Goal: Task Accomplishment & Management: Manage account settings

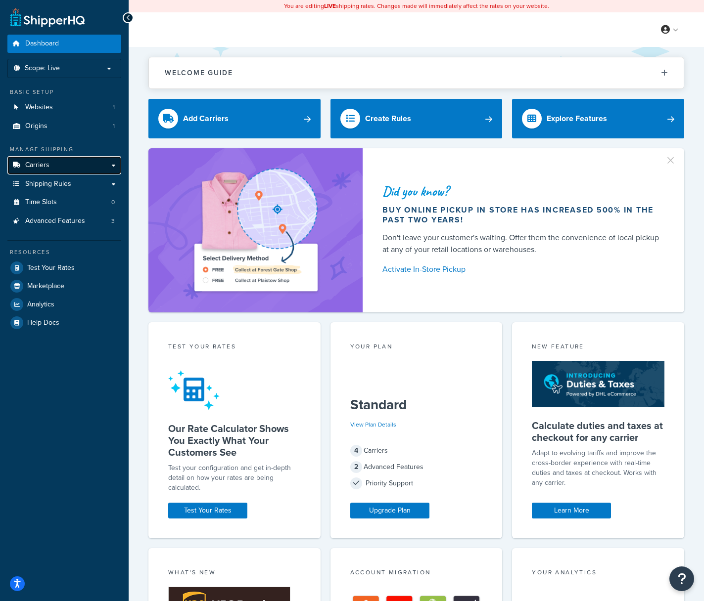
click at [53, 165] on link "Carriers" at bounding box center [64, 165] width 114 height 18
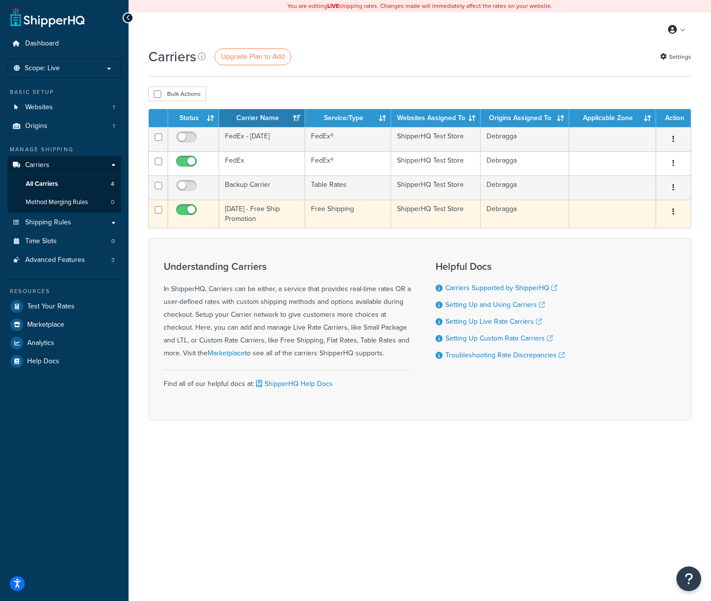
click at [673, 214] on icon "button" at bounding box center [674, 211] width 2 height 7
click at [643, 226] on link "Edit" at bounding box center [633, 233] width 78 height 20
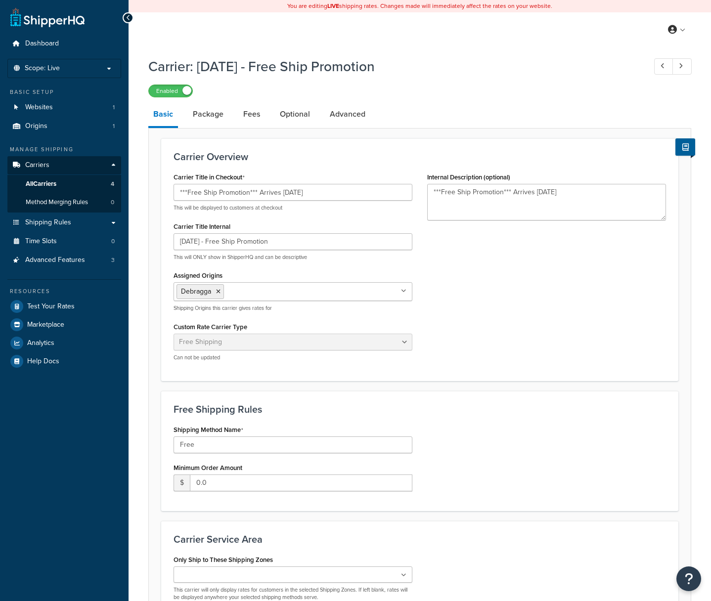
select select "free"
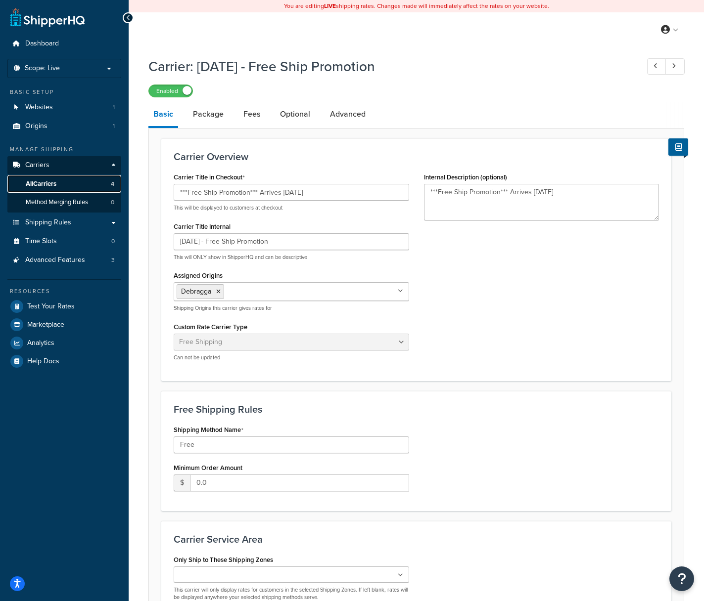
click at [49, 183] on span "All Carriers" at bounding box center [41, 184] width 31 height 8
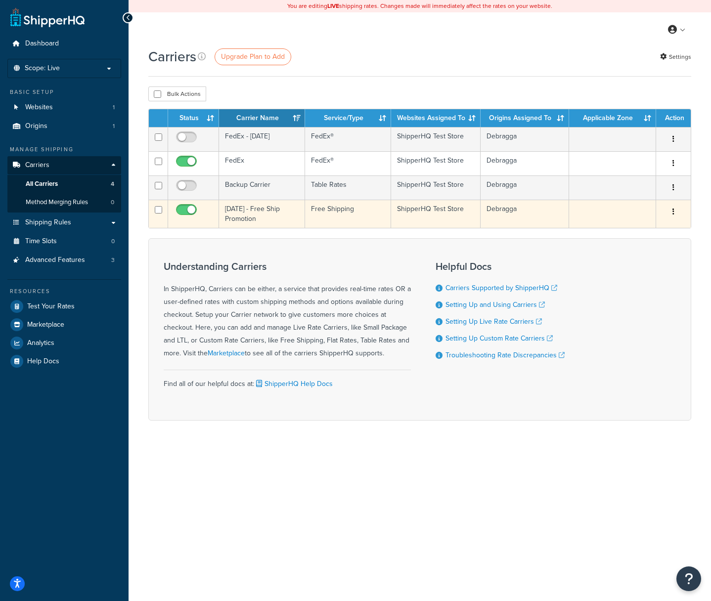
click at [673, 211] on icon "button" at bounding box center [674, 211] width 2 height 7
click at [643, 227] on link "Edit" at bounding box center [633, 233] width 78 height 20
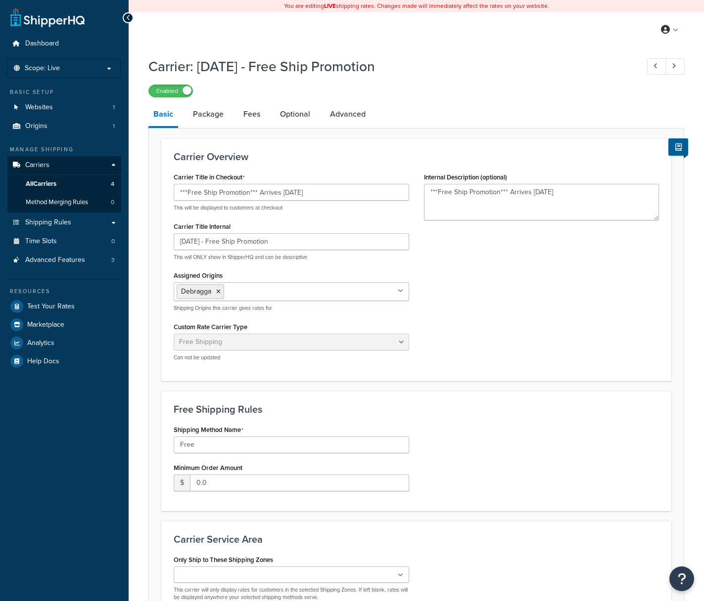
select select "free"
drag, startPoint x: 326, startPoint y: 193, endPoint x: 173, endPoint y: 192, distance: 153.3
click at [174, 192] on input "***Free Ship Promotion*** Arrives [DATE]" at bounding box center [291, 192] width 235 height 17
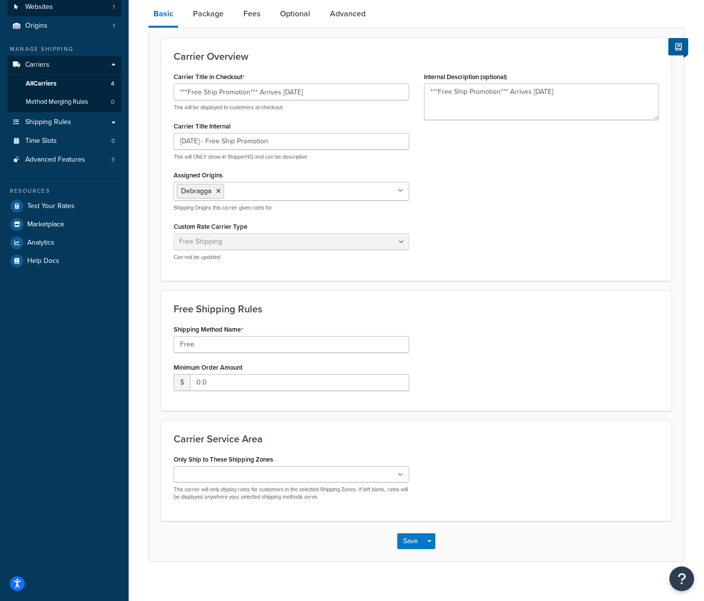
scroll to position [88, 0]
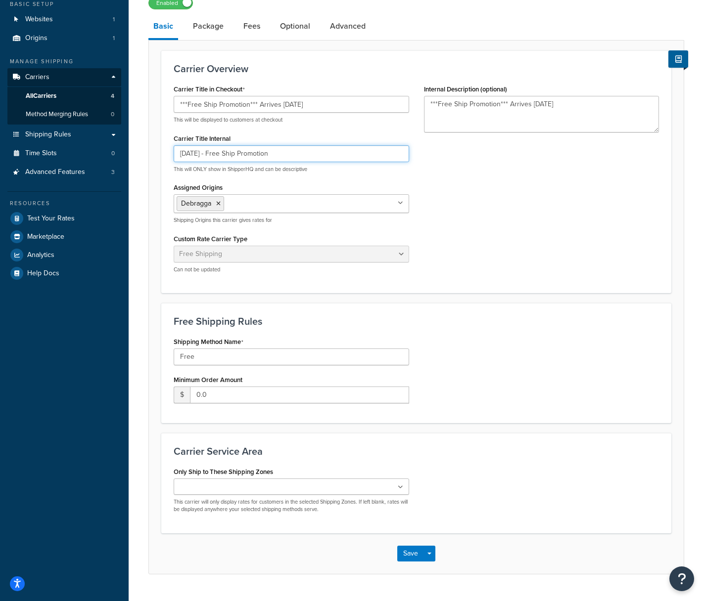
click at [285, 155] on input "[DATE] - Free Ship Promotion" at bounding box center [291, 153] width 235 height 17
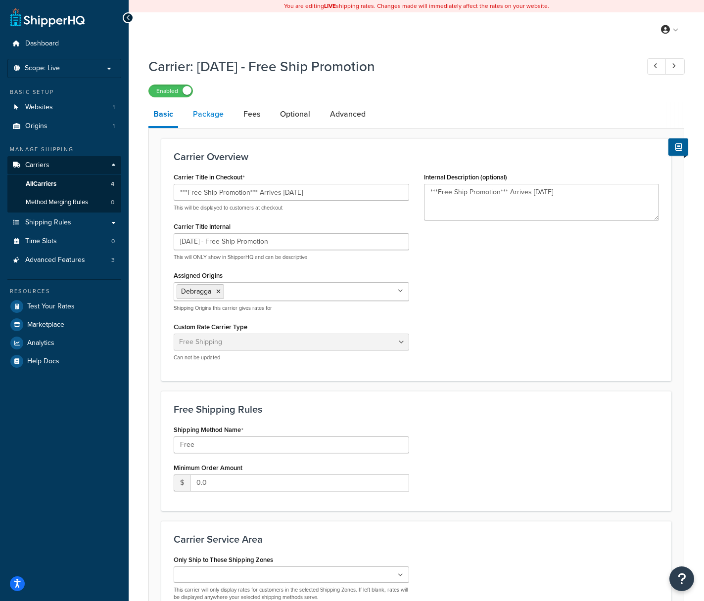
click at [209, 116] on link "Package" at bounding box center [208, 114] width 41 height 24
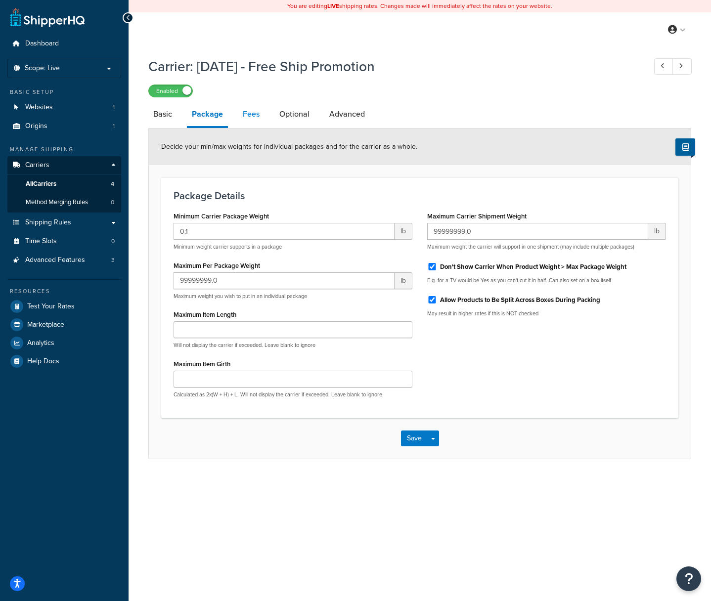
click at [247, 117] on link "Fees" at bounding box center [251, 114] width 27 height 24
select select "AFTER"
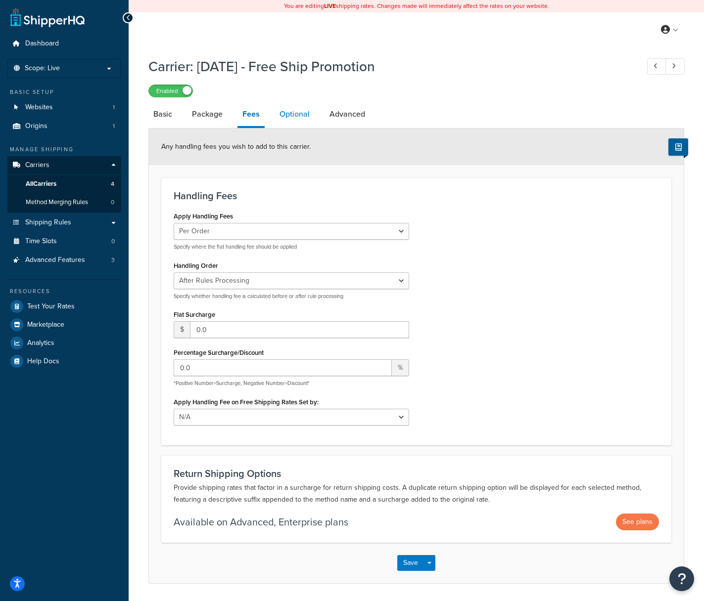
click at [290, 115] on link "Optional" at bounding box center [294, 114] width 40 height 24
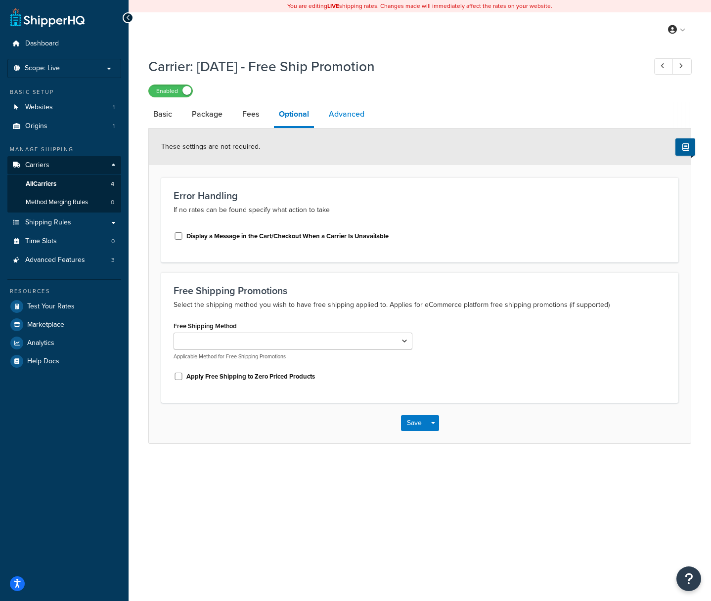
click at [344, 116] on link "Advanced" at bounding box center [347, 114] width 46 height 24
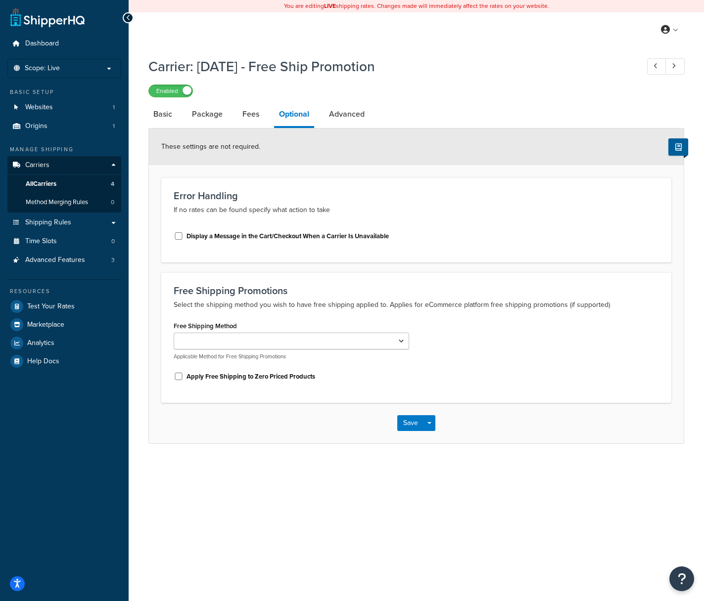
select select "false"
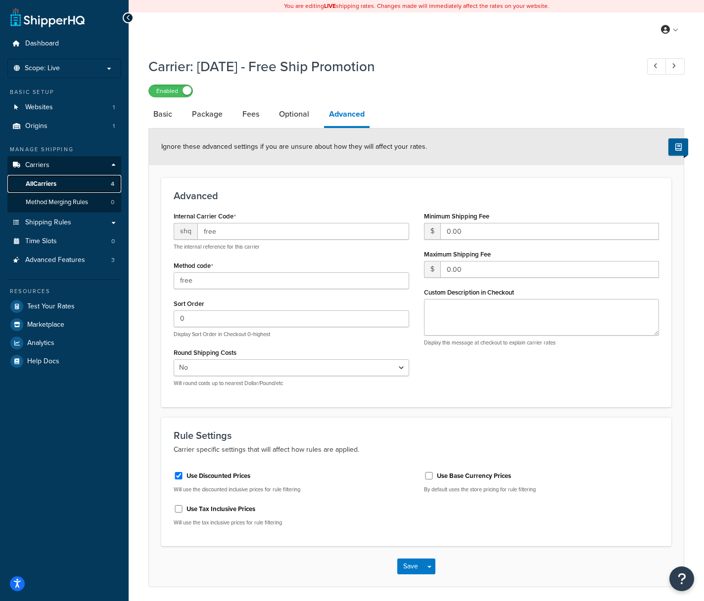
click at [50, 183] on span "All Carriers" at bounding box center [41, 184] width 31 height 8
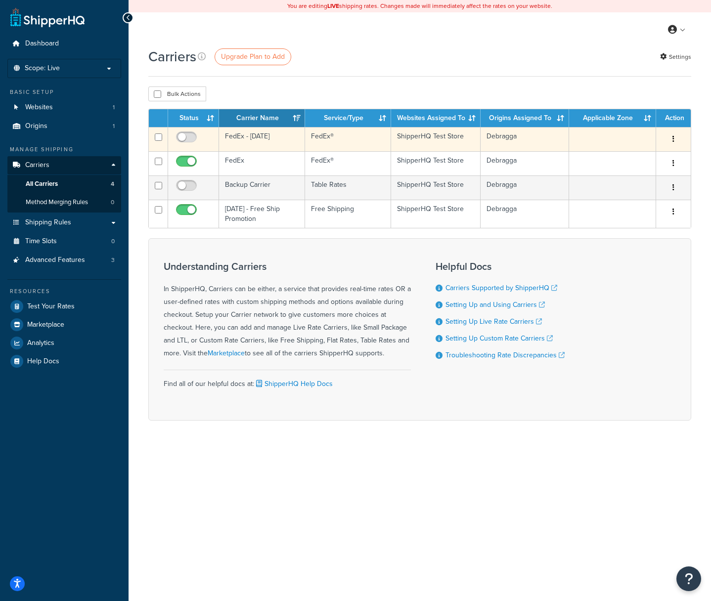
click at [672, 137] on button "button" at bounding box center [674, 140] width 14 height 16
click at [632, 154] on link "Edit" at bounding box center [633, 160] width 78 height 20
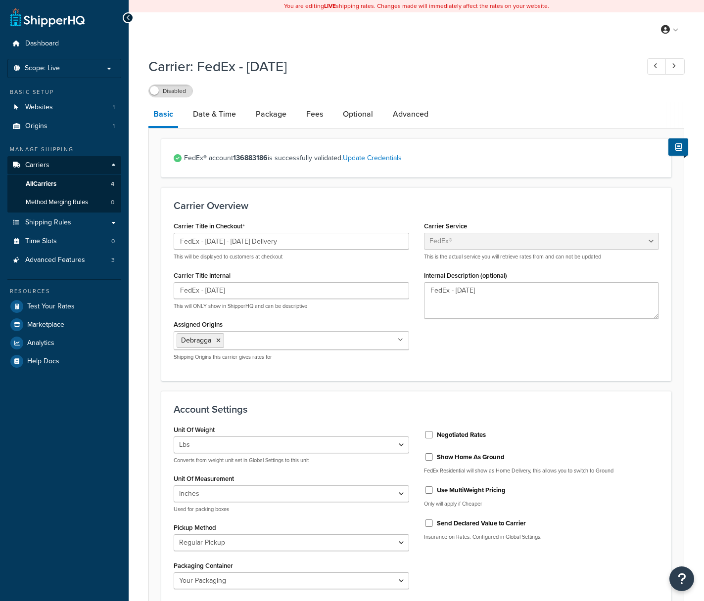
select select "fedEx"
select select "REGULAR_PICKUP"
select select "YOUR_PACKAGING"
drag, startPoint x: 200, startPoint y: 243, endPoint x: 328, endPoint y: 242, distance: 127.6
click at [325, 242] on input "FedEx - Thanksgiving - November 26 Delivery" at bounding box center [291, 241] width 235 height 17
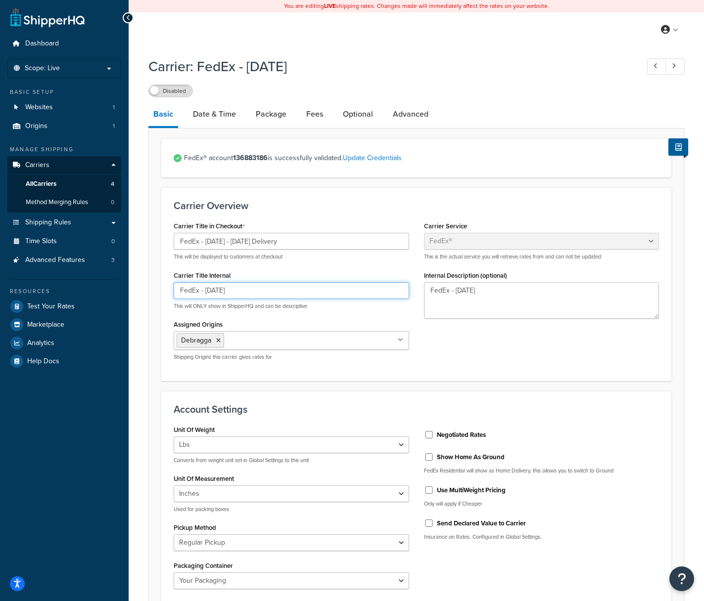
drag, startPoint x: 199, startPoint y: 291, endPoint x: 251, endPoint y: 292, distance: 51.4
click at [251, 292] on input "FedEx - [DATE]" at bounding box center [291, 290] width 235 height 17
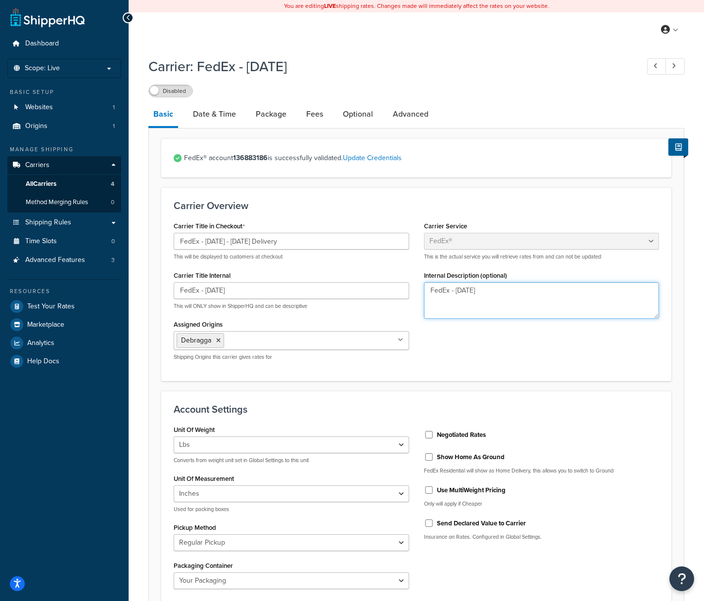
drag, startPoint x: 448, startPoint y: 292, endPoint x: 503, endPoint y: 293, distance: 54.9
click at [503, 293] on textarea "FedEx - [DATE]" at bounding box center [541, 300] width 235 height 37
click at [206, 115] on link "Date & Time" at bounding box center [214, 114] width 53 height 24
select select "yMd"
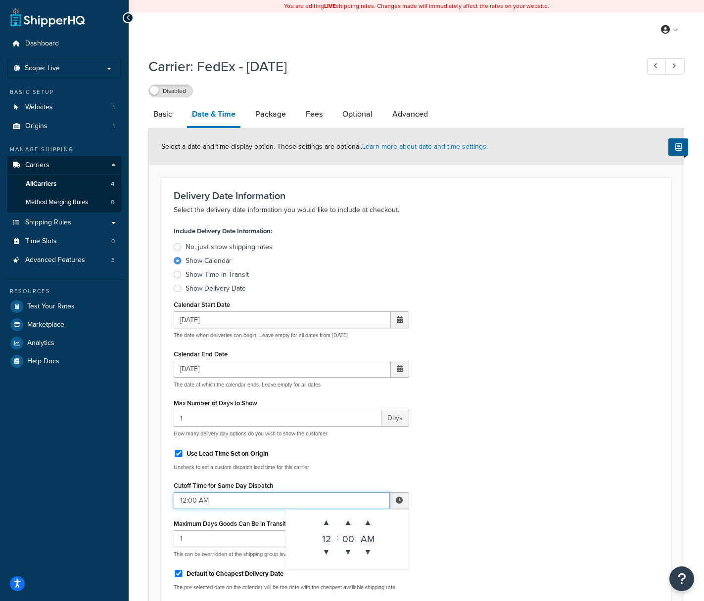
drag, startPoint x: 220, startPoint y: 502, endPoint x: 161, endPoint y: 501, distance: 59.4
click at [161, 501] on div "Delivery Date Information Select the delivery date information you would like t…" at bounding box center [416, 415] width 510 height 475
click at [266, 116] on link "Package" at bounding box center [270, 114] width 41 height 24
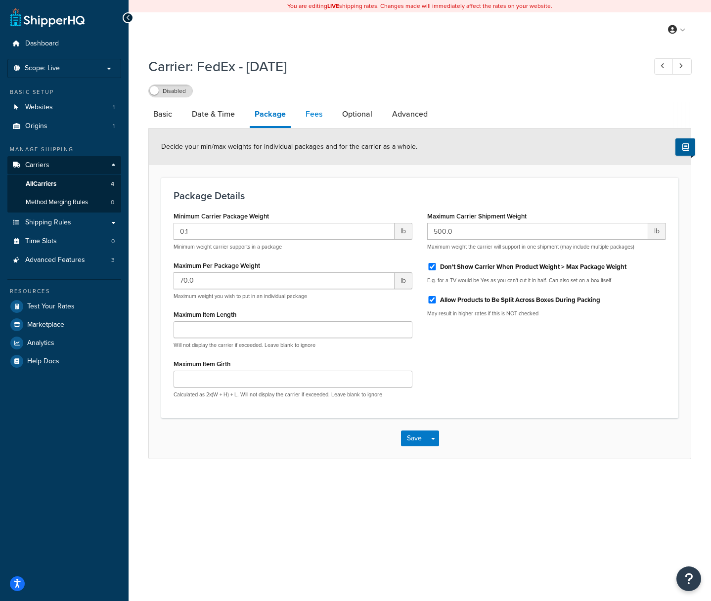
click at [313, 115] on link "Fees" at bounding box center [314, 114] width 27 height 24
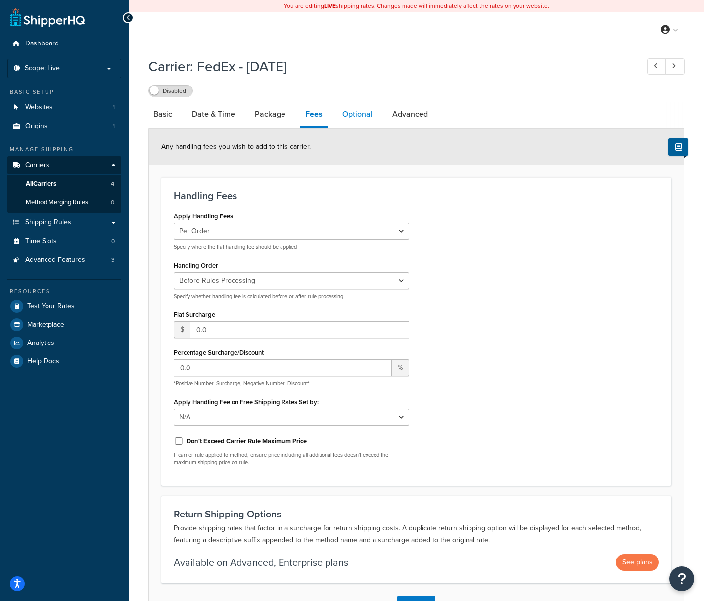
click at [343, 117] on link "Optional" at bounding box center [357, 114] width 40 height 24
select select "40463"
select select "business"
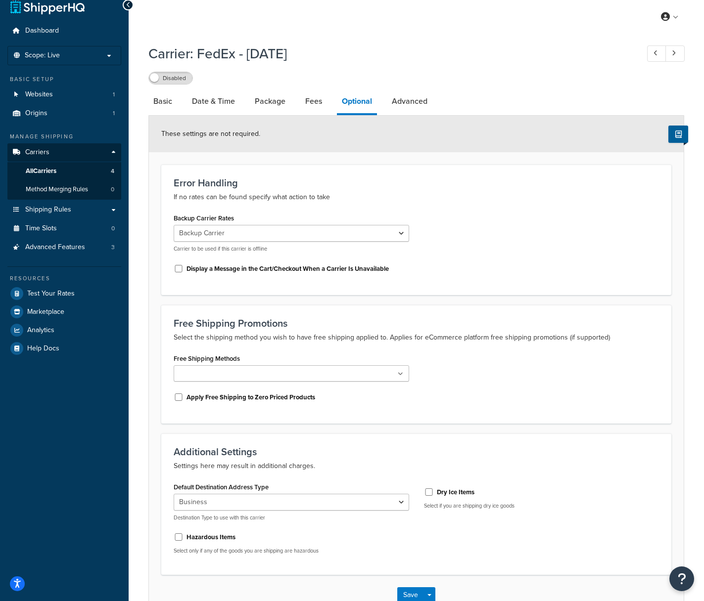
scroll to position [25, 0]
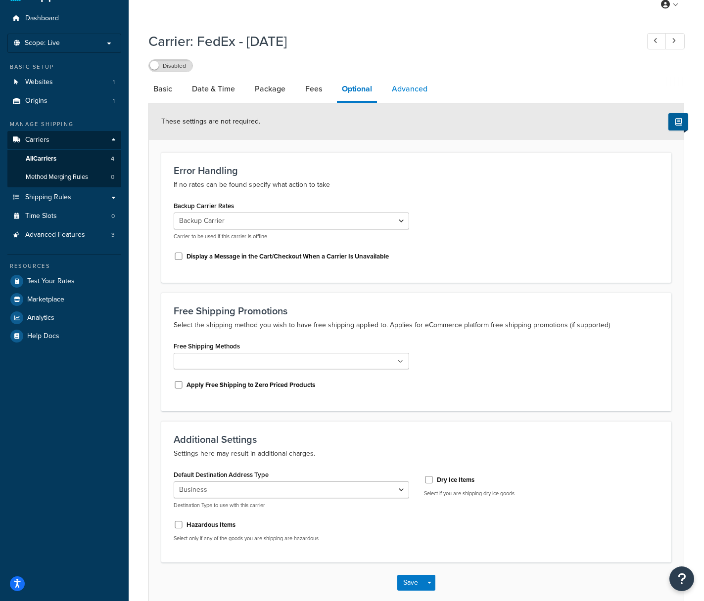
click at [409, 90] on link "Advanced" at bounding box center [410, 89] width 46 height 24
select select "false"
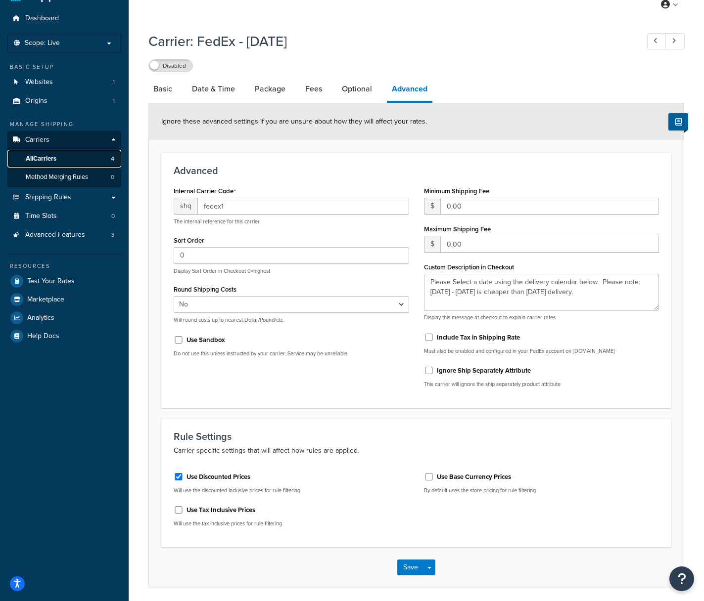
click at [59, 157] on link "All Carriers 4" at bounding box center [64, 159] width 114 height 18
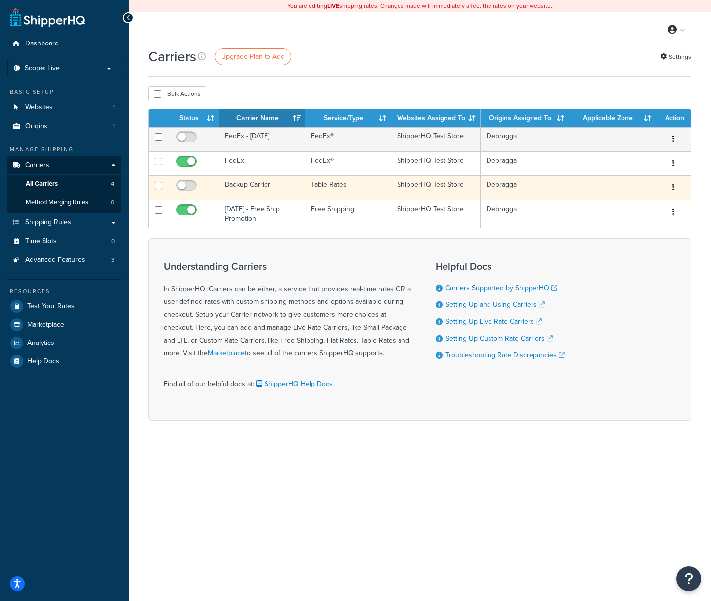
click at [674, 190] on icon "button" at bounding box center [674, 187] width 2 height 7
click at [644, 202] on link "Edit" at bounding box center [633, 208] width 78 height 20
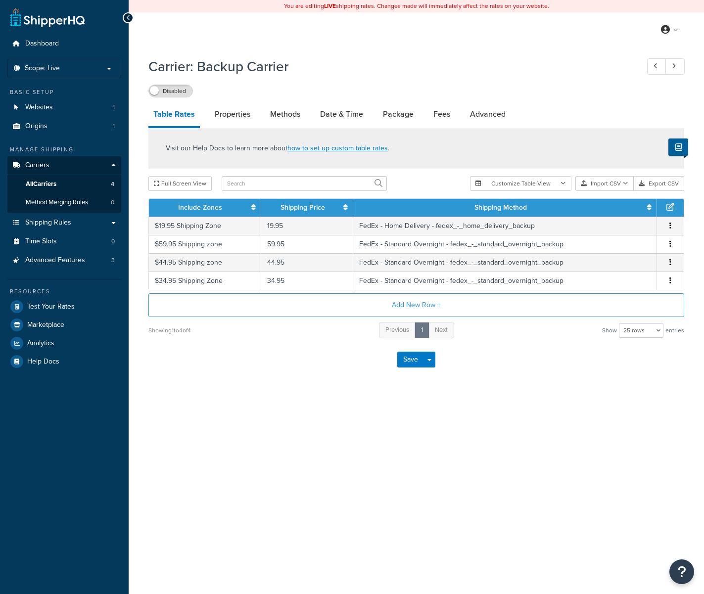
select select "25"
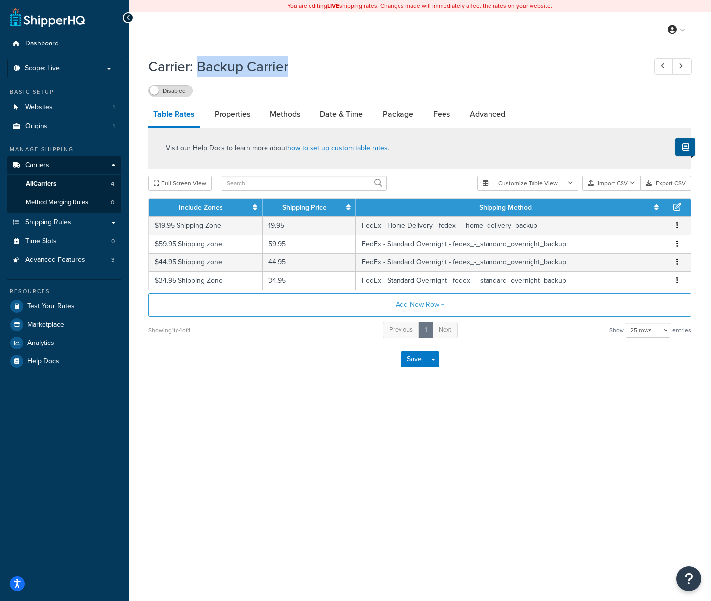
drag, startPoint x: 198, startPoint y: 65, endPoint x: 289, endPoint y: 68, distance: 90.6
click at [289, 68] on h1 "Carrier: Backup Carrier" at bounding box center [392, 66] width 488 height 19
copy h1 "Backup Carrier"
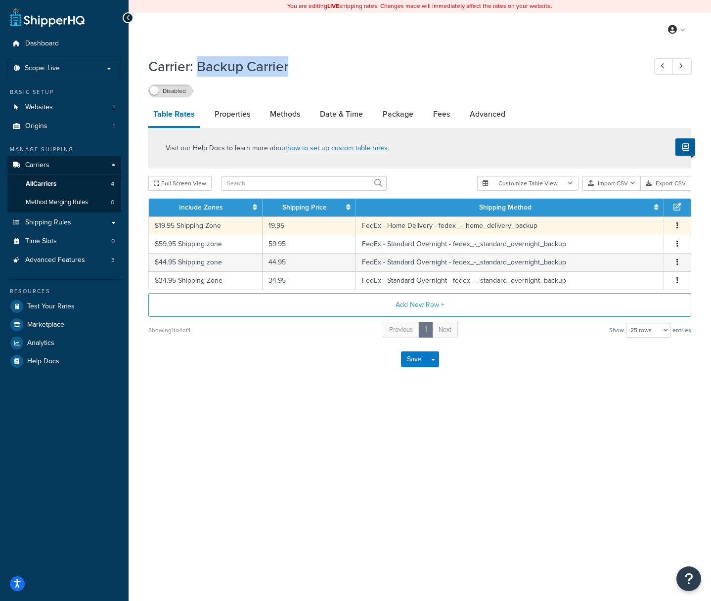
click at [679, 228] on button "button" at bounding box center [678, 226] width 8 height 11
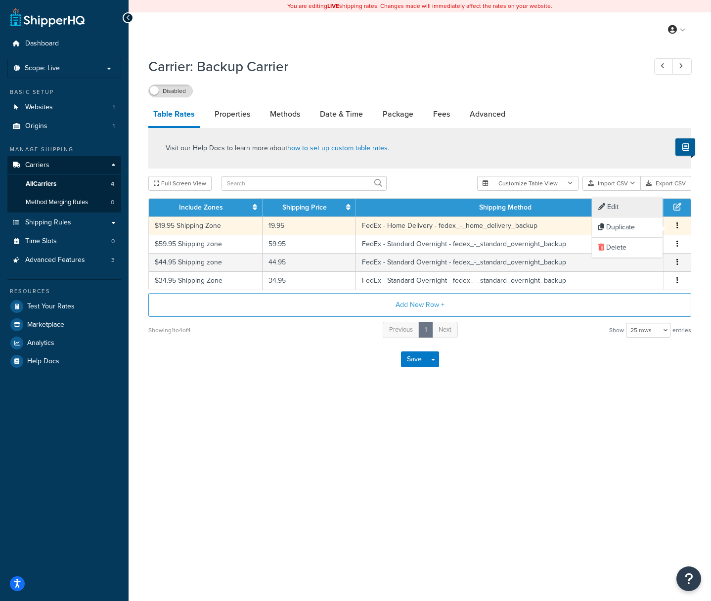
click at [618, 206] on div "Edit" at bounding box center [627, 207] width 70 height 20
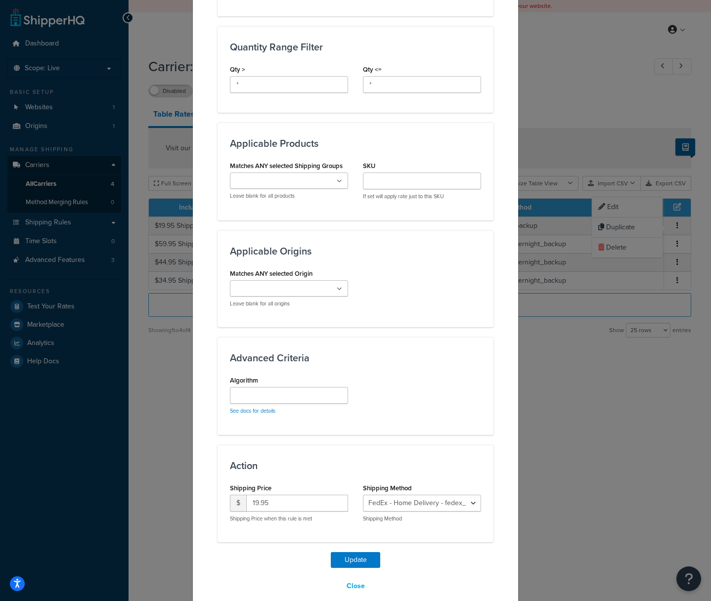
scroll to position [435, 0]
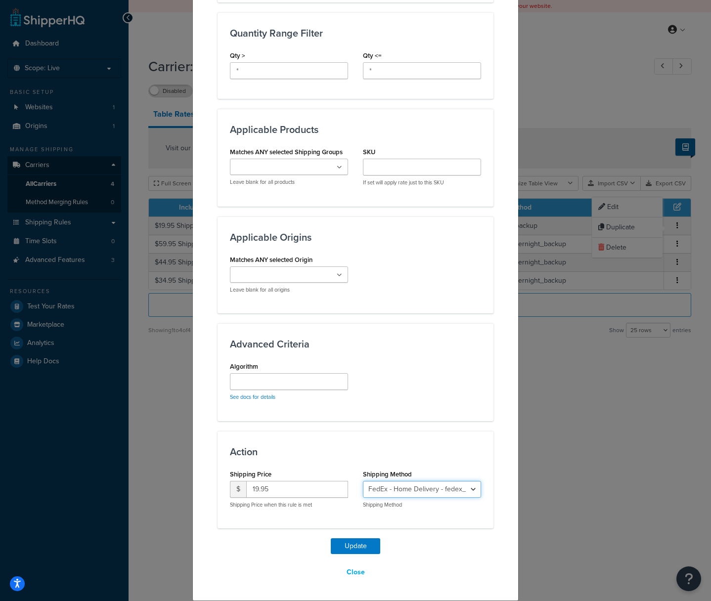
click at [410, 490] on select "FedEx - Home Delivery - fedex_-_home_delivery_backup FedEx - Standard Overnight…" at bounding box center [422, 489] width 118 height 17
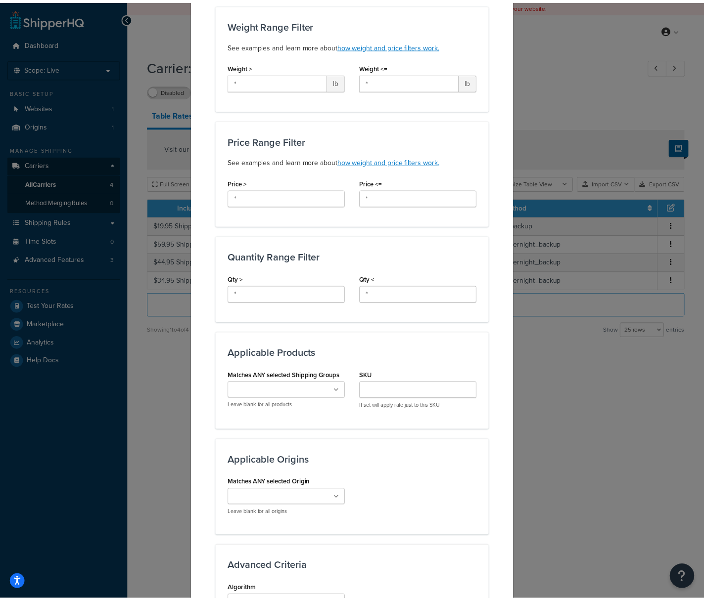
scroll to position [0, 0]
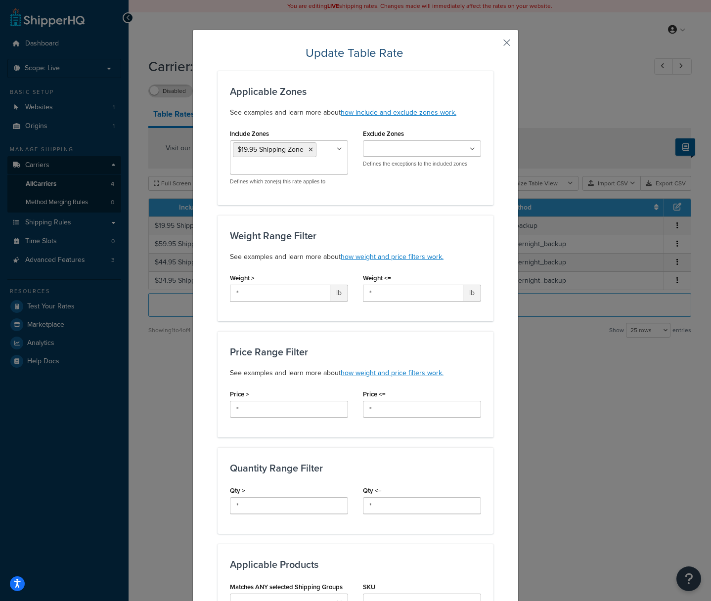
click at [494, 45] on button "button" at bounding box center [492, 46] width 2 height 2
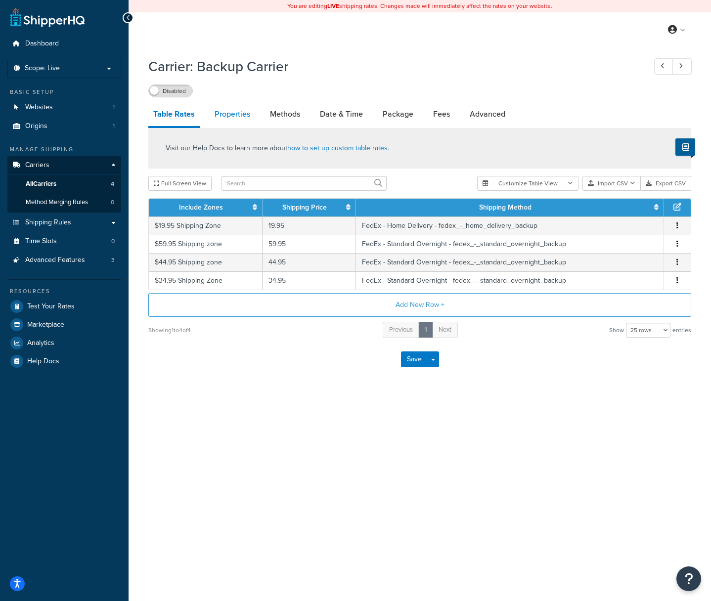
click at [239, 115] on link "Properties" at bounding box center [233, 114] width 46 height 24
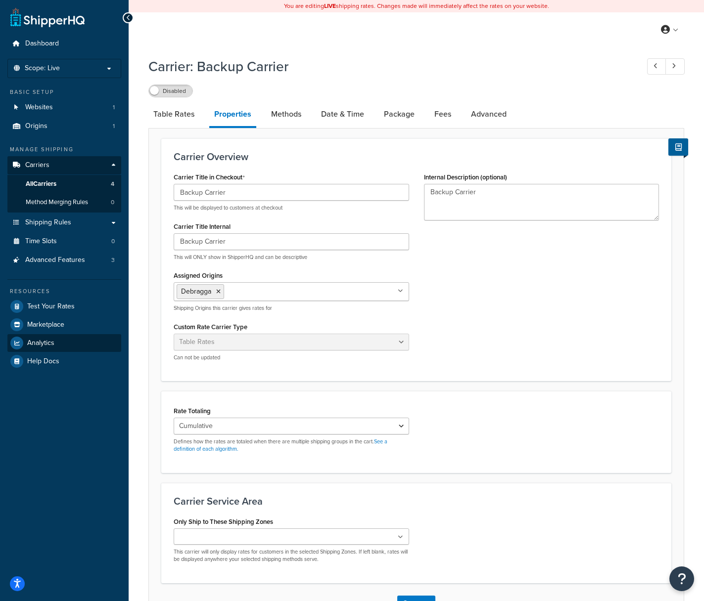
scroll to position [73, 0]
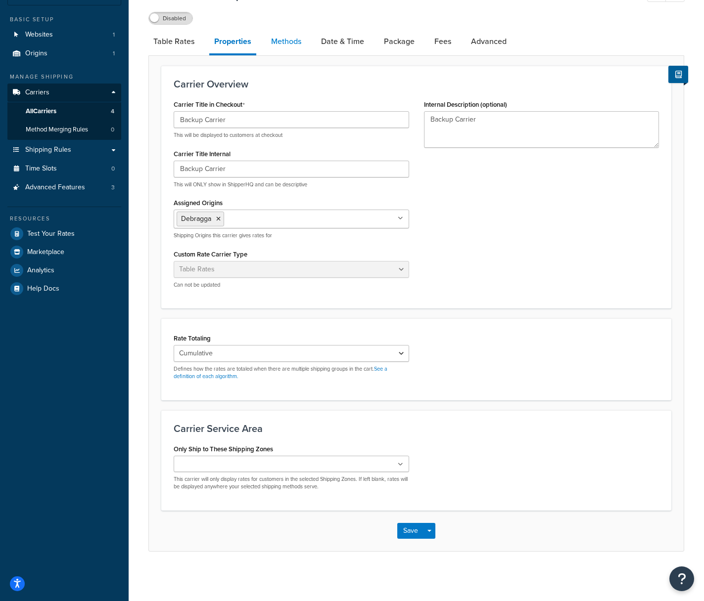
click at [285, 41] on link "Methods" at bounding box center [286, 42] width 40 height 24
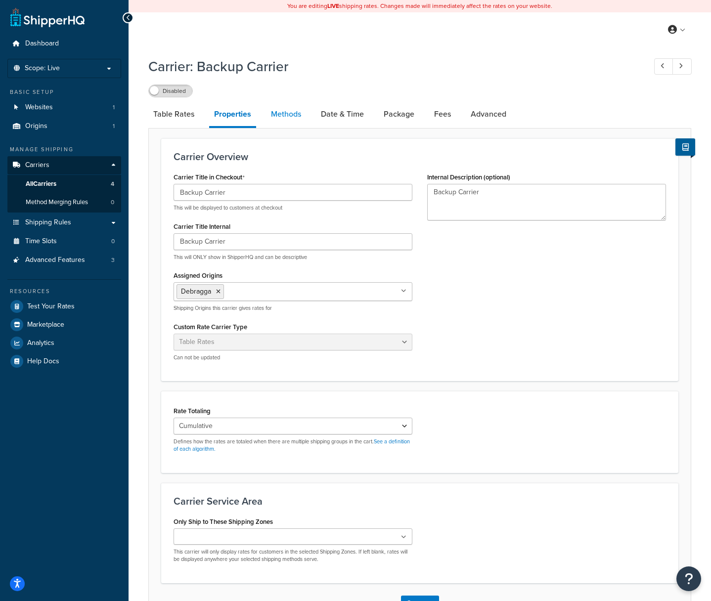
select select "25"
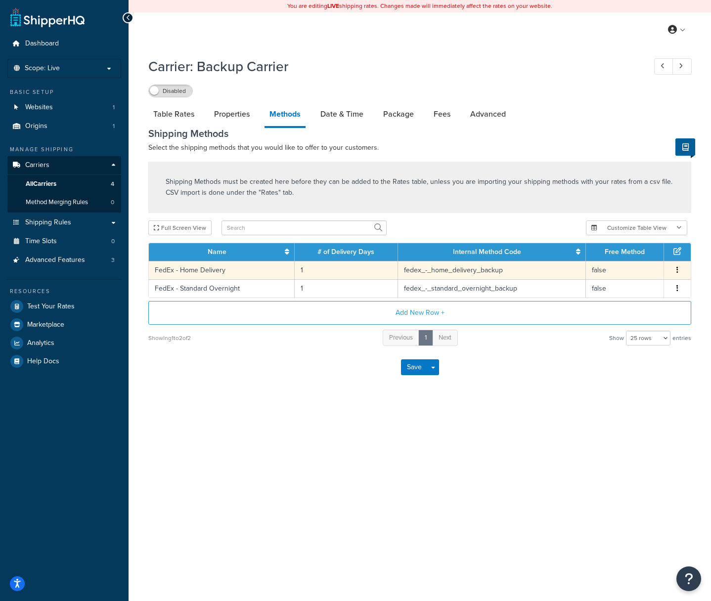
click at [677, 273] on icon "button" at bounding box center [678, 270] width 2 height 7
click at [613, 263] on div "Edit" at bounding box center [627, 262] width 70 height 20
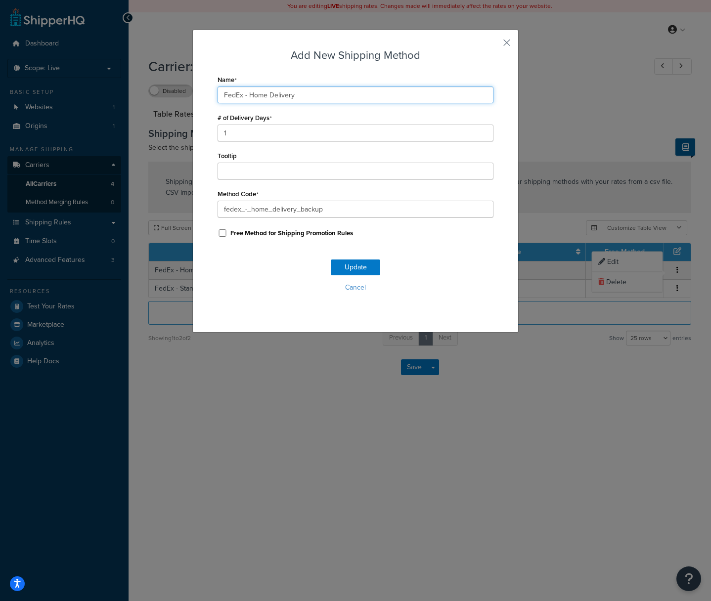
click at [300, 97] on input "FedEx - Home Delivery" at bounding box center [356, 95] width 276 height 17
click at [309, 94] on input "FedEx - Home Delivery" at bounding box center [356, 95] width 276 height 17
drag, startPoint x: 315, startPoint y: 94, endPoint x: 217, endPoint y: 94, distance: 97.4
click at [218, 94] on input "FedEx - Home Delivery" at bounding box center [356, 95] width 276 height 17
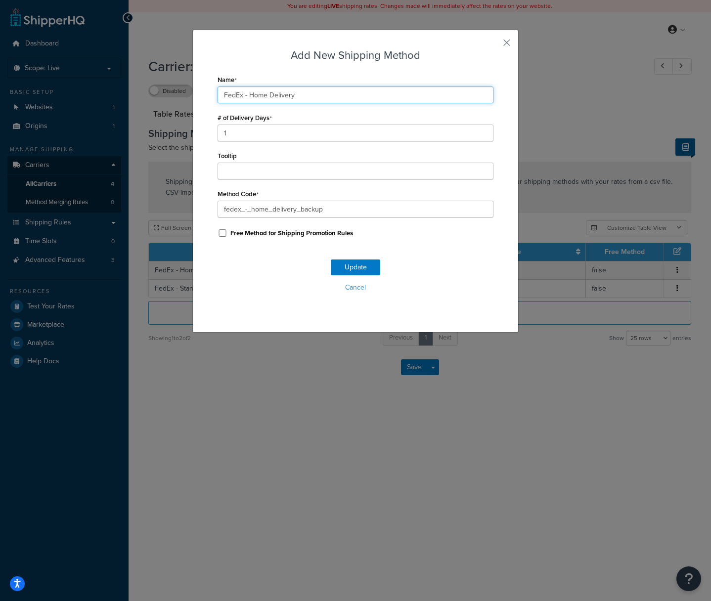
click at [288, 96] on input "FedEx - Home Delivery" at bounding box center [356, 95] width 276 height 17
drag, startPoint x: 240, startPoint y: 95, endPoint x: 312, endPoint y: 95, distance: 71.7
click at [312, 95] on input "FedEx - Home Delivery" at bounding box center [356, 95] width 276 height 17
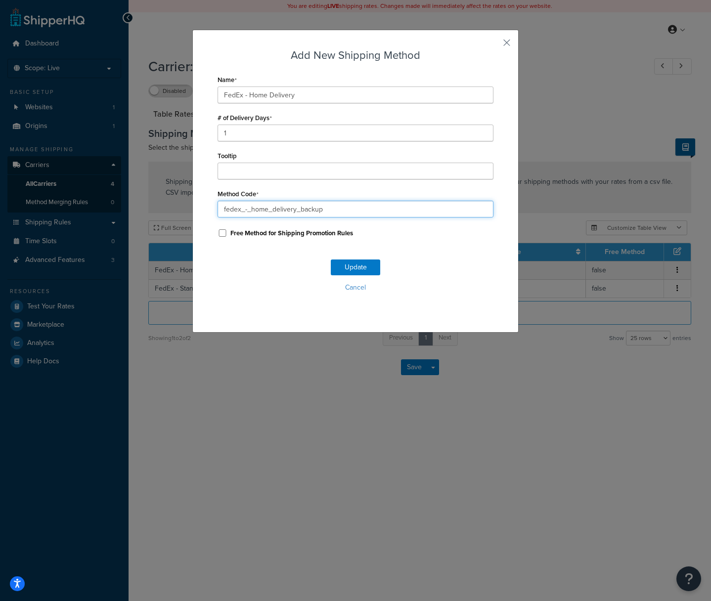
drag, startPoint x: 338, startPoint y: 208, endPoint x: 217, endPoint y: 208, distance: 121.7
click at [218, 208] on input "fedex_-_home_delivery_backup" at bounding box center [356, 209] width 276 height 17
click at [494, 45] on button "button" at bounding box center [492, 46] width 2 height 2
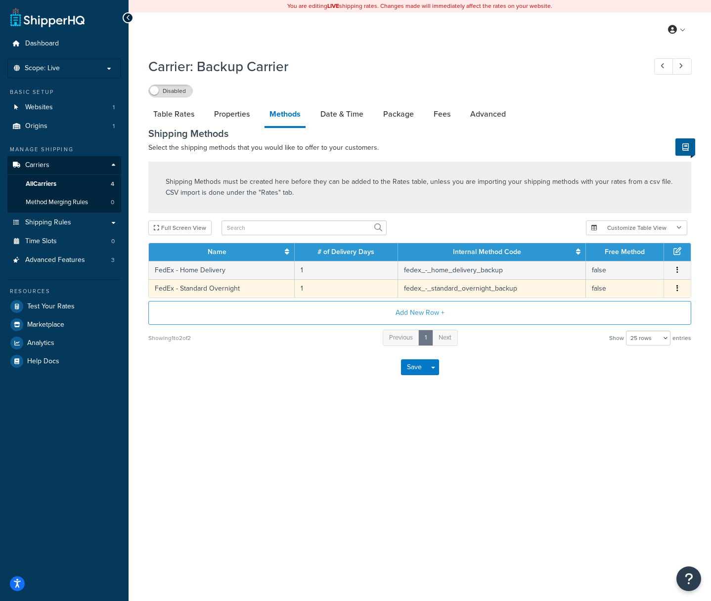
click at [678, 292] on icon "button" at bounding box center [678, 288] width 2 height 7
click at [637, 282] on div "Edit" at bounding box center [627, 281] width 70 height 20
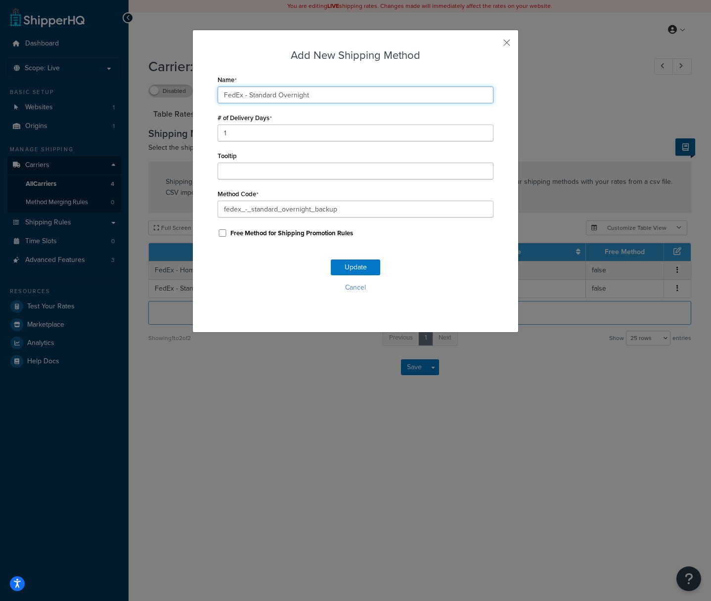
drag, startPoint x: 246, startPoint y: 95, endPoint x: 313, endPoint y: 95, distance: 67.3
click at [313, 95] on input "FedEx - Standard Overnight" at bounding box center [356, 95] width 276 height 17
click at [350, 289] on button "Cancel" at bounding box center [356, 287] width 276 height 15
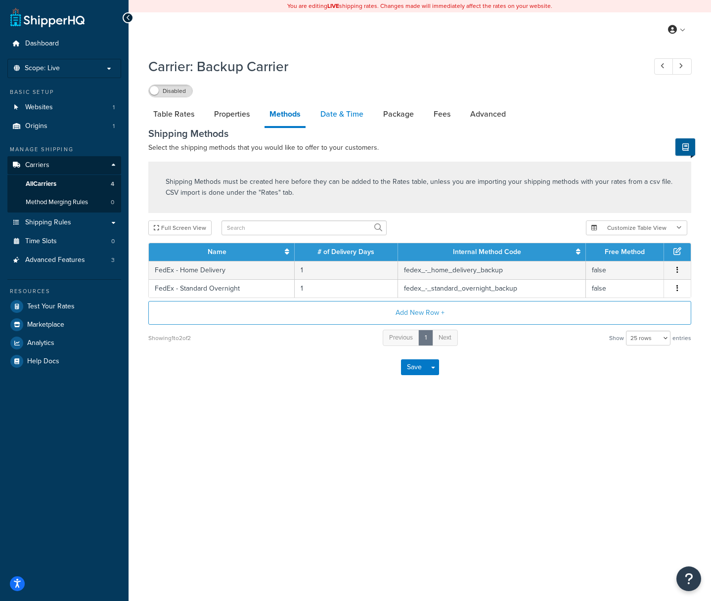
click at [345, 118] on link "Date & Time" at bounding box center [342, 114] width 53 height 24
select select "yMd"
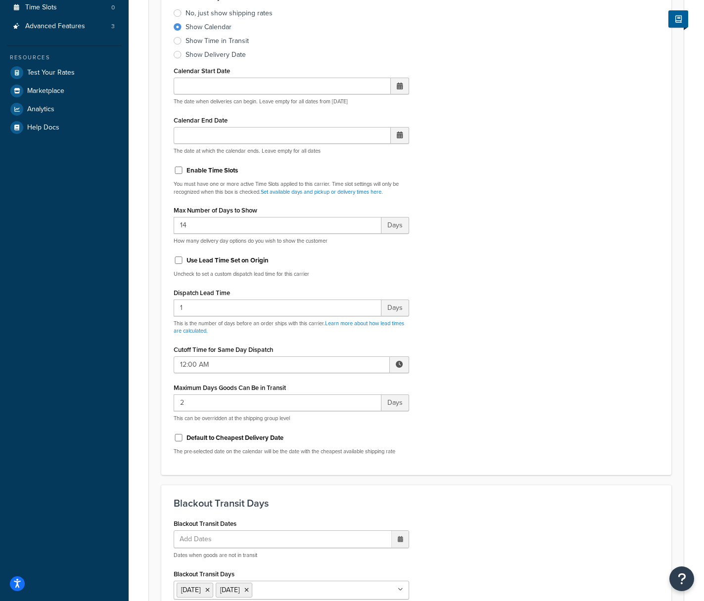
scroll to position [265, 0]
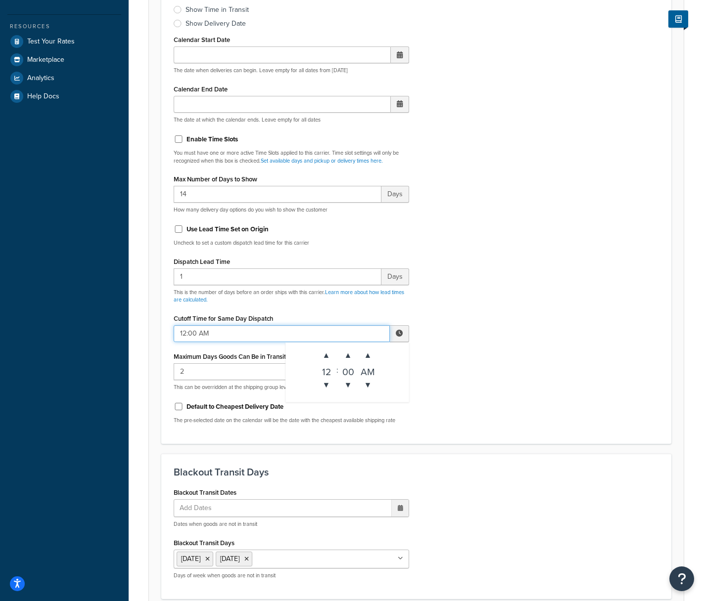
drag, startPoint x: 225, startPoint y: 332, endPoint x: 173, endPoint y: 333, distance: 51.4
click at [174, 333] on input "12:00 AM" at bounding box center [282, 333] width 216 height 17
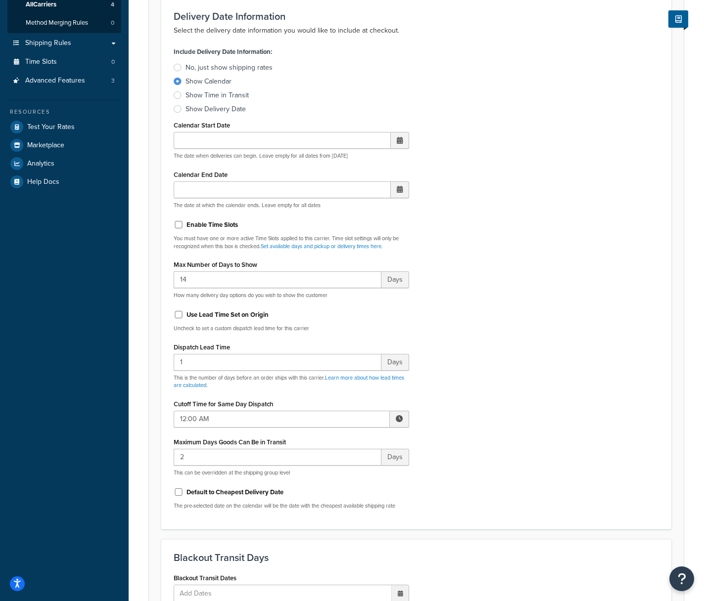
scroll to position [0, 0]
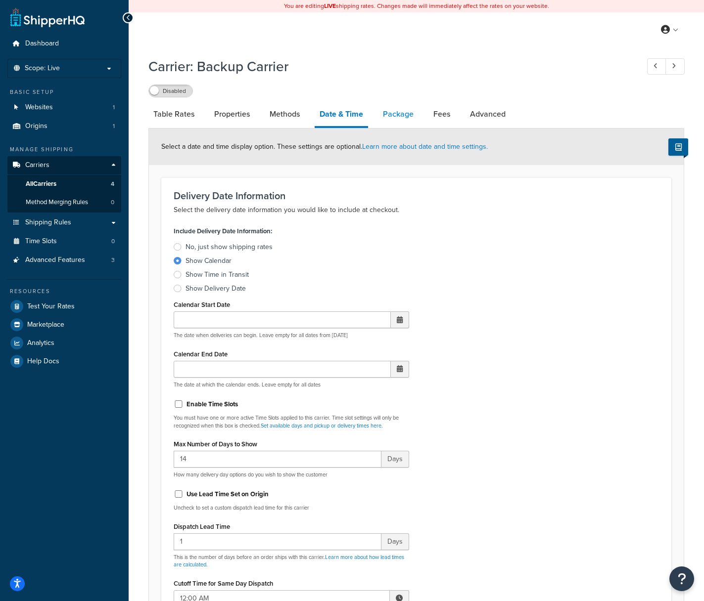
click at [394, 115] on link "Package" at bounding box center [398, 114] width 41 height 24
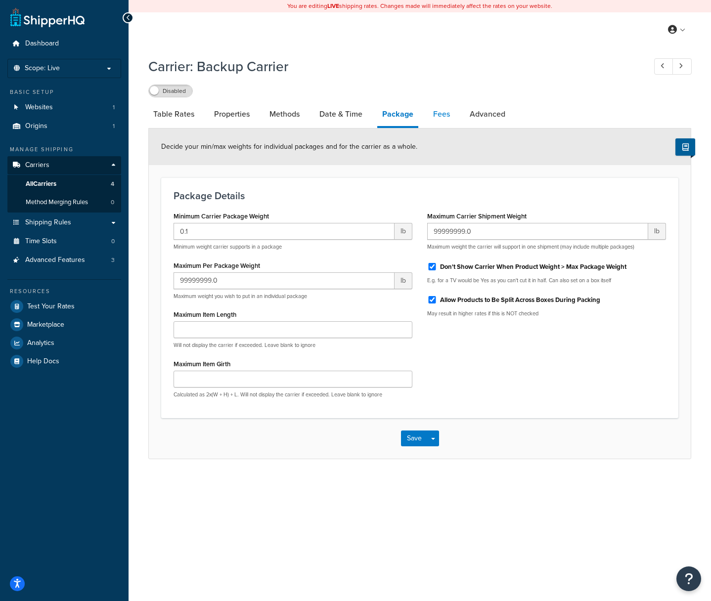
click at [443, 114] on link "Fees" at bounding box center [441, 114] width 27 height 24
select select "AFTER"
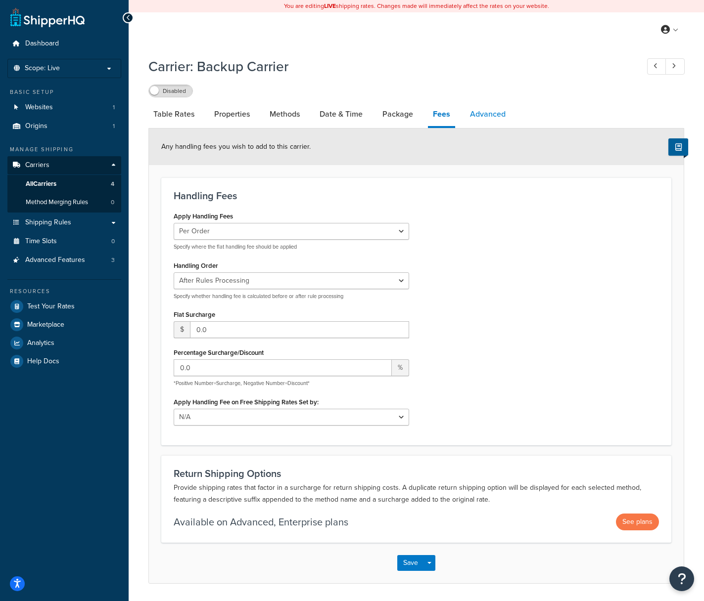
click at [486, 115] on link "Advanced" at bounding box center [488, 114] width 46 height 24
select select "false"
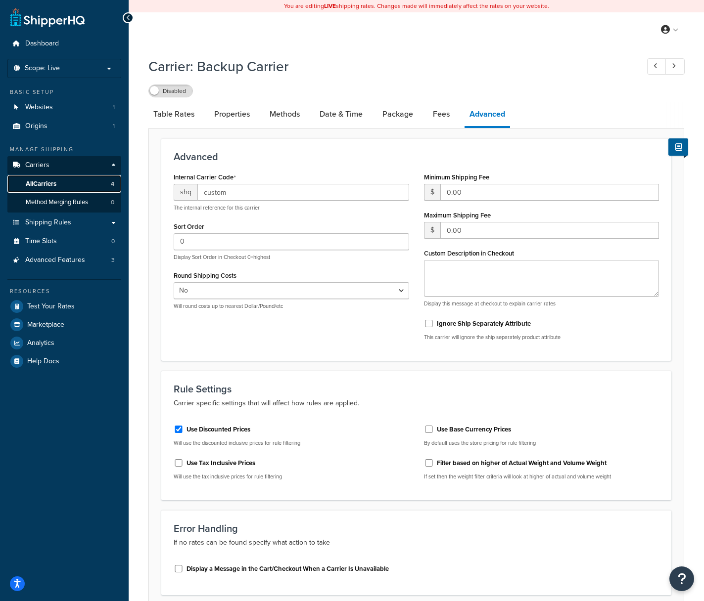
click at [42, 182] on span "All Carriers" at bounding box center [41, 184] width 31 height 8
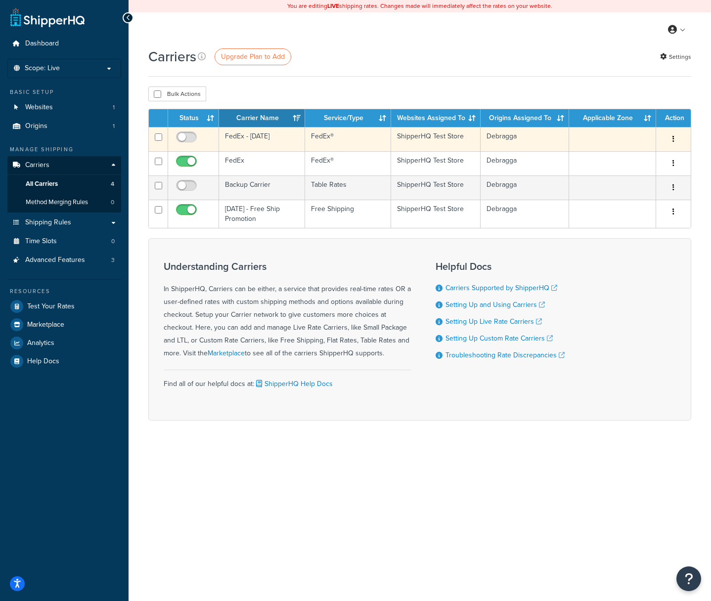
click at [674, 138] on icon "button" at bounding box center [674, 139] width 2 height 7
click at [637, 157] on link "Edit" at bounding box center [633, 160] width 78 height 20
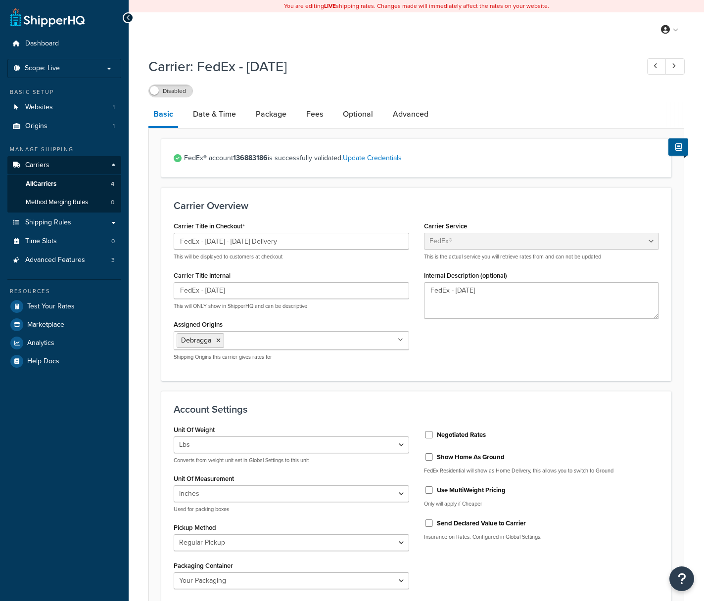
select select "fedEx"
select select "REGULAR_PICKUP"
select select "YOUR_PACKAGING"
click at [355, 117] on link "Optional" at bounding box center [358, 114] width 40 height 24
select select "40463"
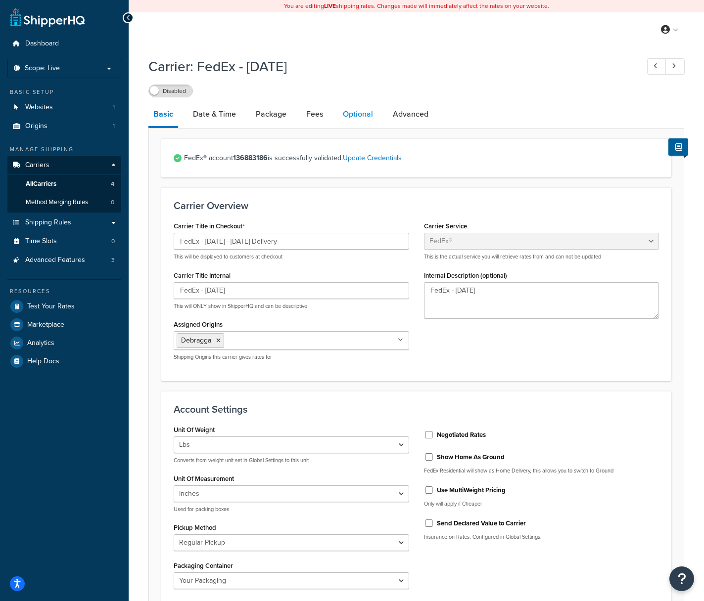
select select "business"
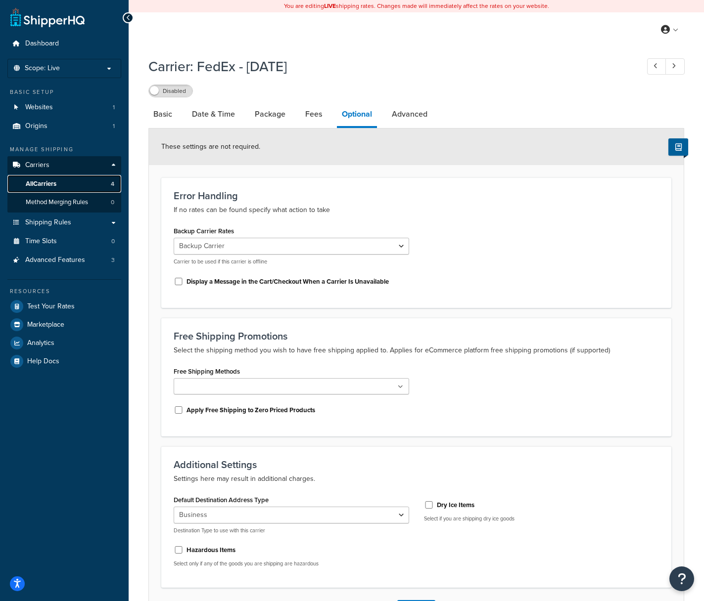
click at [60, 184] on link "All Carriers 4" at bounding box center [64, 184] width 114 height 18
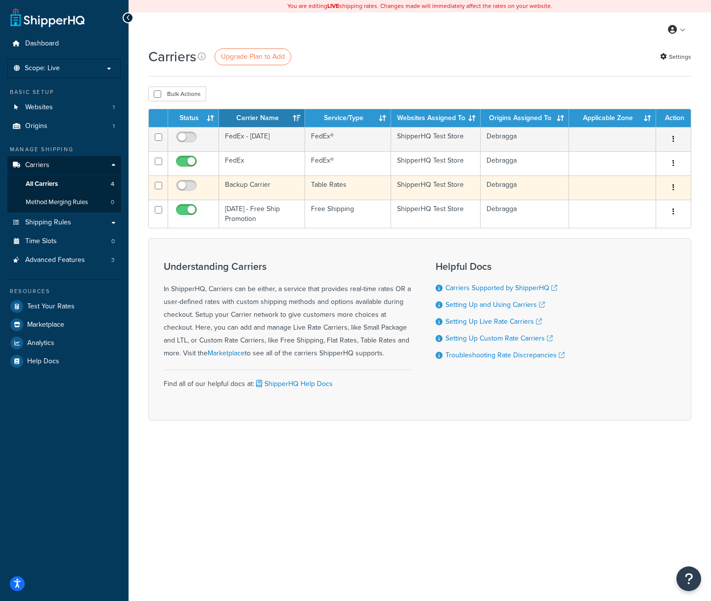
click at [673, 187] on icon "button" at bounding box center [674, 187] width 2 height 7
click at [627, 203] on link "Edit" at bounding box center [633, 208] width 78 height 20
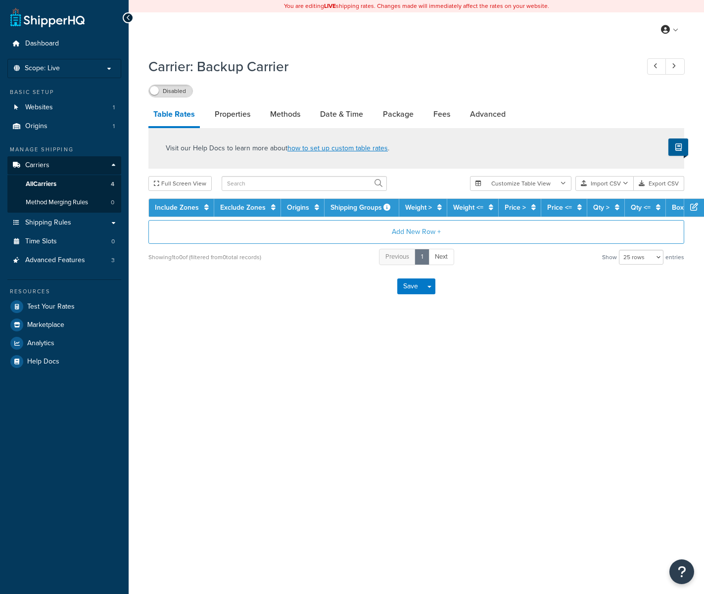
select select "25"
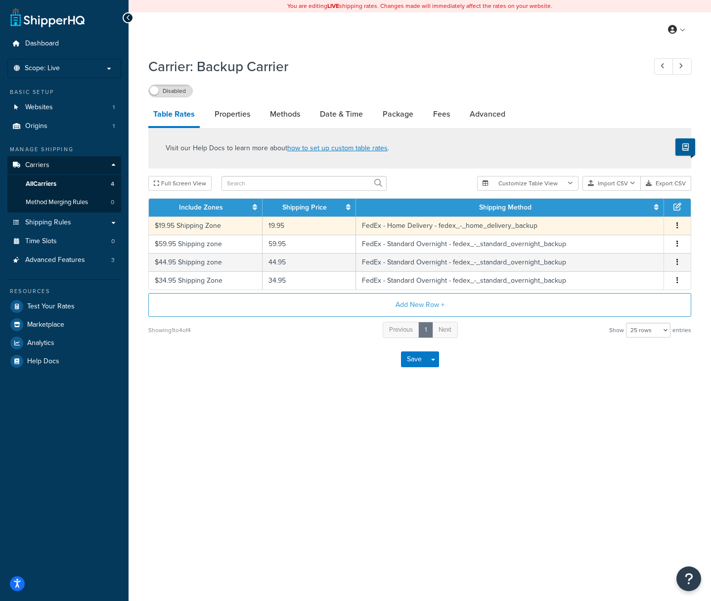
click at [676, 226] on button "button" at bounding box center [678, 226] width 8 height 11
click at [631, 209] on div "Edit" at bounding box center [627, 207] width 70 height 20
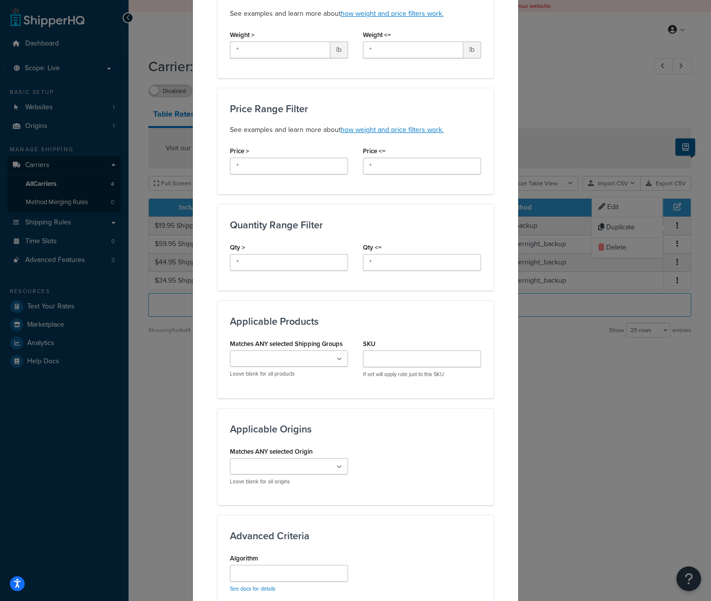
scroll to position [435, 0]
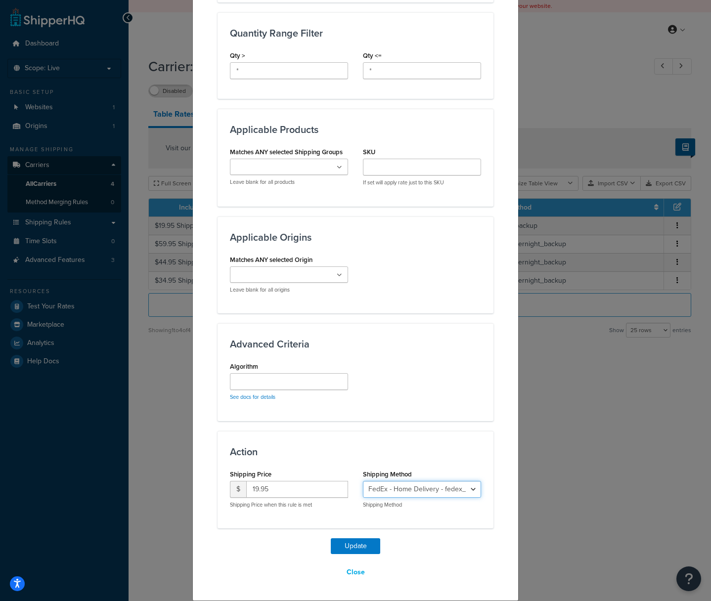
click at [421, 491] on select "FedEx - Home Delivery - fedex_-_home_delivery_backup FedEx - Standard Overnight…" at bounding box center [422, 489] width 118 height 17
click at [355, 572] on button "Close" at bounding box center [355, 572] width 31 height 17
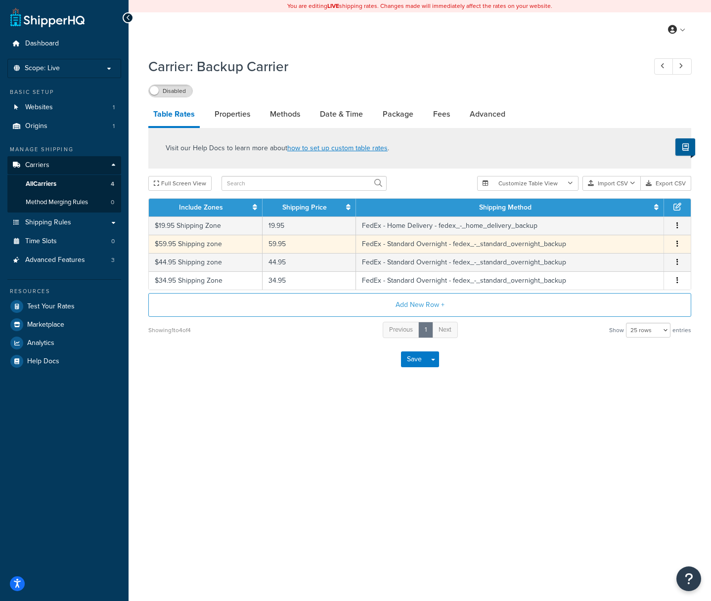
click at [676, 245] on button "button" at bounding box center [678, 244] width 8 height 11
click at [622, 226] on div "Edit" at bounding box center [627, 226] width 70 height 20
select select "41597"
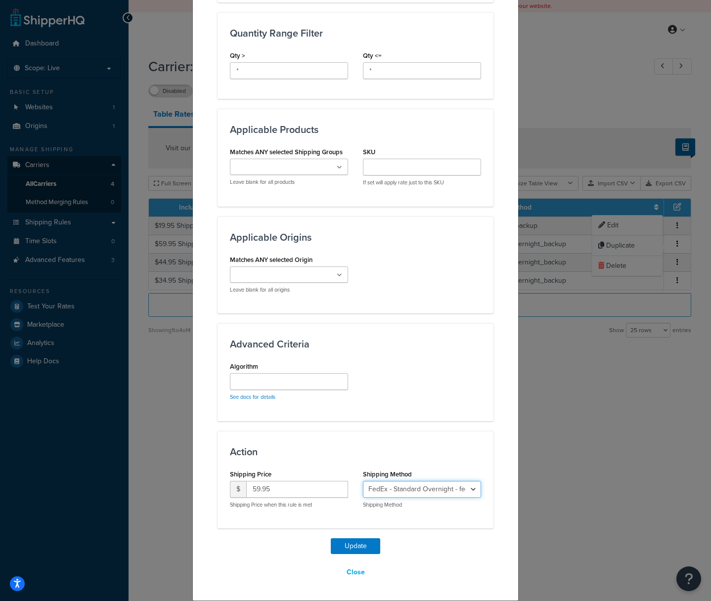
click at [430, 493] on select "FedEx - Home Delivery - fedex_-_home_delivery_backup FedEx - Standard Overnight…" at bounding box center [422, 489] width 118 height 17
click at [401, 491] on select "FedEx - Home Delivery - fedex_-_home_delivery_backup FedEx - Standard Overnight…" at bounding box center [422, 489] width 118 height 17
click at [275, 490] on input "59.95" at bounding box center [297, 489] width 102 height 17
click at [224, 490] on div "Shipping Price $ 59.95 Shipping Price when this rule is met" at bounding box center [289, 491] width 133 height 49
click at [355, 573] on button "Close" at bounding box center [355, 572] width 31 height 17
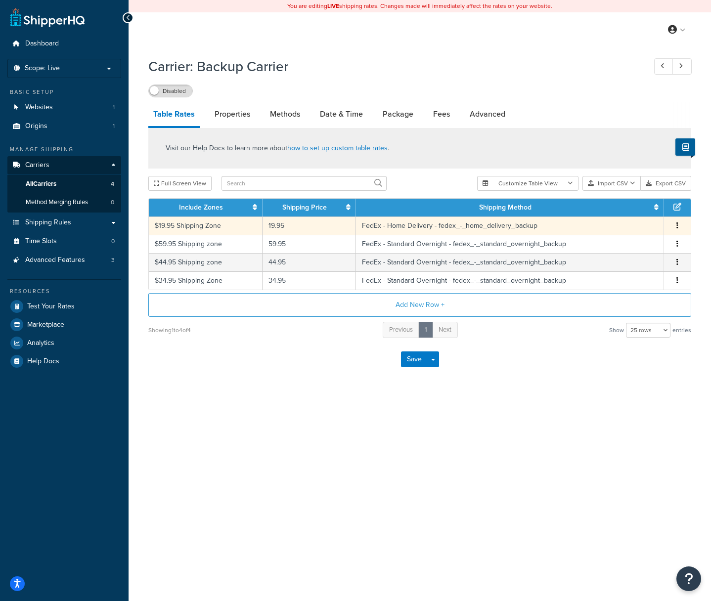
click at [680, 228] on button "button" at bounding box center [678, 226] width 8 height 11
click at [622, 206] on div "Edit" at bounding box center [627, 207] width 70 height 20
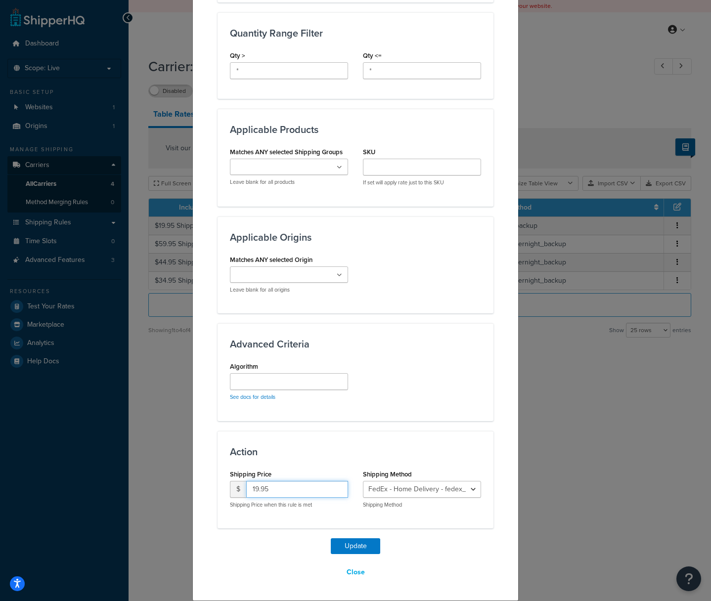
drag, startPoint x: 272, startPoint y: 490, endPoint x: 227, endPoint y: 489, distance: 45.0
click at [230, 489] on div "$ 19.95" at bounding box center [289, 489] width 118 height 17
click at [353, 572] on button "Close" at bounding box center [355, 572] width 31 height 17
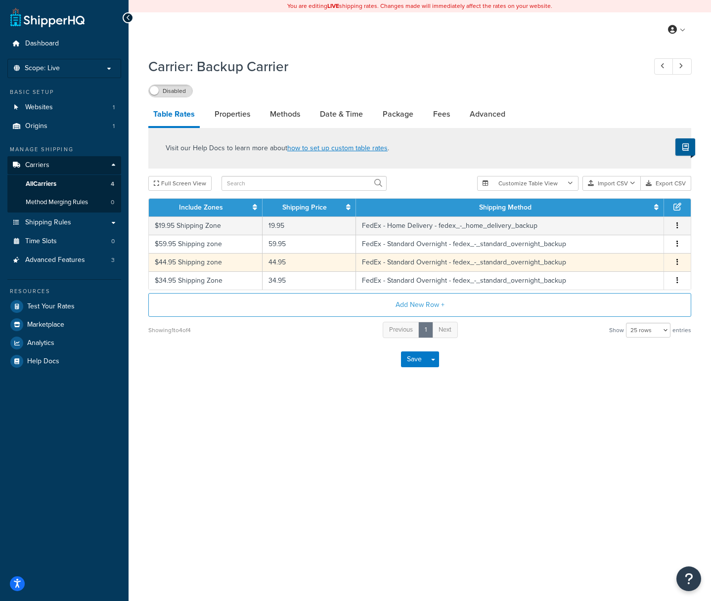
click at [681, 264] on button "button" at bounding box center [678, 262] width 8 height 11
click at [618, 241] on div "Edit" at bounding box center [627, 244] width 70 height 20
select select "41597"
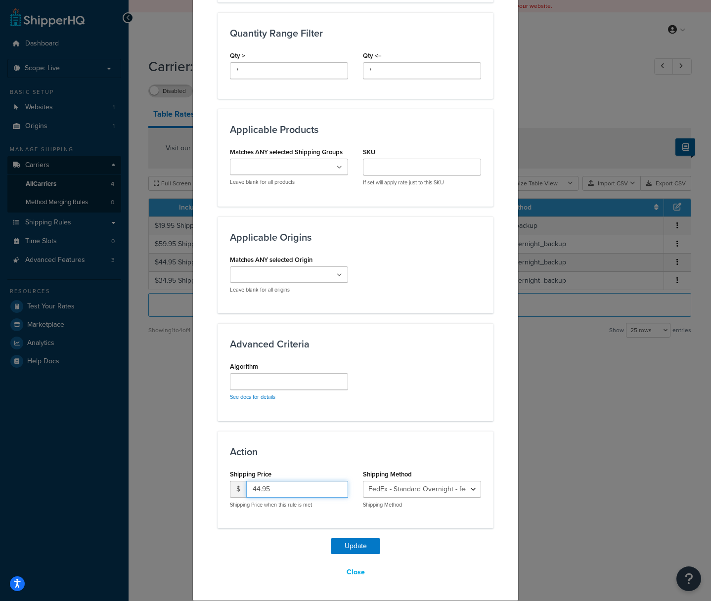
drag, startPoint x: 272, startPoint y: 490, endPoint x: 245, endPoint y: 490, distance: 26.7
click at [246, 490] on input "44.95" at bounding box center [297, 489] width 102 height 17
click at [354, 571] on button "Close" at bounding box center [355, 572] width 31 height 17
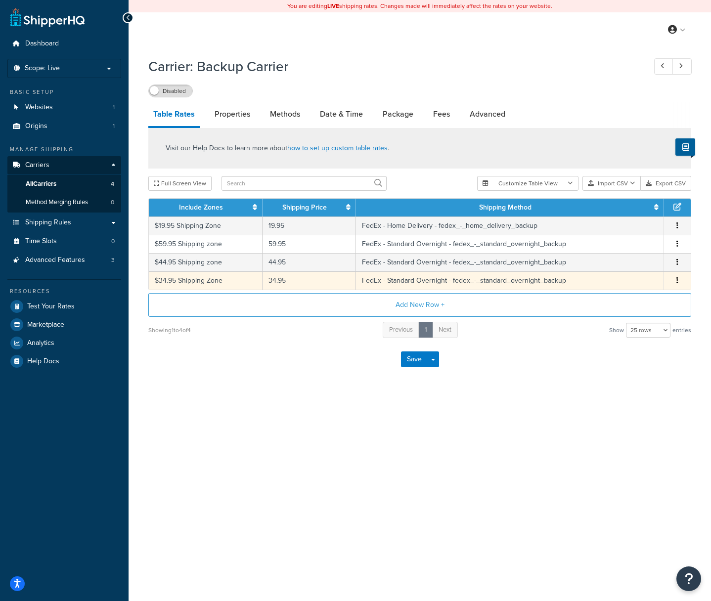
click at [679, 284] on button "button" at bounding box center [678, 280] width 8 height 11
click at [615, 263] on div "Edit" at bounding box center [627, 262] width 70 height 20
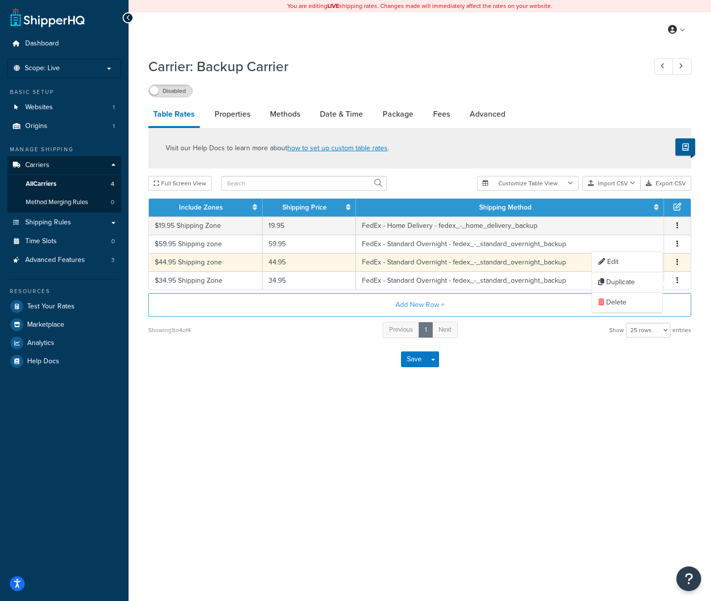
select select "41597"
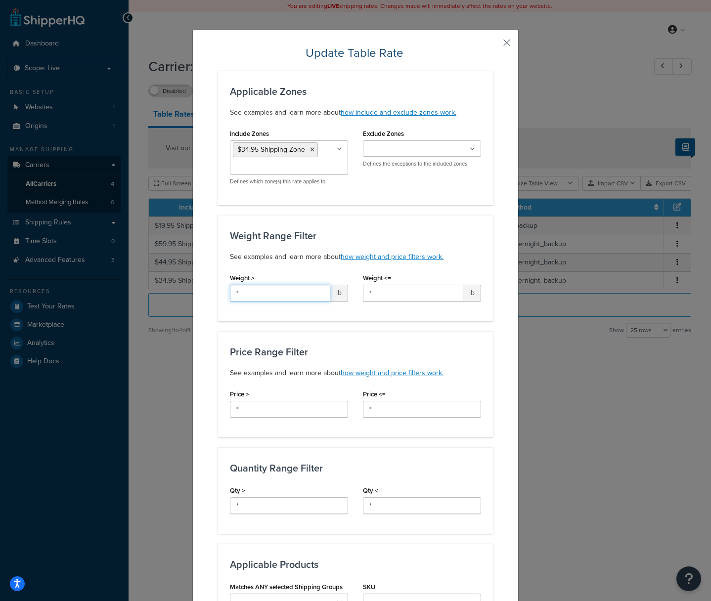
drag, startPoint x: 245, startPoint y: 294, endPoint x: 218, endPoint y: 291, distance: 27.9
click at [218, 291] on div "Weight Range Filter See examples and learn more about how weight and price filt…" at bounding box center [356, 268] width 276 height 106
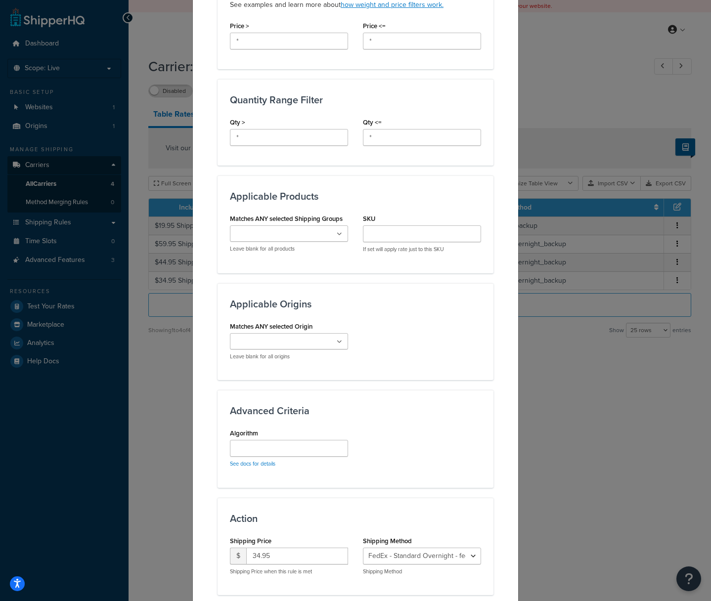
scroll to position [421, 0]
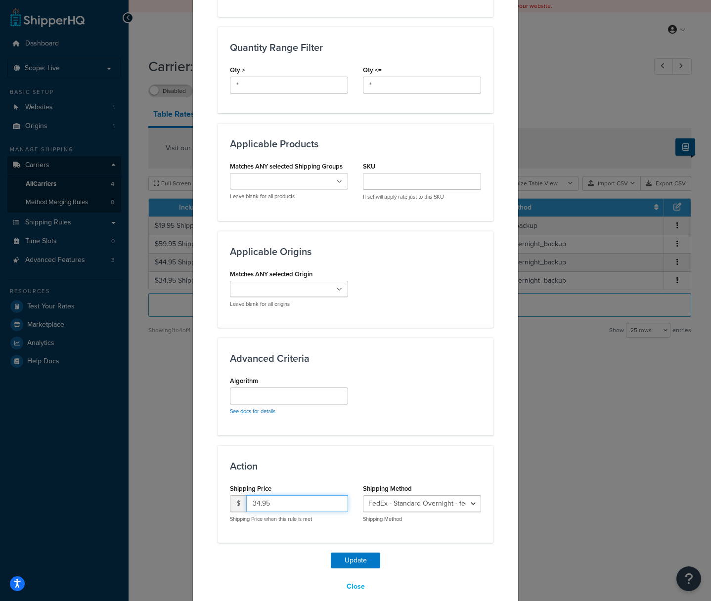
click at [281, 502] on input "34.95" at bounding box center [297, 504] width 102 height 17
click at [353, 587] on button "Close" at bounding box center [355, 587] width 31 height 17
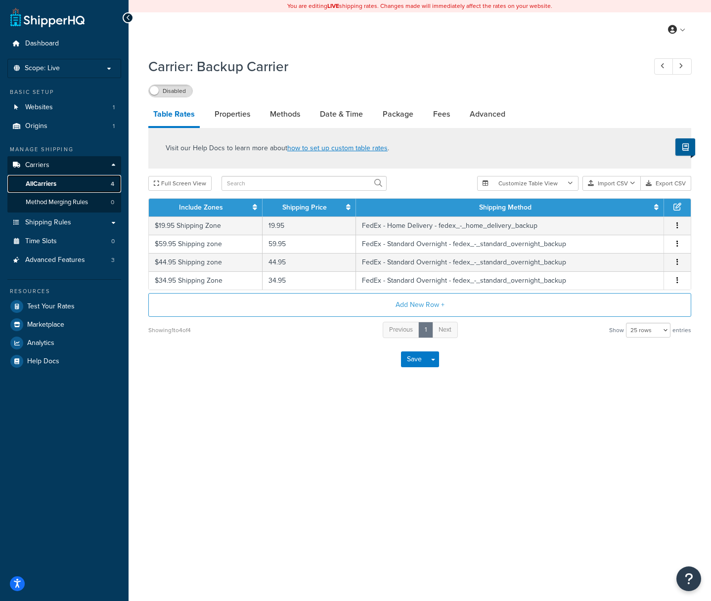
click at [47, 182] on span "All Carriers" at bounding box center [41, 184] width 31 height 8
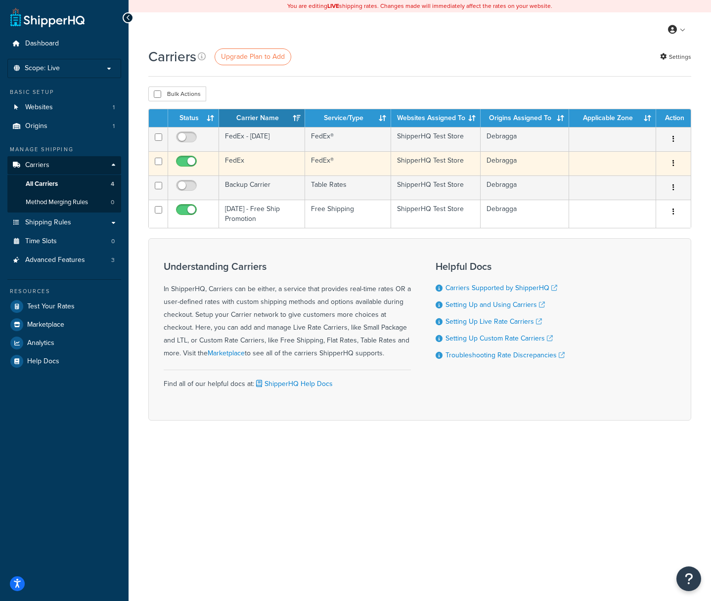
click at [671, 163] on button "button" at bounding box center [674, 164] width 14 height 16
click at [635, 180] on link "Edit" at bounding box center [633, 184] width 78 height 20
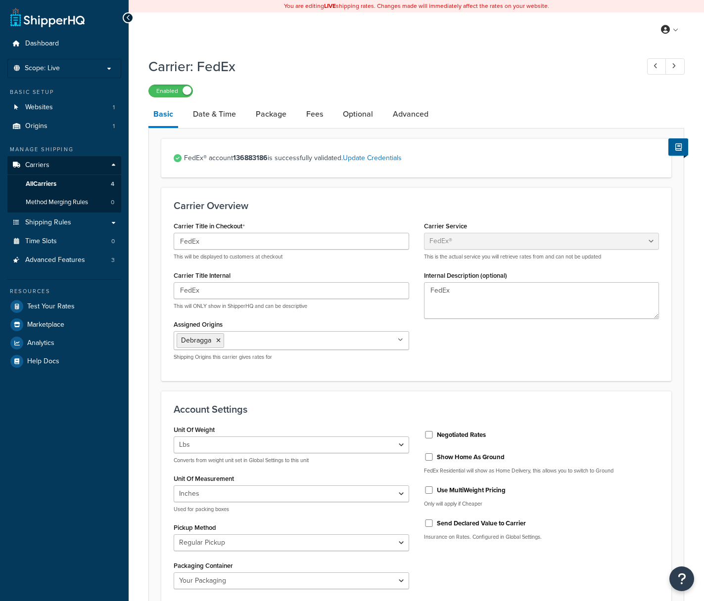
select select "fedEx"
select select "REGULAR_PICKUP"
select select "YOUR_PACKAGING"
click at [217, 115] on link "Date & Time" at bounding box center [214, 114] width 53 height 24
select select "yMd"
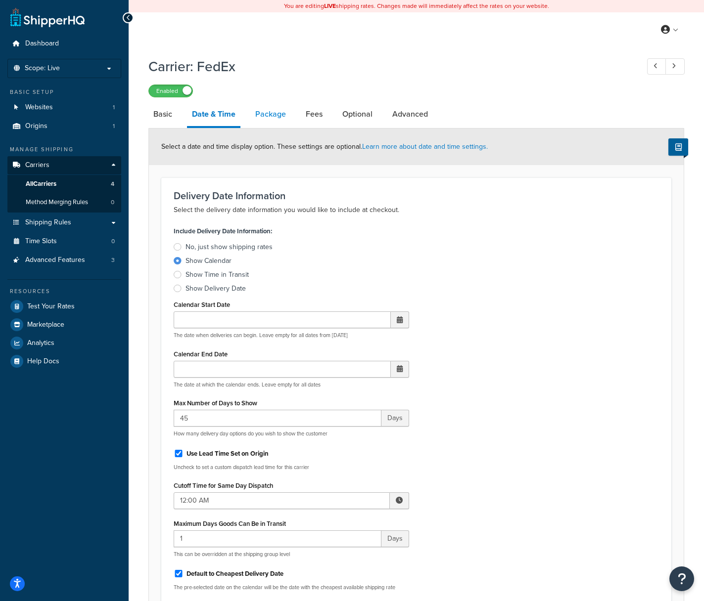
click at [261, 114] on link "Package" at bounding box center [270, 114] width 41 height 24
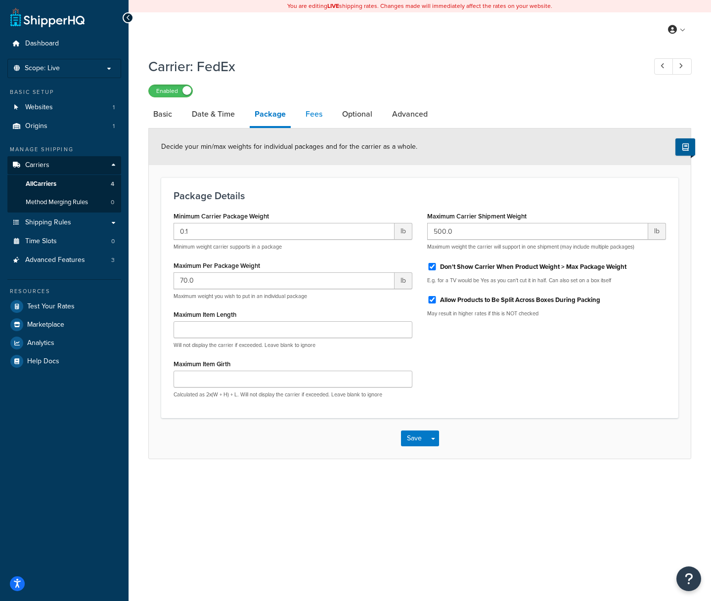
click at [317, 114] on link "Fees" at bounding box center [314, 114] width 27 height 24
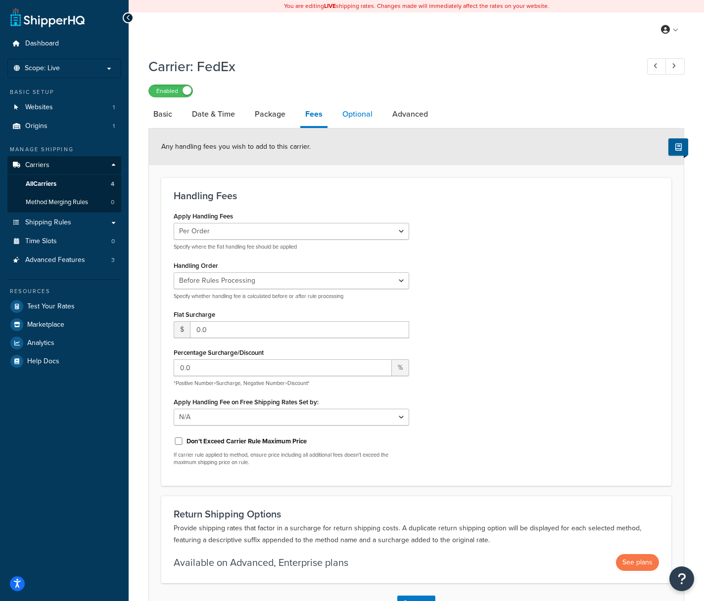
click at [355, 115] on link "Optional" at bounding box center [357, 114] width 40 height 24
select select "40463"
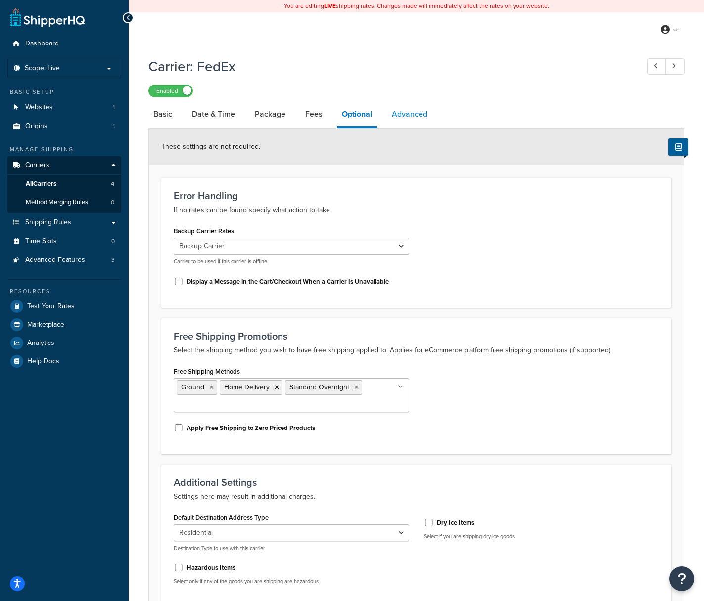
click at [408, 114] on link "Advanced" at bounding box center [410, 114] width 46 height 24
select select "false"
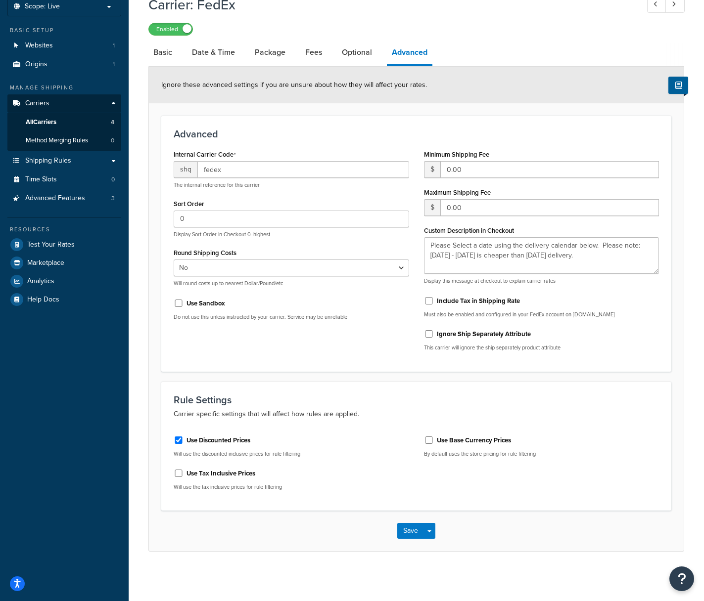
scroll to position [63, 0]
click at [49, 120] on span "All Carriers" at bounding box center [41, 122] width 31 height 8
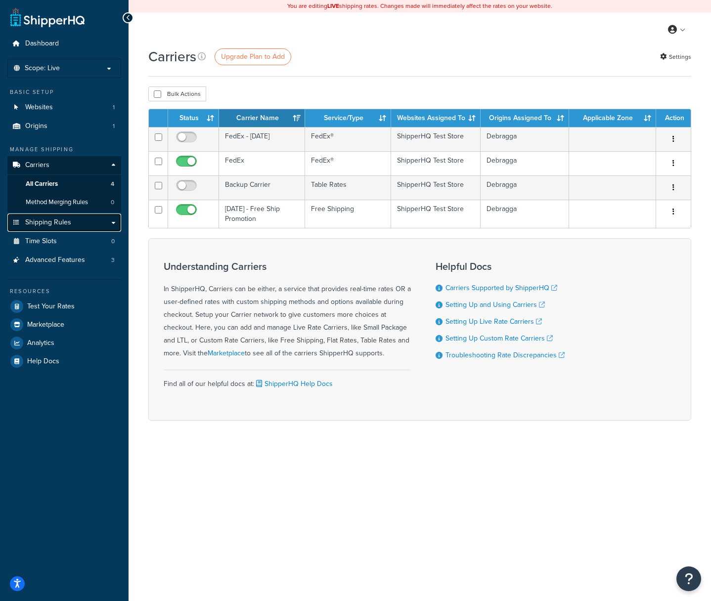
click at [112, 226] on link "Shipping Rules" at bounding box center [64, 223] width 114 height 18
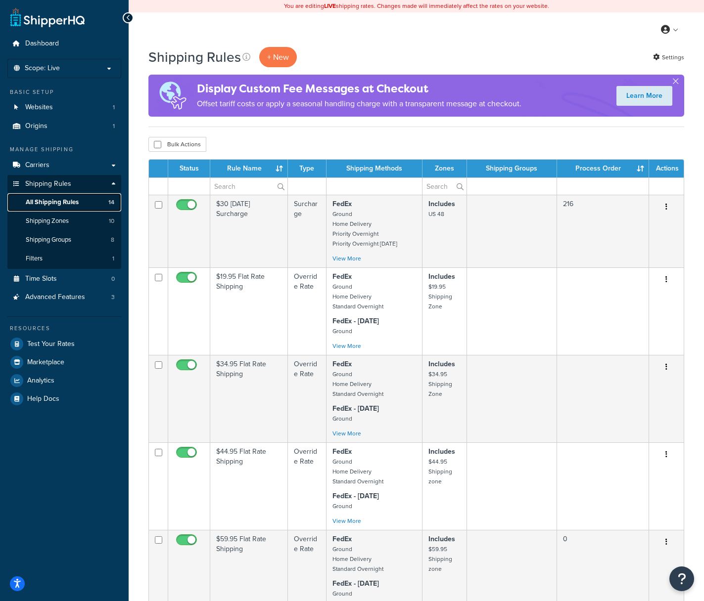
click at [68, 202] on span "All Shipping Rules" at bounding box center [52, 202] width 53 height 8
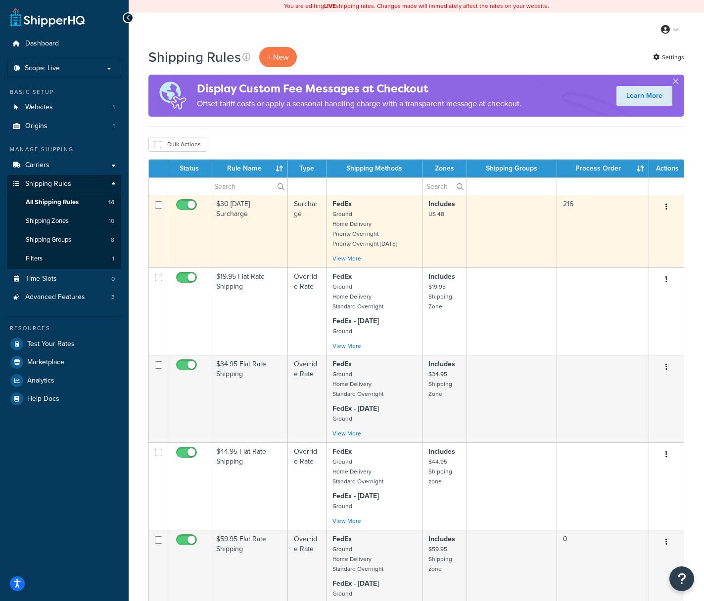
click at [666, 207] on icon "button" at bounding box center [666, 206] width 2 height 7
click at [646, 219] on link "Edit" at bounding box center [633, 226] width 78 height 20
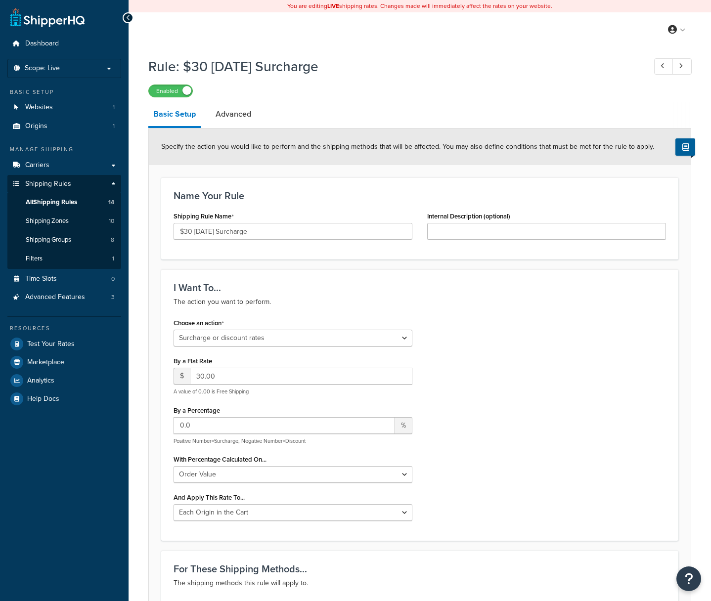
select select "SURCHARGE"
select select "ORDER"
select select "LOCATION"
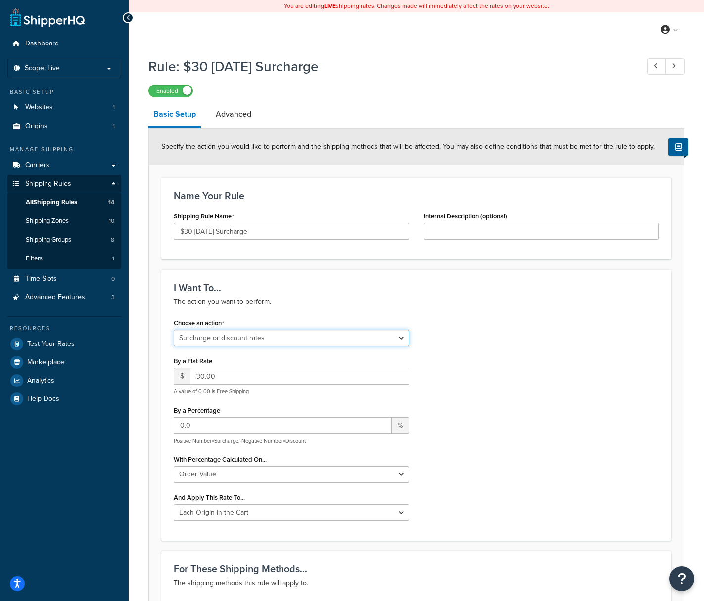
click at [404, 339] on select "Choose an action Override Rates Surcharge or discount rates Hide a shipping met…" at bounding box center [291, 338] width 235 height 17
click at [234, 115] on link "Advanced" at bounding box center [234, 114] width 46 height 24
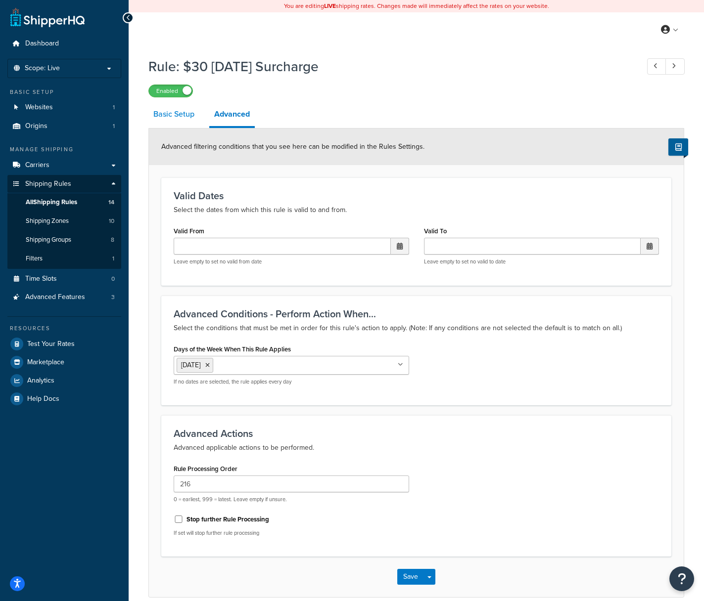
click at [171, 118] on link "Basic Setup" at bounding box center [173, 114] width 51 height 24
select select "SURCHARGE"
select select "ORDER"
select select "LOCATION"
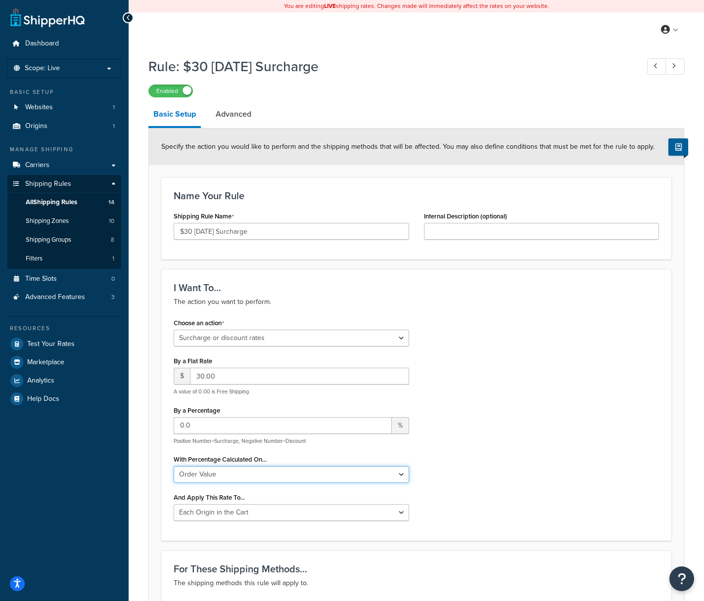
click at [243, 474] on select "Shipping Price Order Value" at bounding box center [291, 474] width 235 height 17
click at [235, 374] on input "30.00" at bounding box center [299, 376] width 219 height 17
click at [469, 408] on div "Choose an action Choose an action Override Rates Surcharge or discount rates Hi…" at bounding box center [416, 422] width 500 height 213
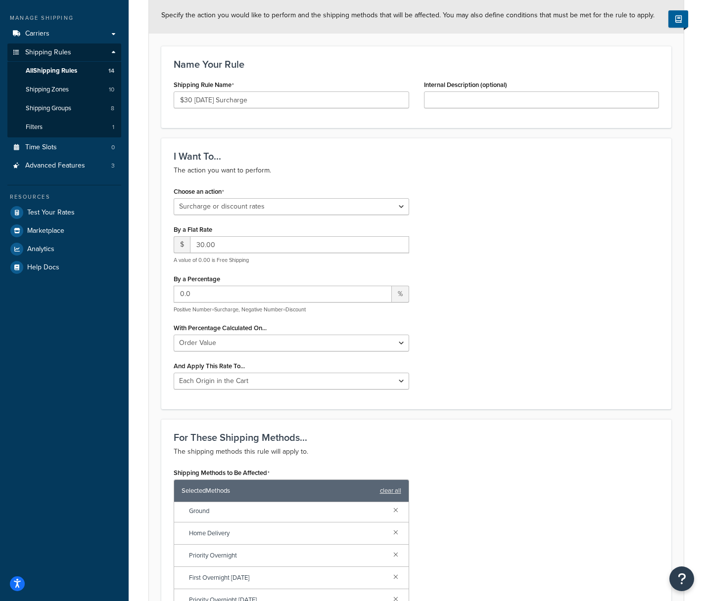
scroll to position [58, 0]
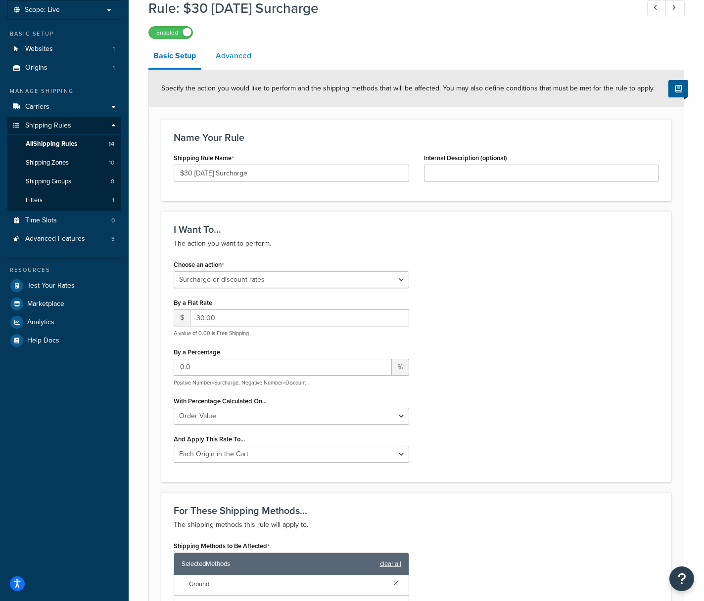
click at [230, 58] on link "Advanced" at bounding box center [234, 56] width 46 height 24
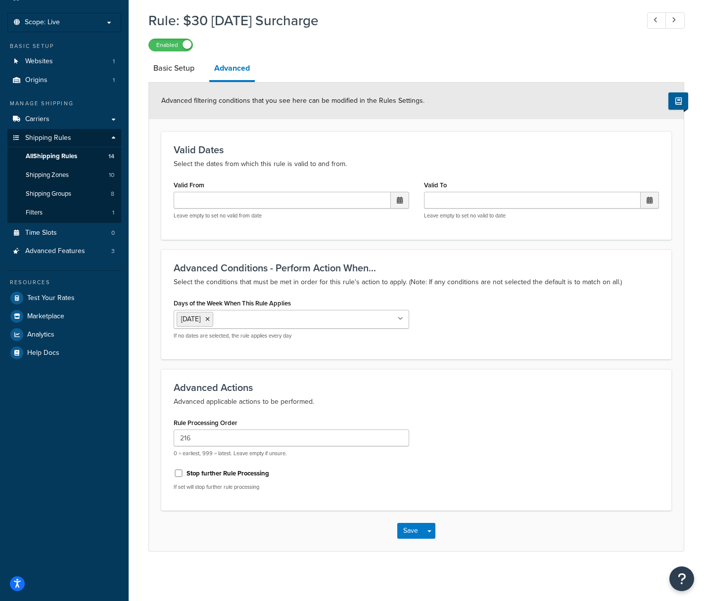
scroll to position [47, 0]
click at [183, 69] on link "Basic Setup" at bounding box center [173, 68] width 51 height 24
select select "SURCHARGE"
select select "ORDER"
select select "LOCATION"
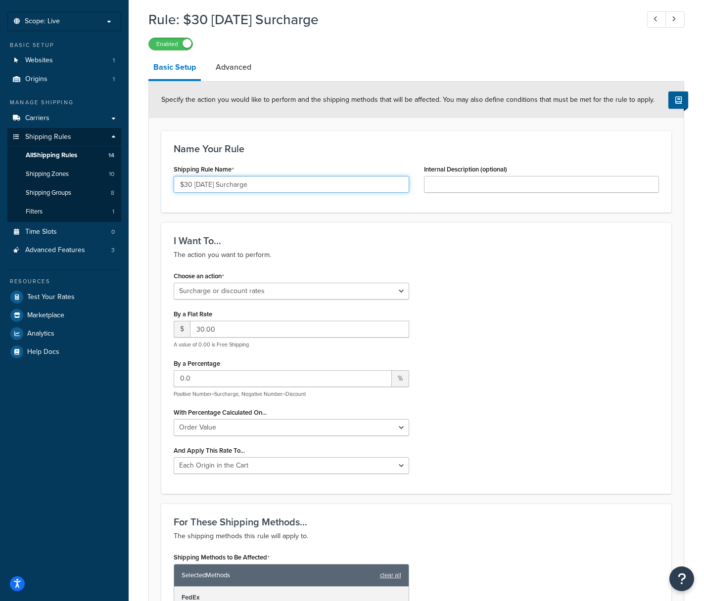
click at [279, 185] on input "$30 Saturday Surcharge" at bounding box center [291, 184] width 235 height 17
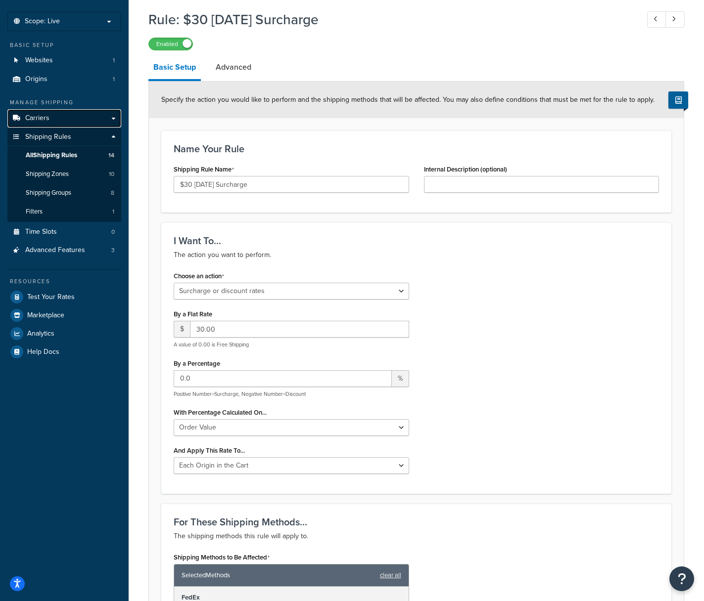
click at [51, 119] on link "Carriers" at bounding box center [64, 118] width 114 height 18
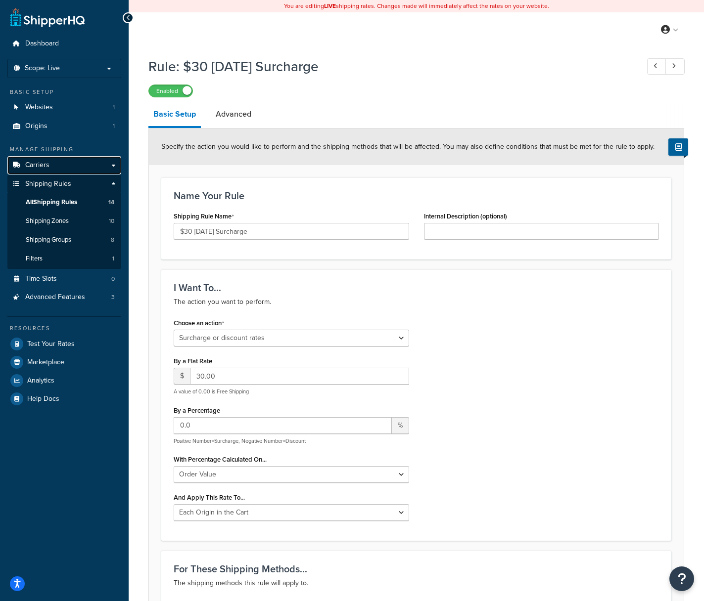
click at [50, 163] on link "Carriers" at bounding box center [64, 165] width 114 height 18
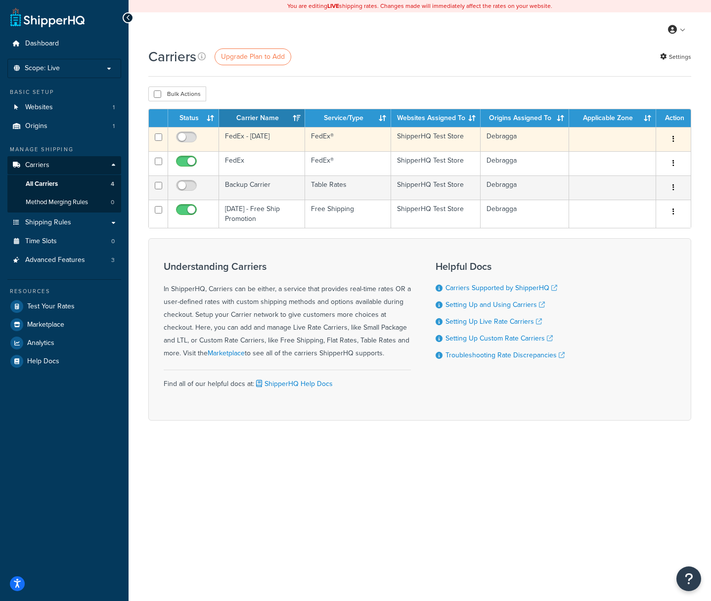
click at [674, 141] on icon "button" at bounding box center [674, 139] width 2 height 7
click at [634, 154] on link "Edit" at bounding box center [633, 160] width 78 height 20
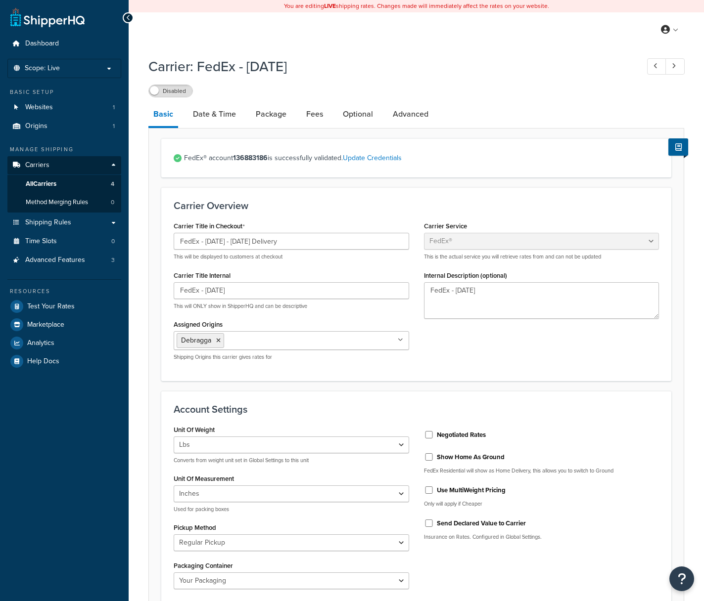
select select "fedEx"
select select "REGULAR_PICKUP"
select select "YOUR_PACKAGING"
click at [50, 223] on span "Shipping Rules" at bounding box center [48, 223] width 46 height 8
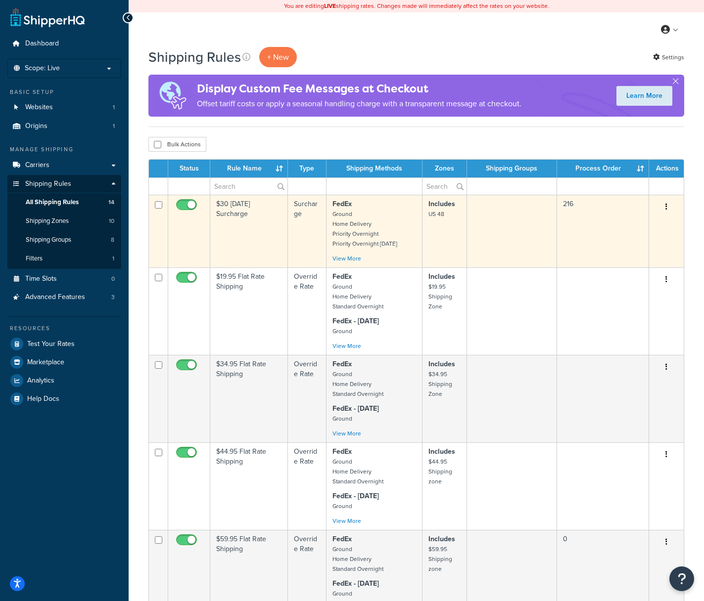
click at [667, 207] on icon "button" at bounding box center [666, 206] width 2 height 7
click at [639, 224] on link "Edit" at bounding box center [633, 226] width 78 height 20
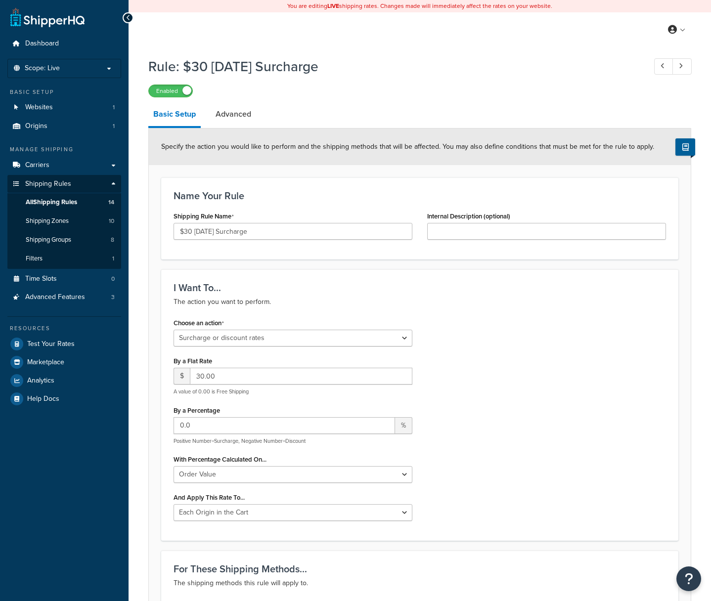
select select "SURCHARGE"
select select "ORDER"
select select "LOCATION"
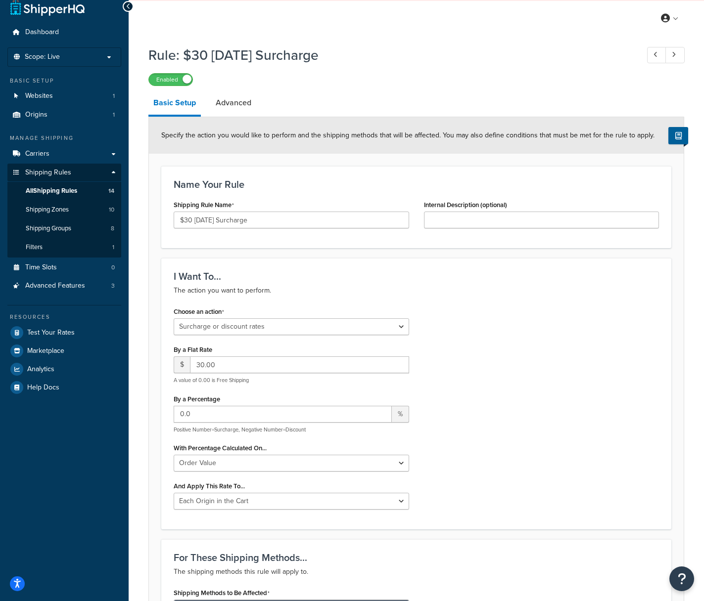
scroll to position [26, 0]
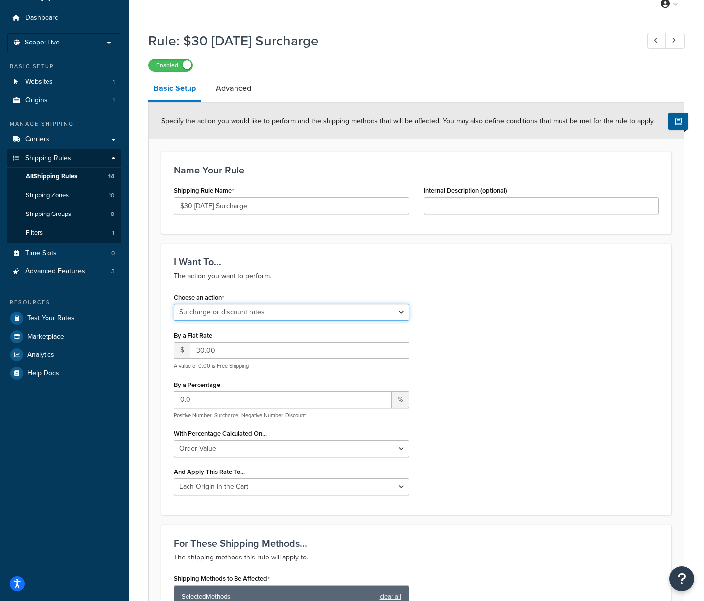
click at [381, 311] on select "Choose an action Override Rates Surcharge or discount rates Hide a shipping met…" at bounding box center [291, 312] width 235 height 17
drag, startPoint x: 222, startPoint y: 351, endPoint x: 191, endPoint y: 353, distance: 30.7
click at [191, 353] on input "30.00" at bounding box center [299, 350] width 219 height 17
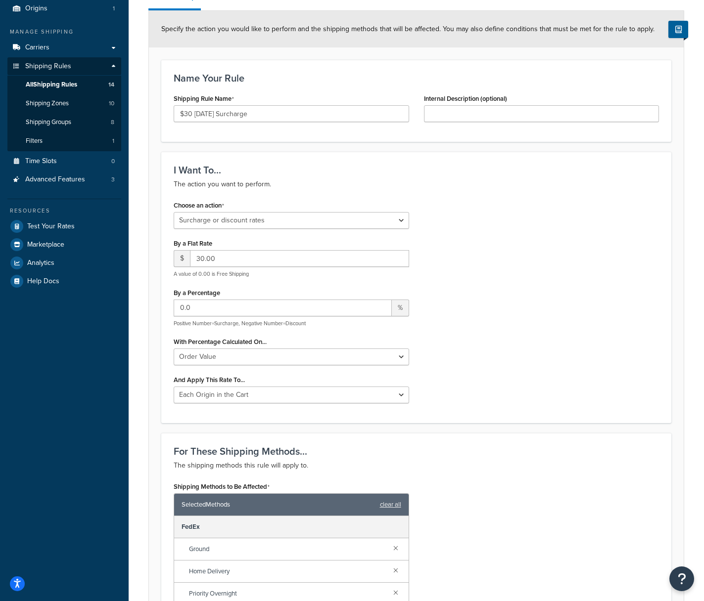
scroll to position [0, 0]
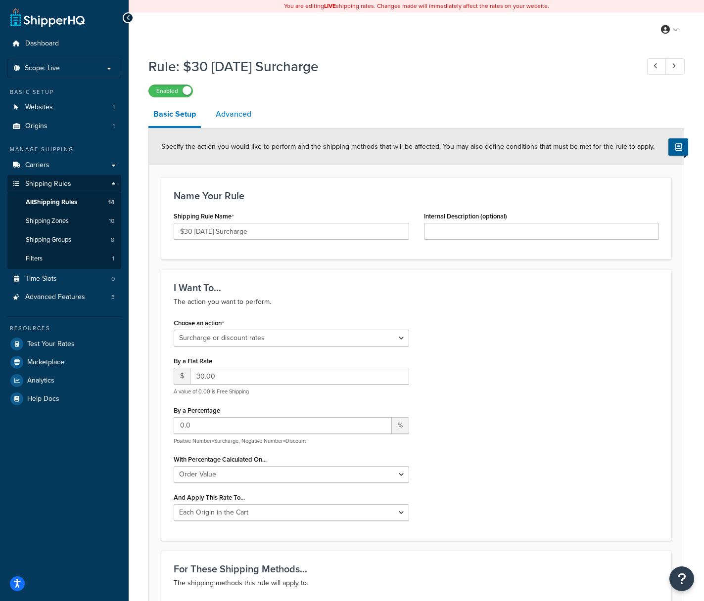
click at [239, 113] on link "Advanced" at bounding box center [234, 114] width 46 height 24
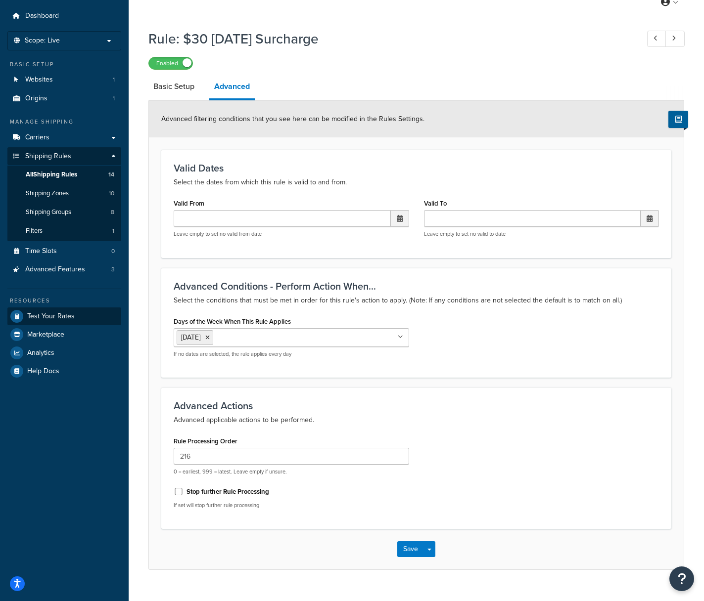
scroll to position [28, 0]
drag, startPoint x: 197, startPoint y: 458, endPoint x: 175, endPoint y: 458, distance: 22.3
click at [175, 458] on input "216" at bounding box center [291, 456] width 235 height 17
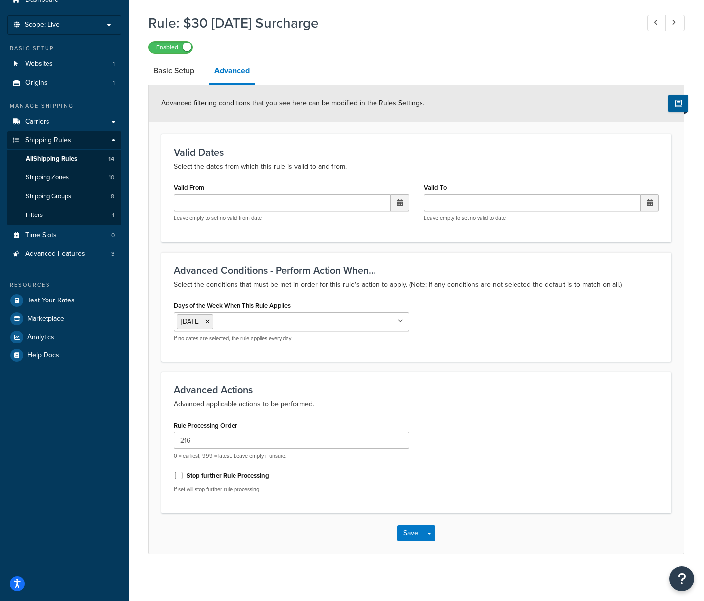
scroll to position [33, 0]
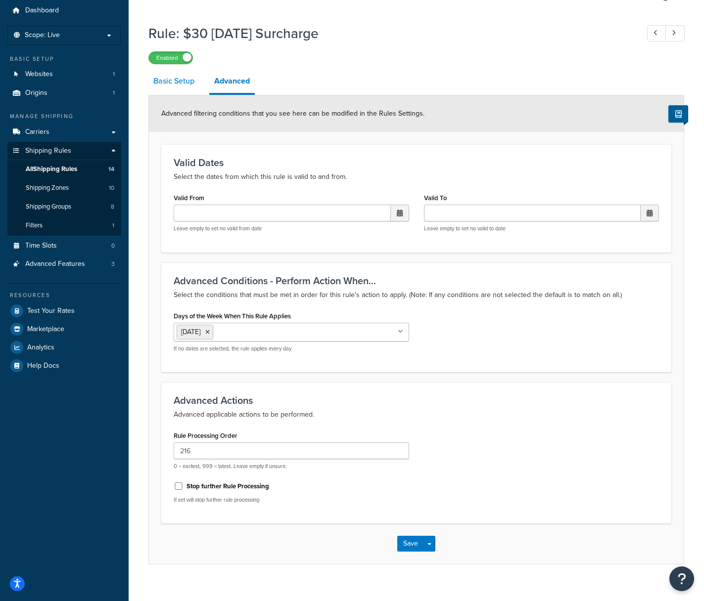
click at [172, 80] on link "Basic Setup" at bounding box center [173, 81] width 51 height 24
select select "SURCHARGE"
select select "ORDER"
select select "LOCATION"
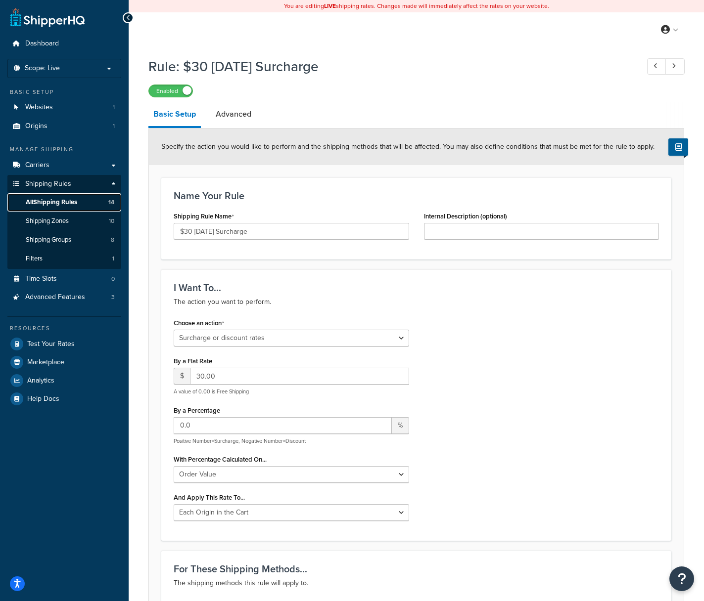
click at [57, 202] on span "All Shipping Rules" at bounding box center [51, 202] width 51 height 8
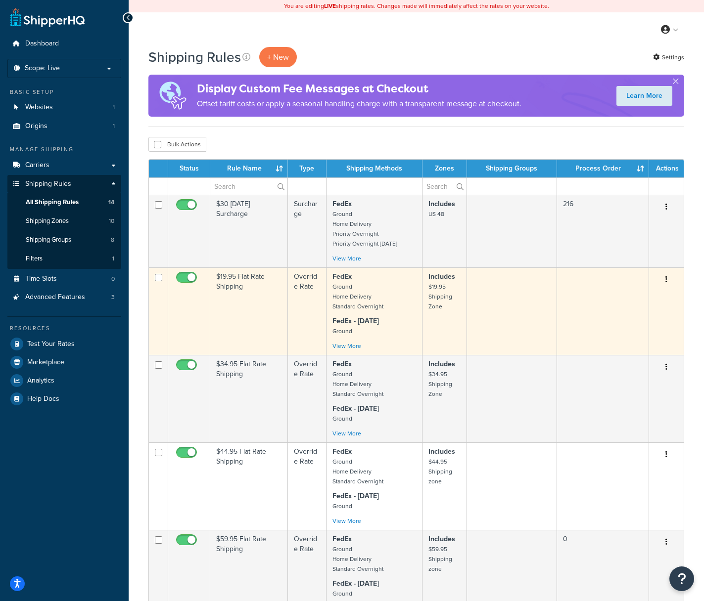
click at [666, 280] on icon "button" at bounding box center [666, 279] width 2 height 7
click at [621, 295] on link "Edit" at bounding box center [633, 298] width 78 height 20
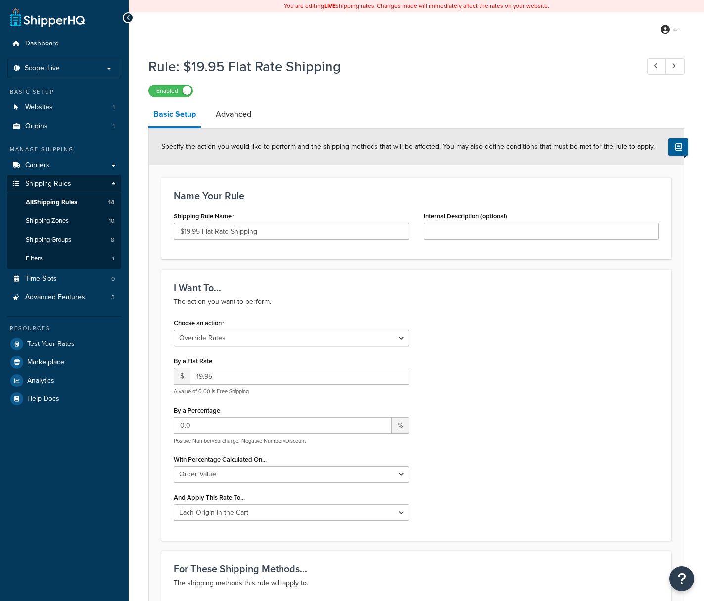
select select "OVERRIDE"
select select "LOCATION"
drag, startPoint x: 221, startPoint y: 377, endPoint x: 193, endPoint y: 377, distance: 27.2
click at [193, 377] on input "19.95" at bounding box center [299, 376] width 219 height 17
drag, startPoint x: 269, startPoint y: 232, endPoint x: 182, endPoint y: 232, distance: 87.0
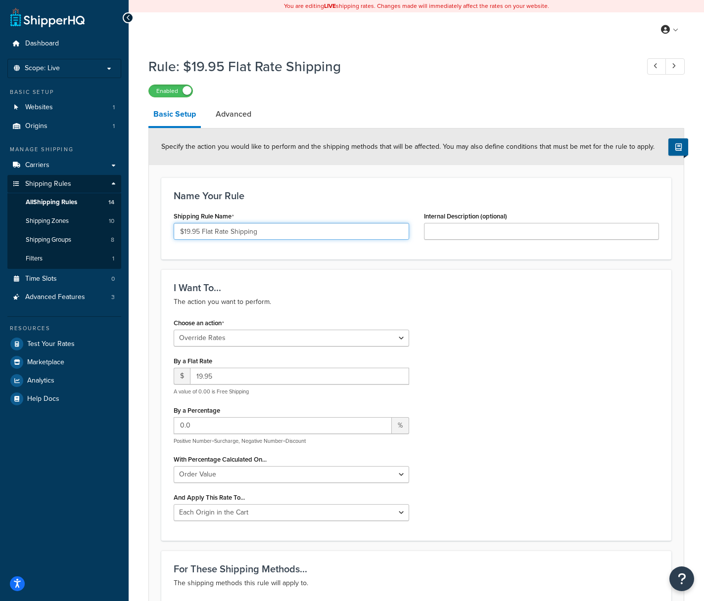
click at [182, 232] on input "$19.95 Flat Rate Shipping" at bounding box center [291, 231] width 235 height 17
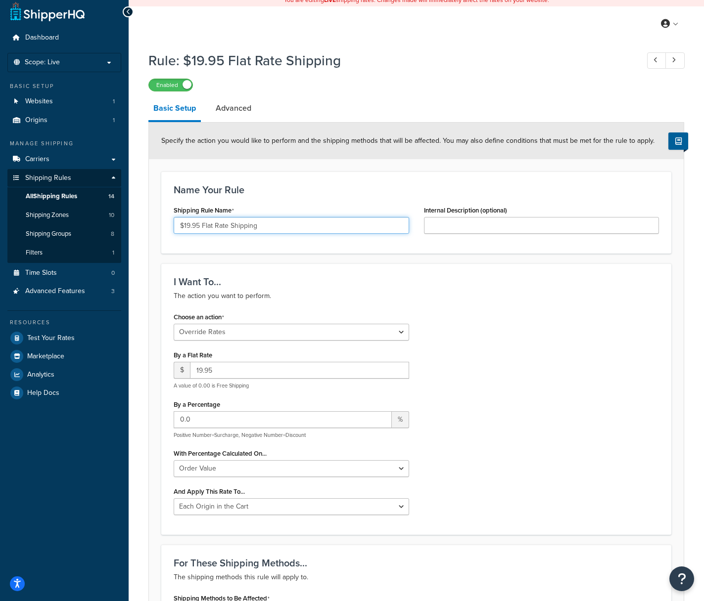
scroll to position [17, 0]
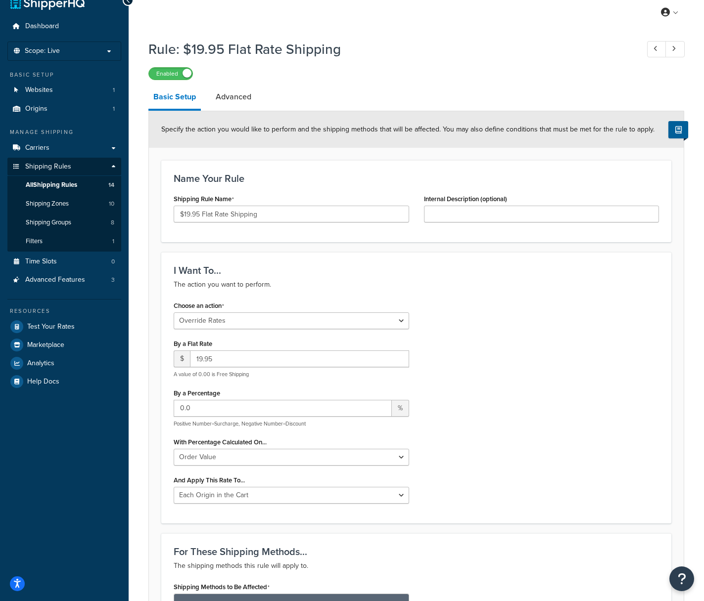
click at [542, 370] on div "Choose an action Choose an action Override Rates Surcharge or discount rates Hi…" at bounding box center [416, 405] width 500 height 213
click at [235, 97] on link "Advanced" at bounding box center [234, 97] width 46 height 24
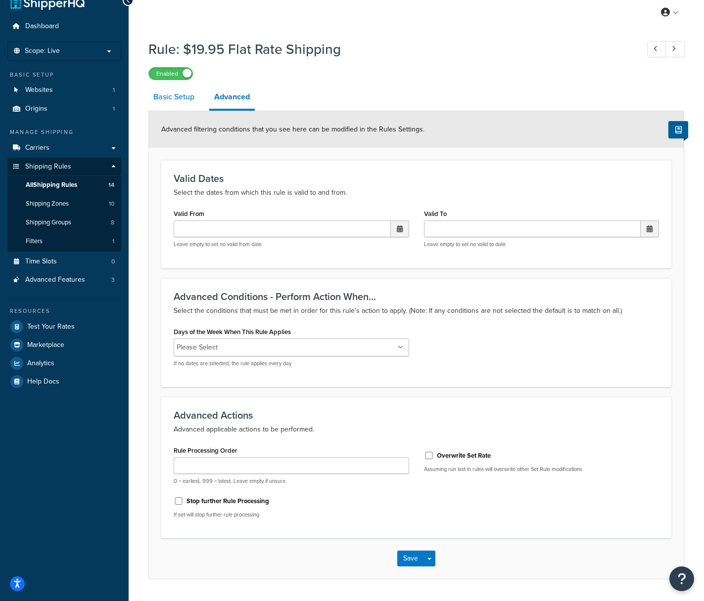
click at [174, 96] on link "Basic Setup" at bounding box center [173, 97] width 51 height 24
select select "OVERRIDE"
select select "LOCATION"
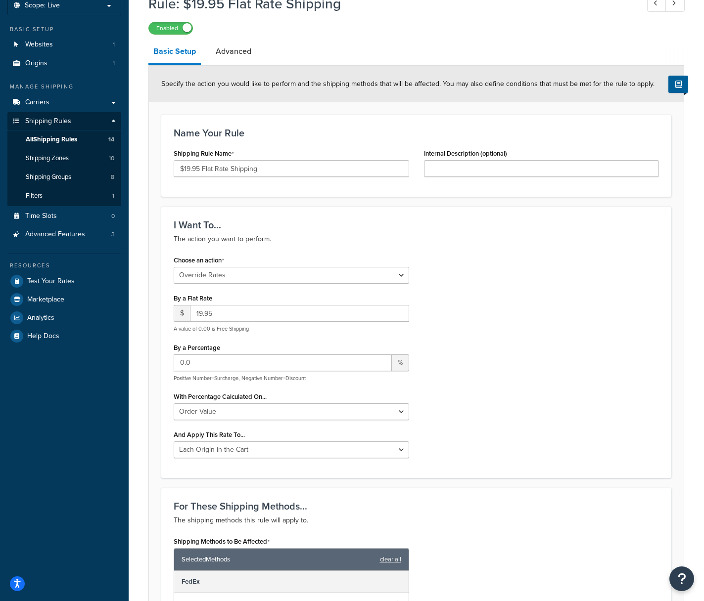
scroll to position [89, 0]
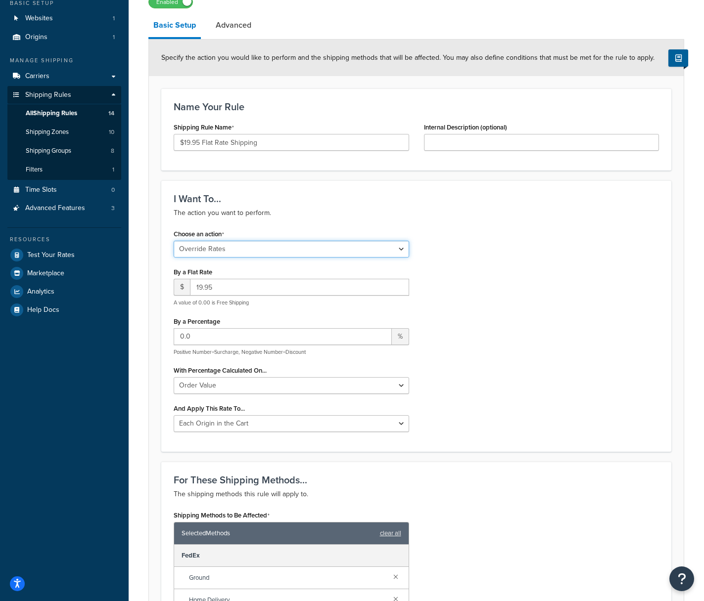
click at [371, 251] on select "Choose an action Override Rates Surcharge or discount rates Hide a shipping met…" at bounding box center [291, 249] width 235 height 17
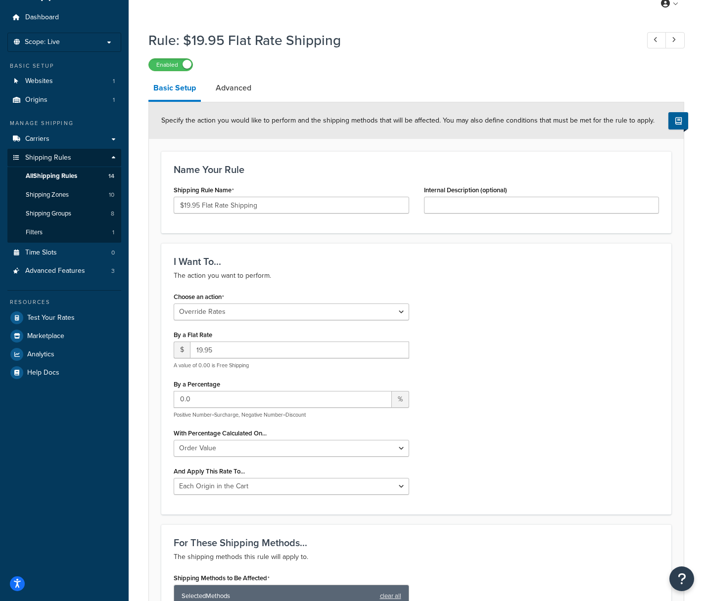
scroll to position [13, 0]
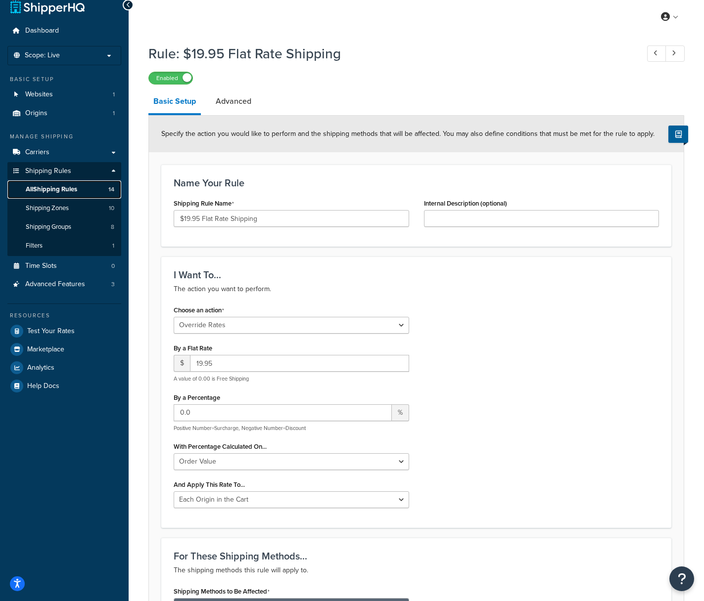
click at [60, 189] on span "All Shipping Rules" at bounding box center [51, 189] width 51 height 8
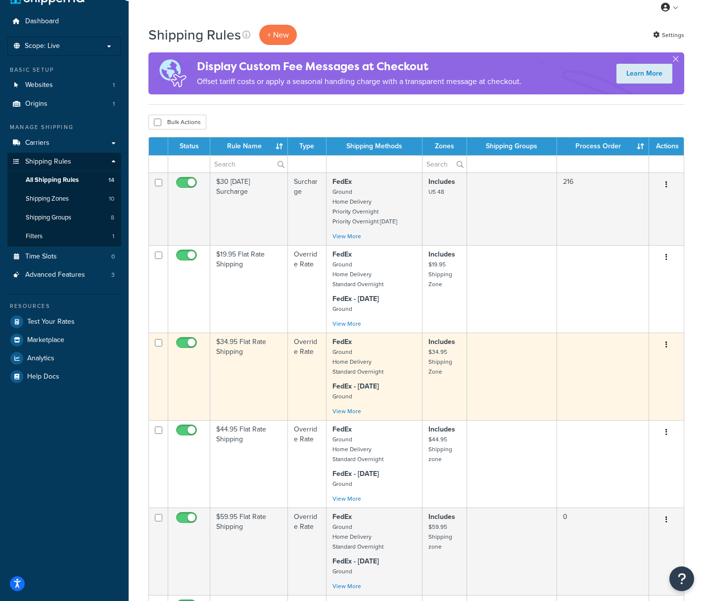
scroll to position [22, 0]
click at [665, 346] on icon "button" at bounding box center [666, 344] width 2 height 7
click at [620, 362] on link "Edit" at bounding box center [633, 364] width 78 height 20
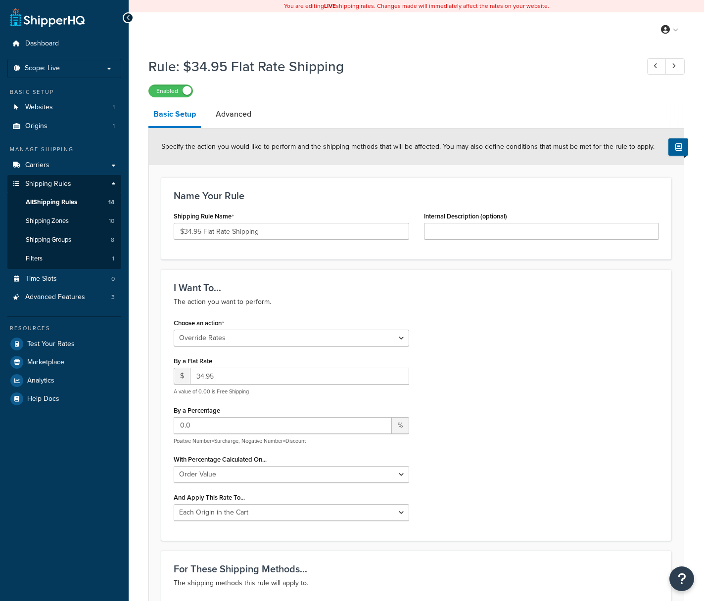
select select "OVERRIDE"
select select "LOCATION"
click at [219, 376] on input "34.95" at bounding box center [299, 376] width 219 height 17
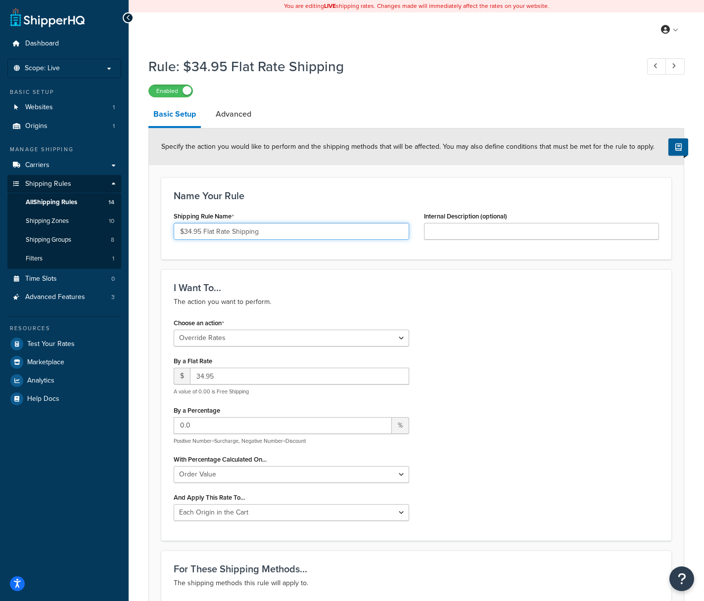
click at [277, 235] on input "$34.95 Flat Rate Shipping" at bounding box center [291, 231] width 235 height 17
click at [229, 115] on link "Advanced" at bounding box center [234, 114] width 46 height 24
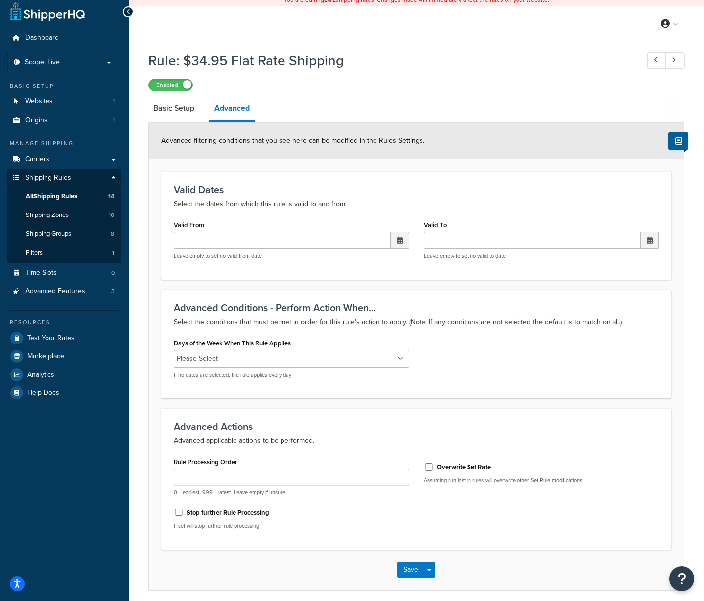
scroll to position [19, 0]
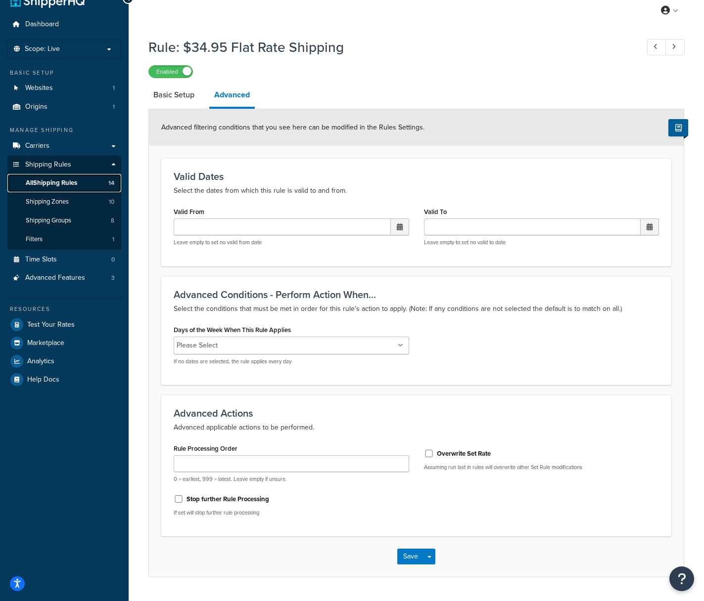
click at [54, 181] on span "All Shipping Rules" at bounding box center [51, 183] width 51 height 8
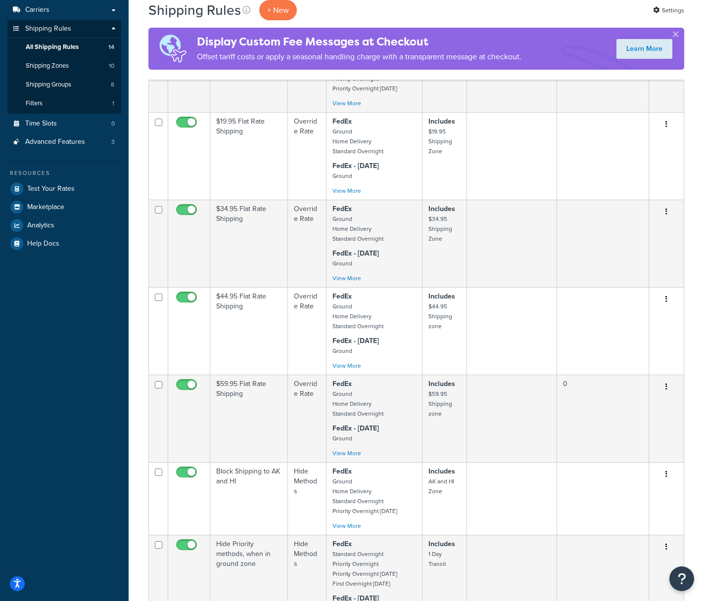
scroll to position [159, 0]
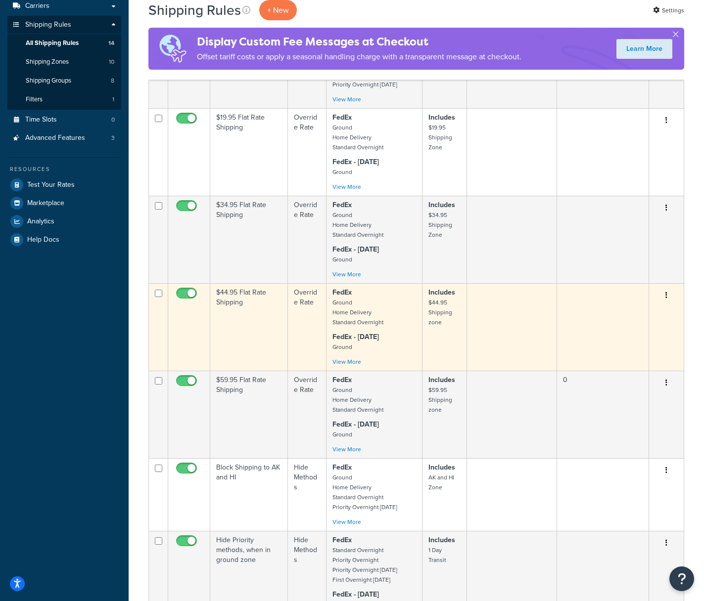
click at [666, 296] on icon "button" at bounding box center [666, 295] width 2 height 7
click at [624, 311] on link "Edit" at bounding box center [633, 314] width 78 height 20
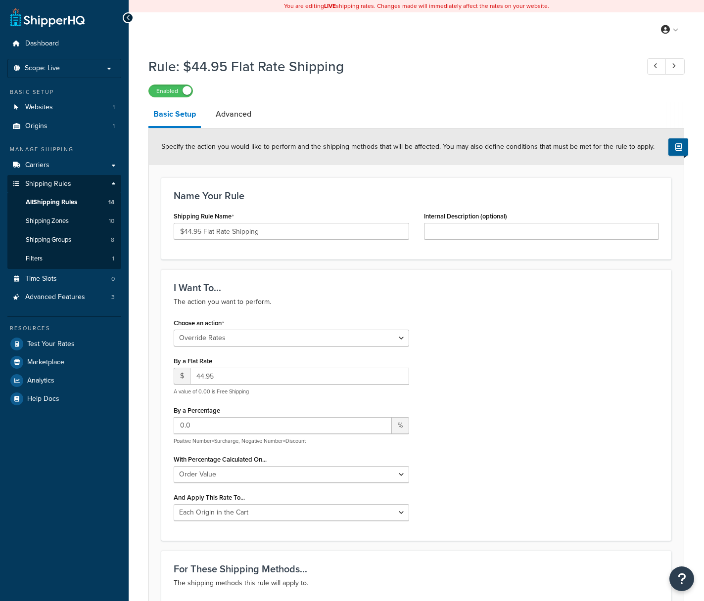
select select "OVERRIDE"
select select "LOCATION"
drag, startPoint x: 222, startPoint y: 380, endPoint x: 182, endPoint y: 379, distance: 39.6
click at [182, 379] on div "$ 44.95" at bounding box center [291, 376] width 235 height 17
drag, startPoint x: 276, startPoint y: 234, endPoint x: 176, endPoint y: 233, distance: 99.9
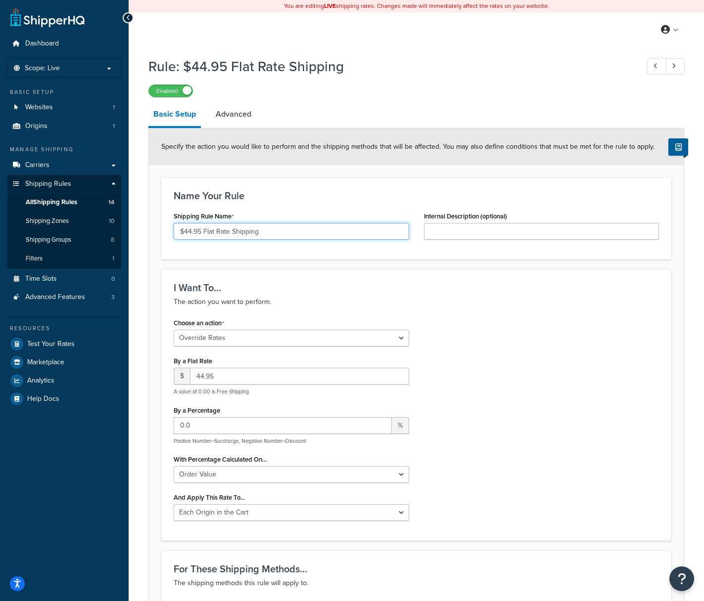
click at [176, 233] on input "$44.95 Flat Rate Shipping" at bounding box center [291, 231] width 235 height 17
click at [238, 116] on link "Advanced" at bounding box center [234, 114] width 46 height 24
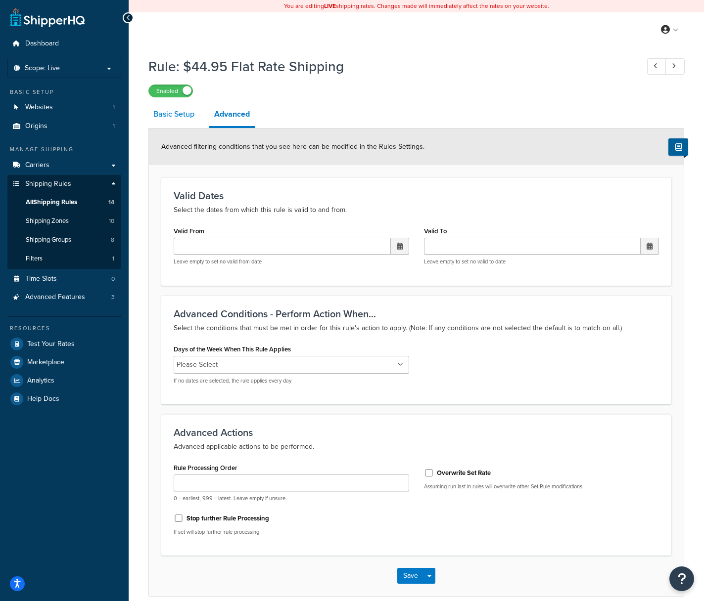
click at [169, 115] on link "Basic Setup" at bounding box center [173, 114] width 51 height 24
select select "OVERRIDE"
select select "LOCATION"
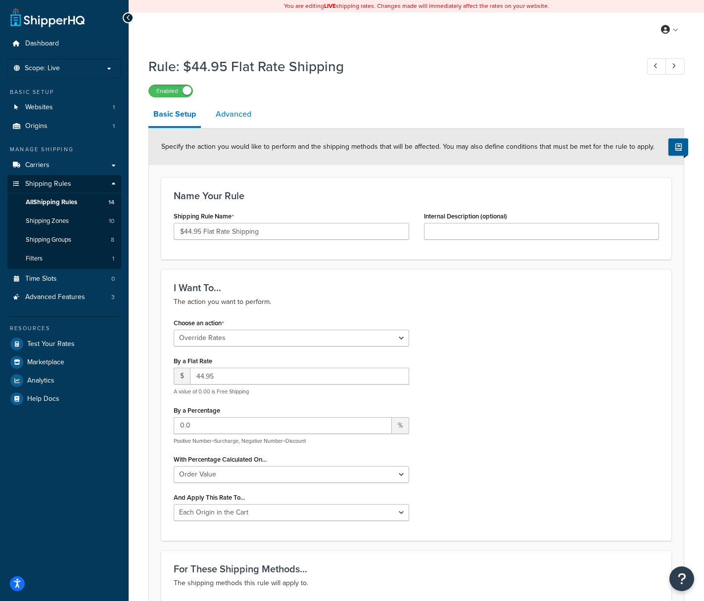
click at [246, 118] on link "Advanced" at bounding box center [234, 114] width 46 height 24
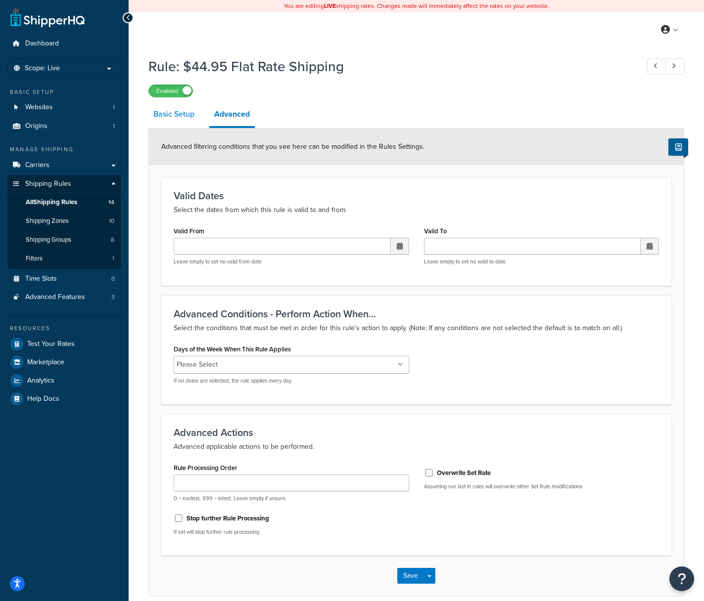
click at [166, 118] on link "Basic Setup" at bounding box center [173, 114] width 51 height 24
select select "OVERRIDE"
select select "LOCATION"
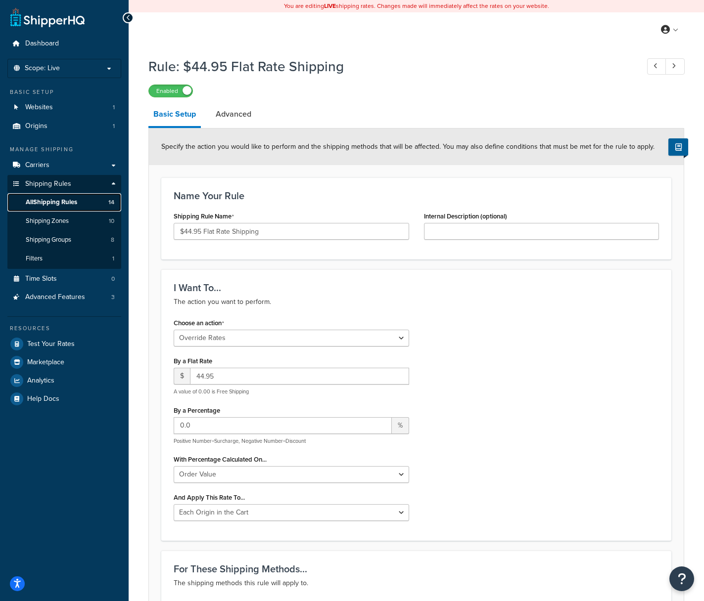
click at [50, 201] on span "All Shipping Rules" at bounding box center [51, 202] width 51 height 8
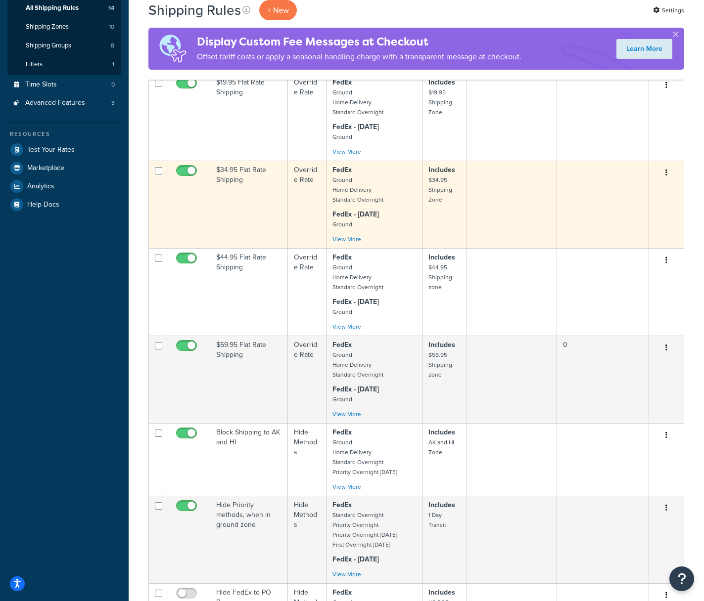
scroll to position [204, 0]
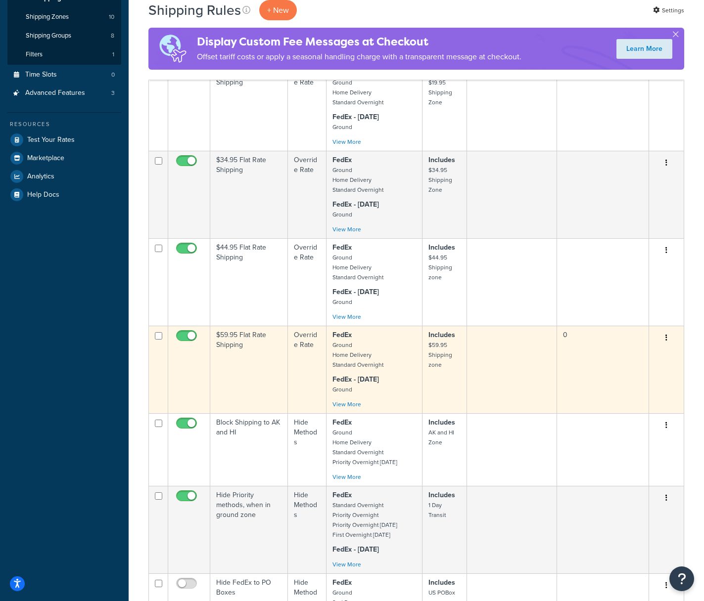
click at [666, 338] on icon "button" at bounding box center [666, 337] width 2 height 7
click at [624, 356] on link "Edit" at bounding box center [633, 357] width 78 height 20
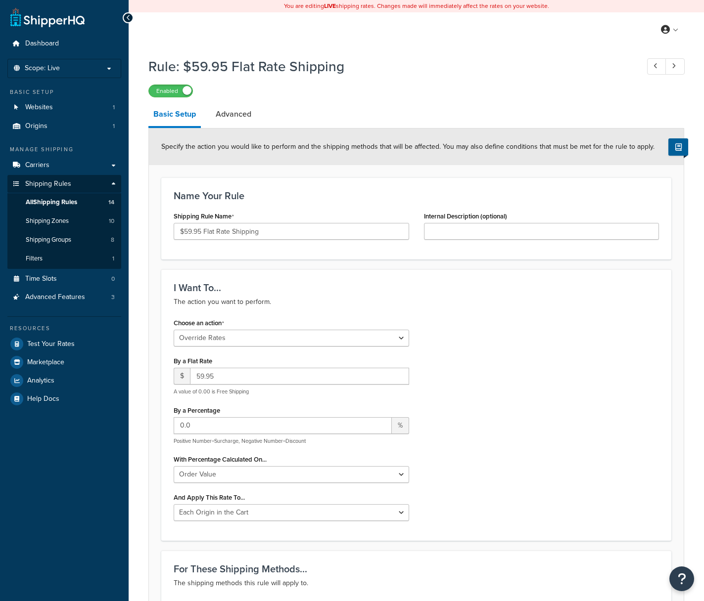
select select "OVERRIDE"
select select "LOCATION"
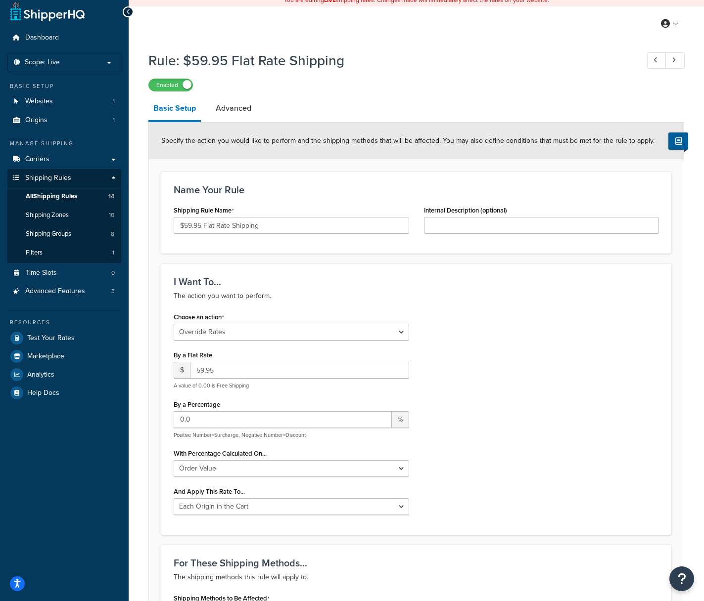
scroll to position [19, 0]
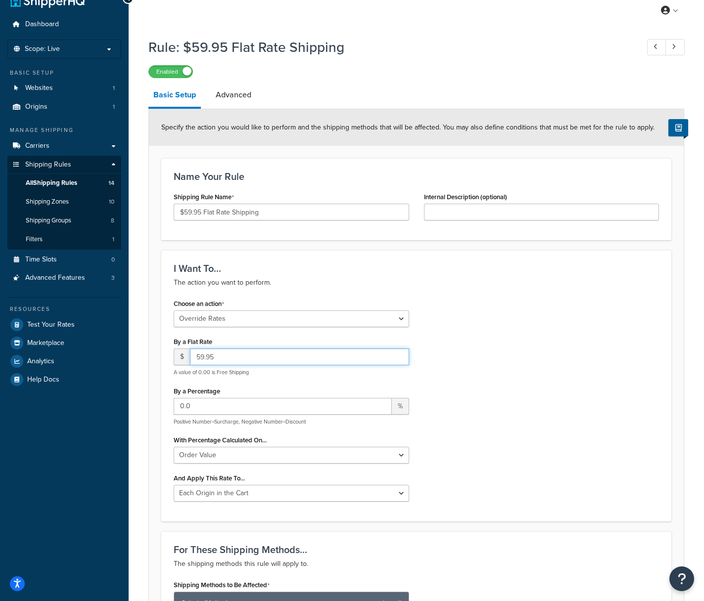
click at [219, 357] on input "59.95" at bounding box center [299, 357] width 219 height 17
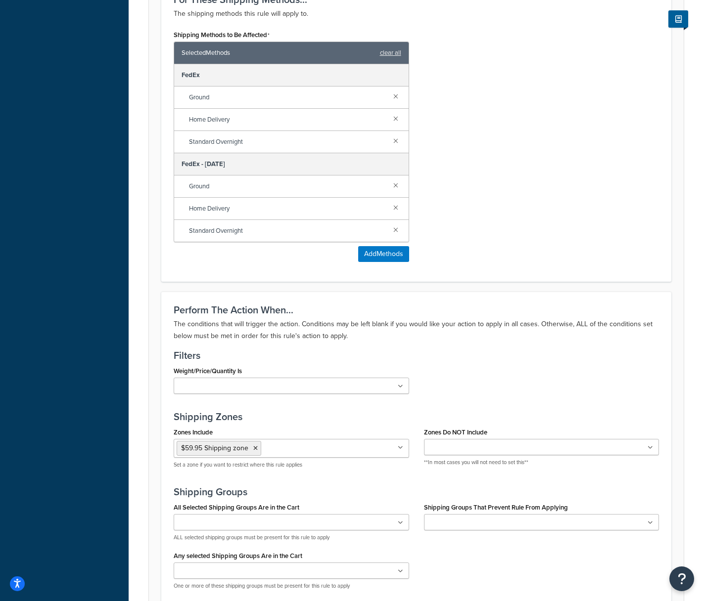
scroll to position [55, 0]
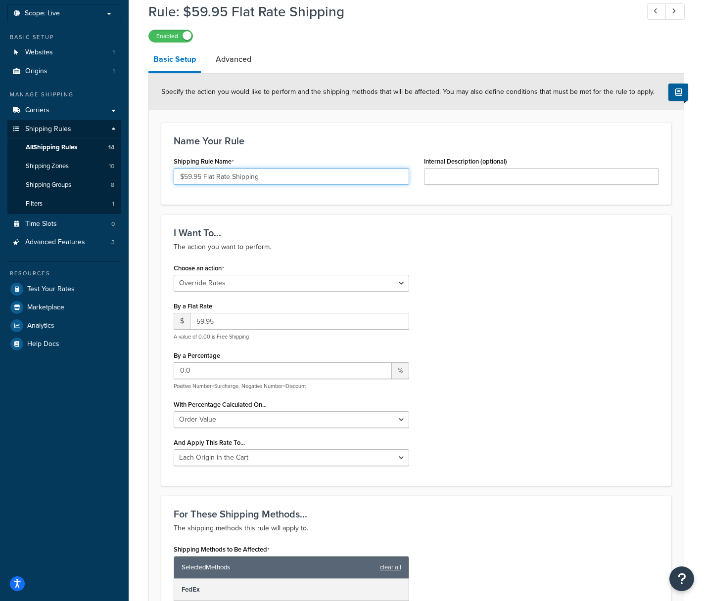
click at [260, 179] on input "$59.95 Flat Rate Shipping" at bounding box center [291, 176] width 235 height 17
click at [229, 59] on link "Advanced" at bounding box center [234, 59] width 46 height 24
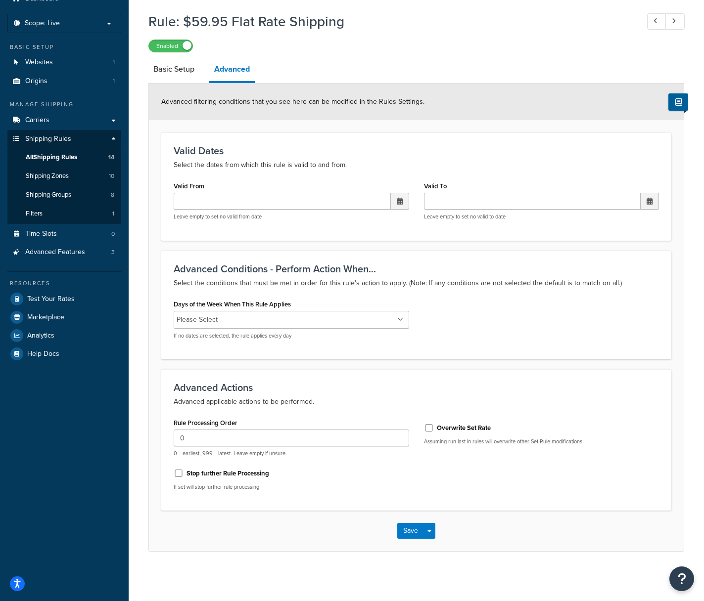
scroll to position [46, 0]
click at [68, 159] on span "All Shipping Rules" at bounding box center [51, 157] width 51 height 8
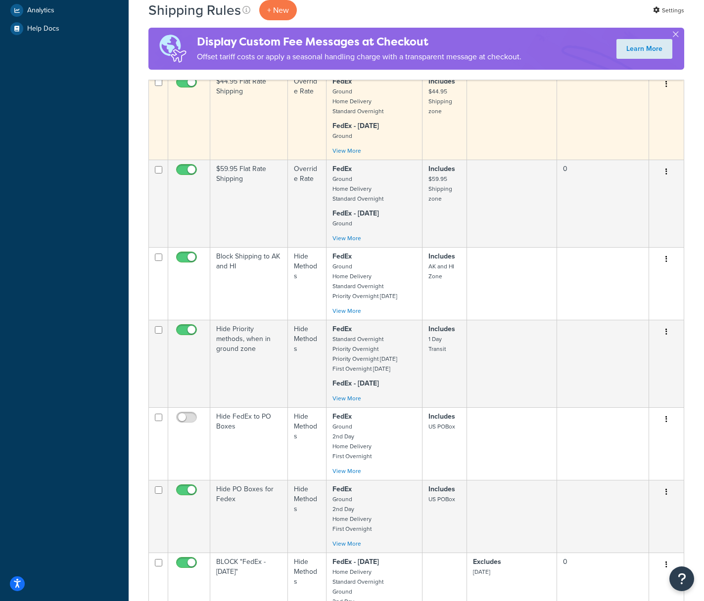
scroll to position [378, 0]
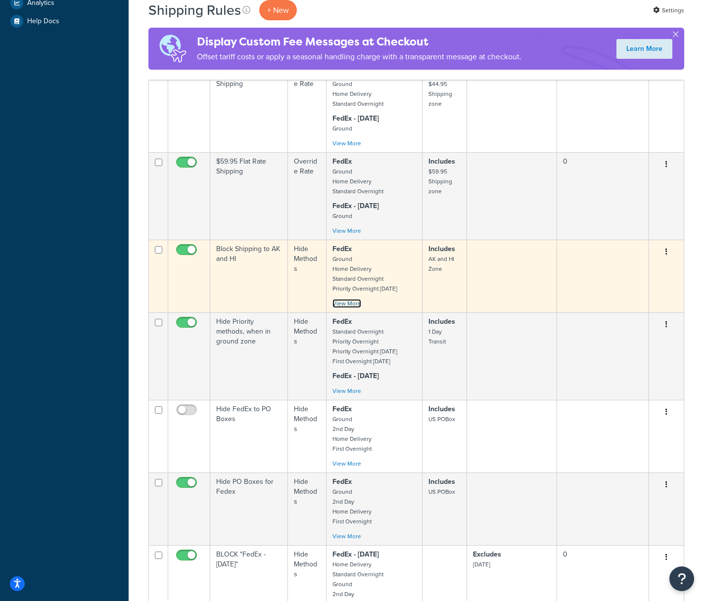
click at [340, 307] on link "View More" at bounding box center [346, 303] width 29 height 9
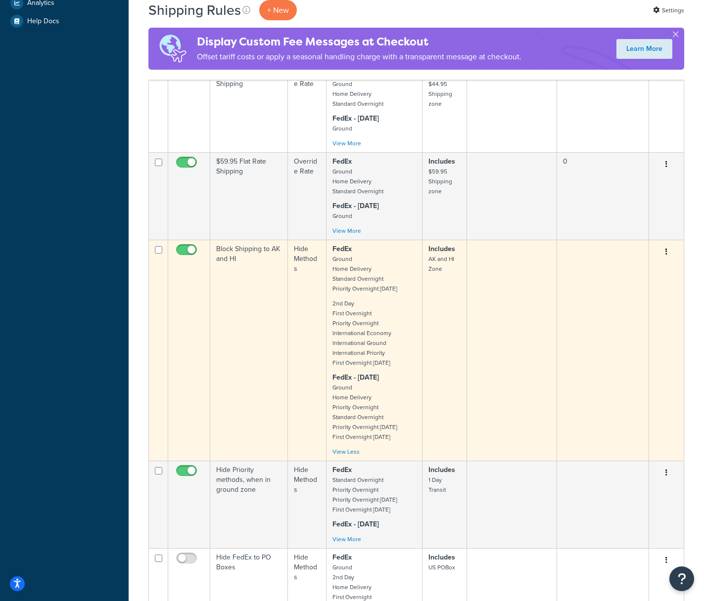
click at [663, 252] on button "button" at bounding box center [666, 252] width 14 height 16
click at [630, 273] on link "Edit" at bounding box center [633, 271] width 78 height 20
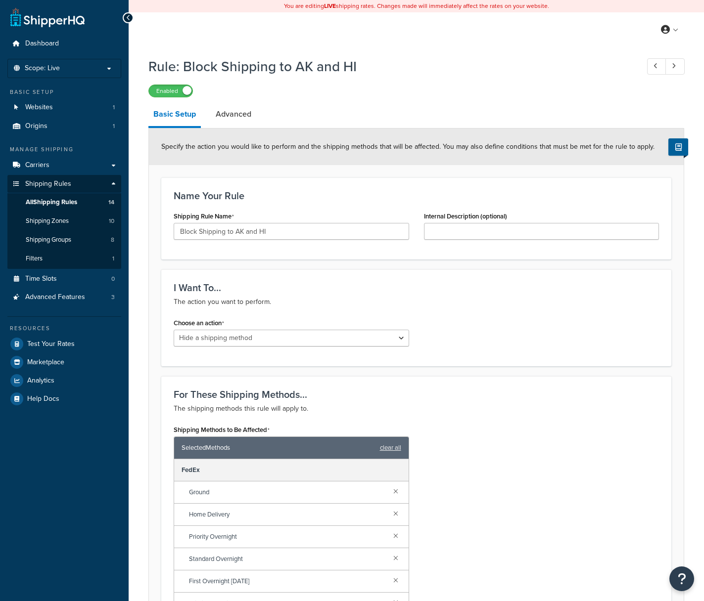
select select "HIDE"
click at [295, 235] on input "Block Shipping to AK and HI" at bounding box center [291, 231] width 235 height 17
drag, startPoint x: 295, startPoint y: 232, endPoint x: 169, endPoint y: 232, distance: 126.6
click at [169, 232] on div "Shipping Rule Name Block Shipping to AK and [GEOGRAPHIC_DATA]" at bounding box center [291, 228] width 250 height 38
click at [227, 115] on link "Advanced" at bounding box center [234, 114] width 46 height 24
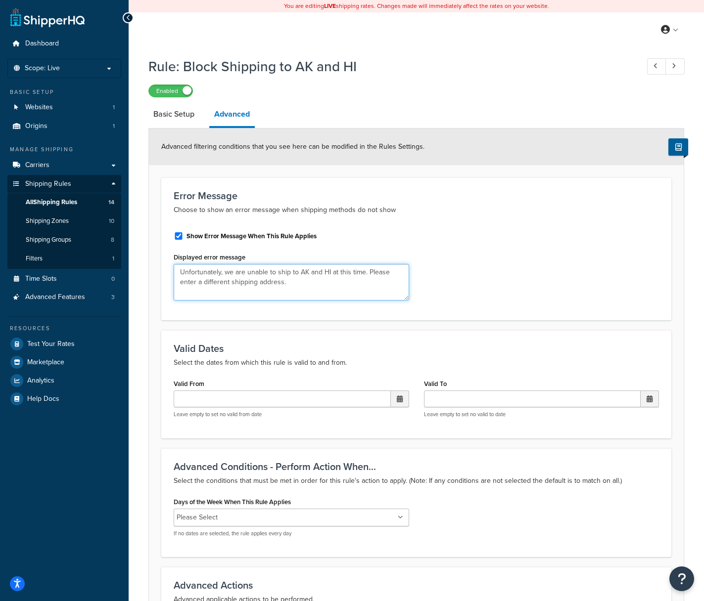
drag, startPoint x: 301, startPoint y: 284, endPoint x: 178, endPoint y: 274, distance: 123.5
click at [178, 274] on textarea "Unfortunately, we are unable to ship to AK and HI at this time. Please enter a …" at bounding box center [291, 282] width 235 height 37
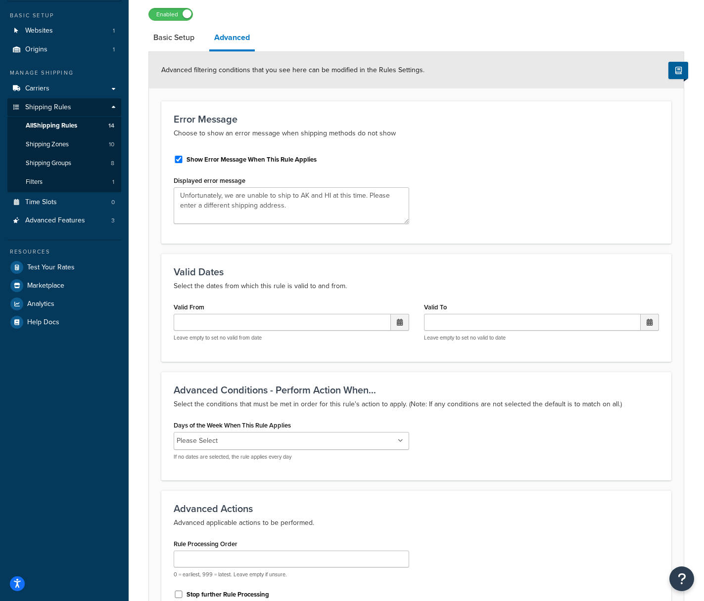
scroll to position [66, 0]
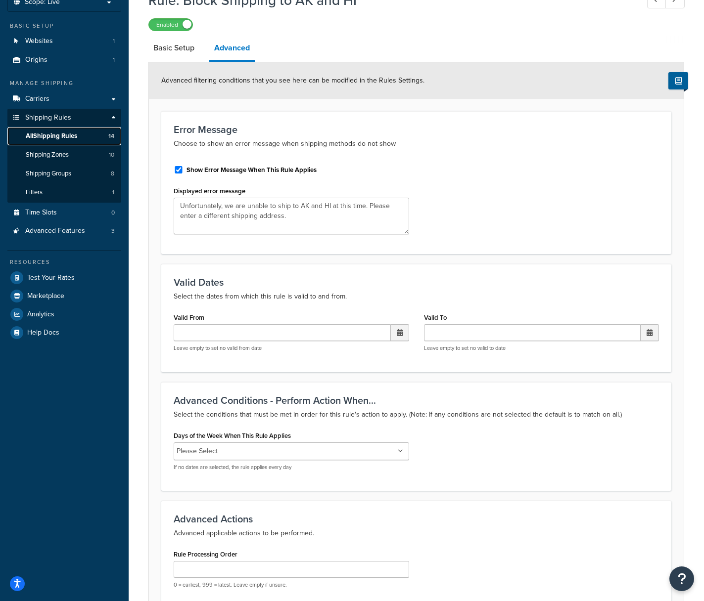
click at [66, 136] on span "All Shipping Rules" at bounding box center [51, 136] width 51 height 8
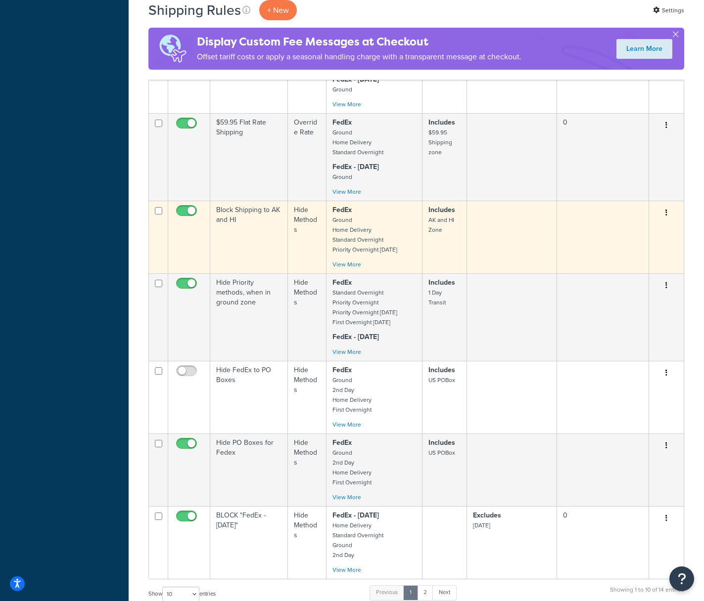
scroll to position [417, 0]
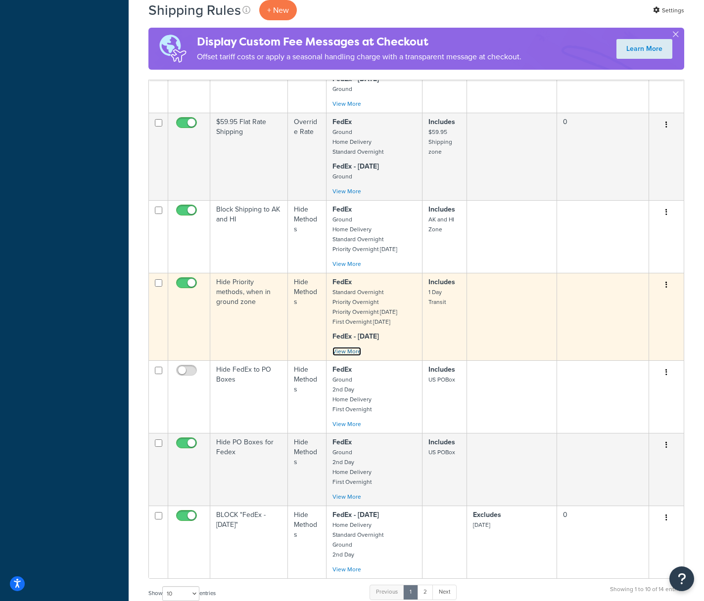
click at [347, 352] on link "View More" at bounding box center [346, 351] width 29 height 9
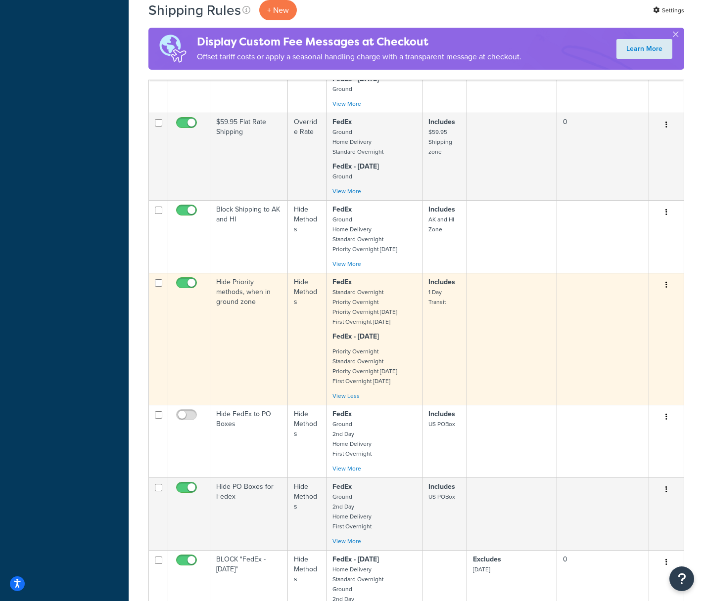
click at [665, 287] on icon "button" at bounding box center [666, 284] width 2 height 7
click at [636, 305] on link "Edit" at bounding box center [633, 304] width 78 height 20
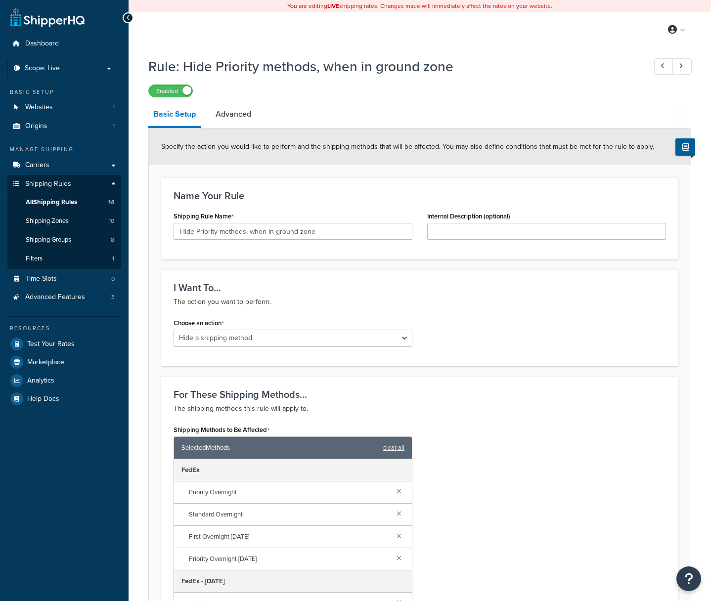
select select "HIDE"
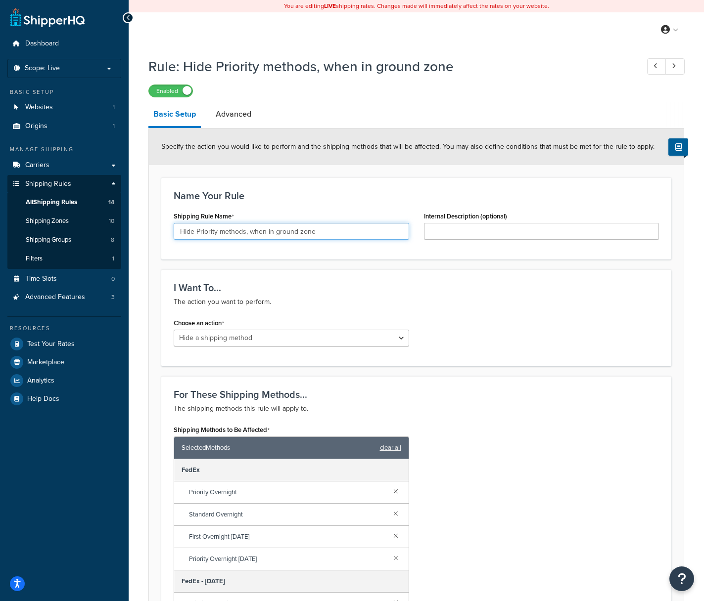
click at [328, 231] on input "Hide Priority methods, when in ground zone" at bounding box center [291, 231] width 235 height 17
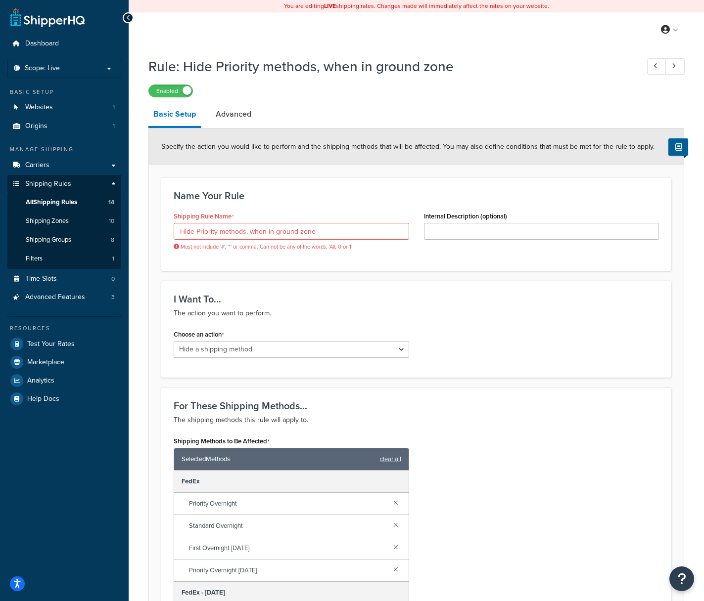
click at [159, 223] on form "Specify the action you would like to perform and the shipping methods that will…" at bounding box center [416, 598] width 535 height 938
click at [237, 112] on link "Advanced" at bounding box center [234, 114] width 46 height 24
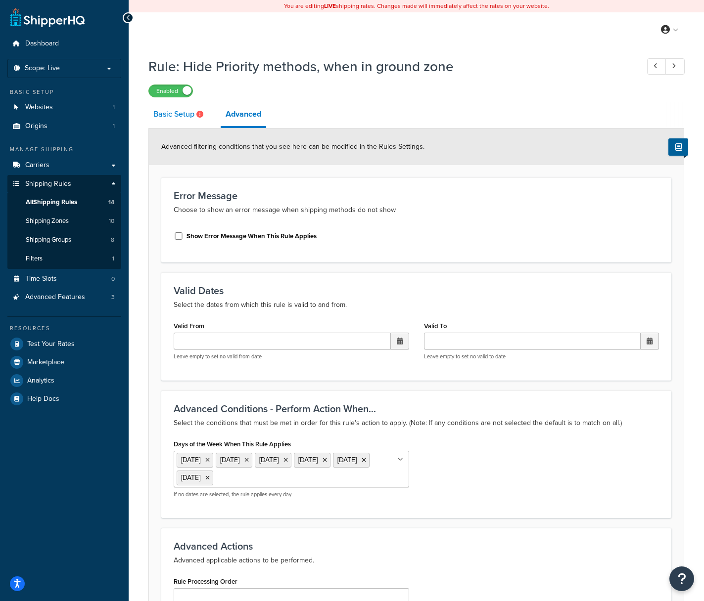
click at [171, 115] on link "Basic Setup" at bounding box center [179, 114] width 62 height 24
select select "HIDE"
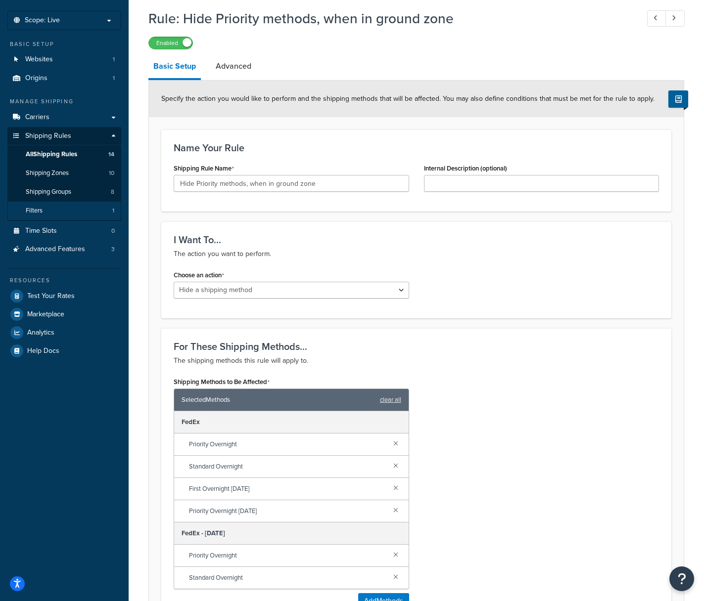
scroll to position [67, 0]
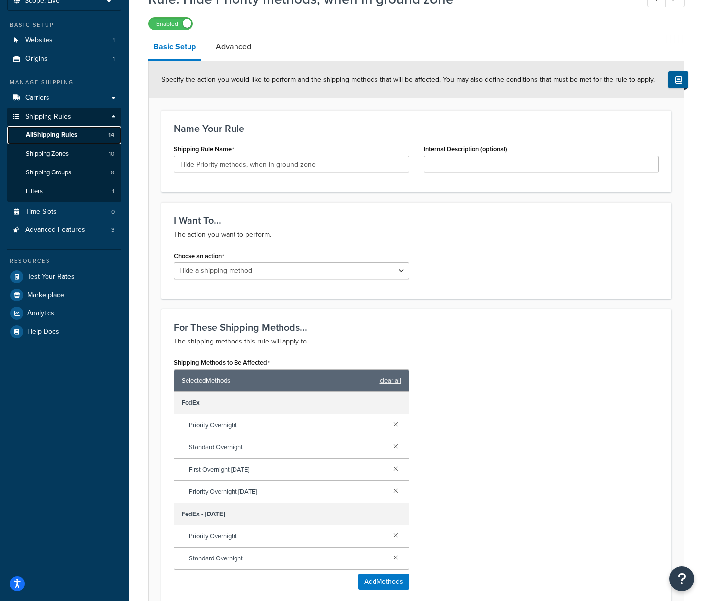
click at [50, 134] on span "All Shipping Rules" at bounding box center [51, 135] width 51 height 8
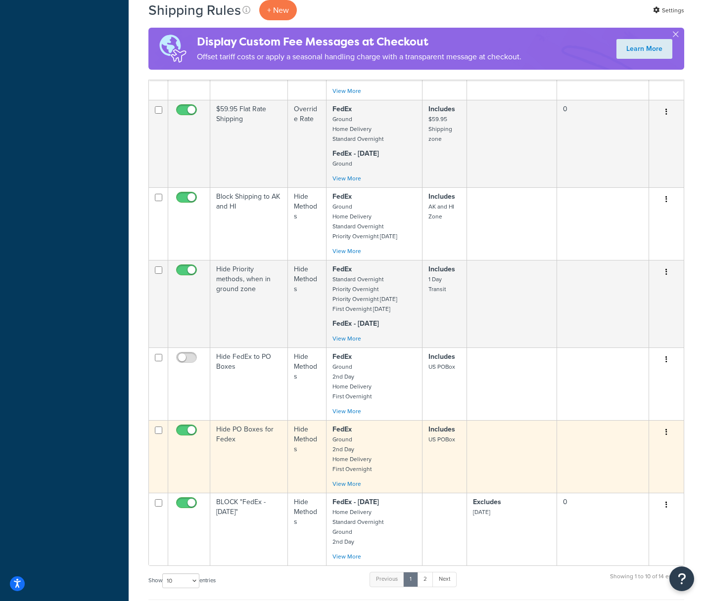
scroll to position [445, 0]
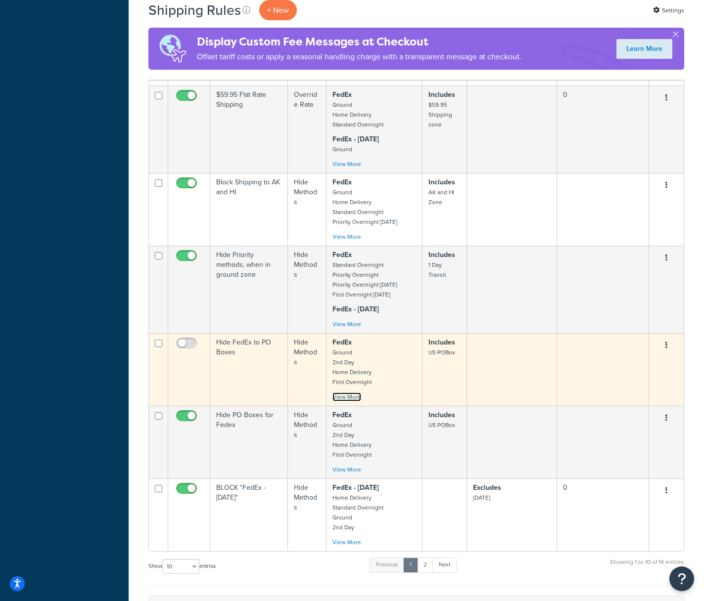
click at [341, 396] on link "View More" at bounding box center [346, 397] width 29 height 9
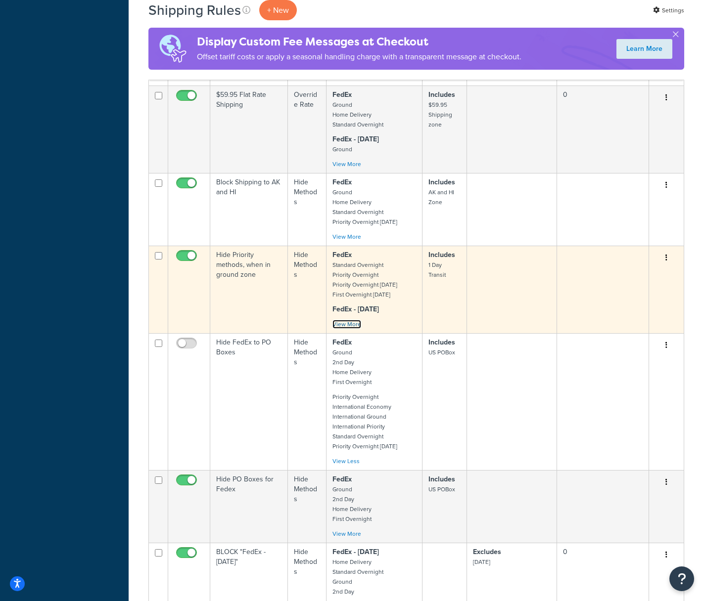
click at [350, 324] on link "View More" at bounding box center [346, 324] width 29 height 9
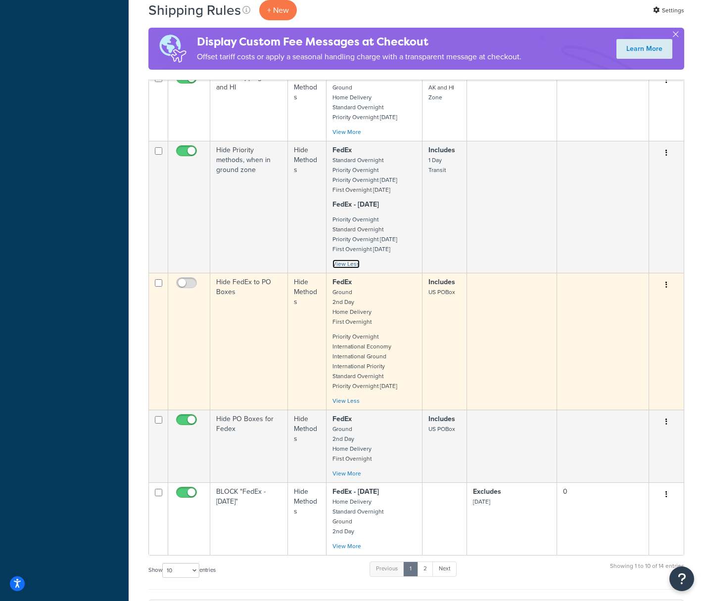
scroll to position [529, 0]
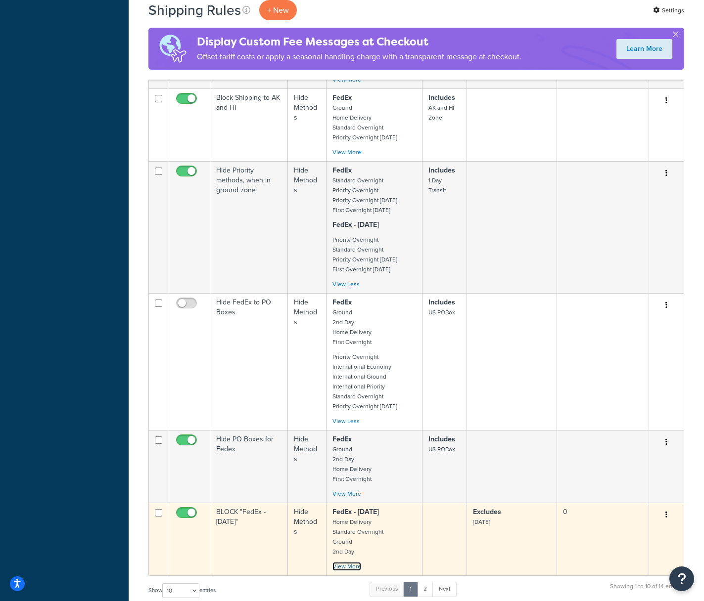
click at [344, 565] on link "View More" at bounding box center [346, 566] width 29 height 9
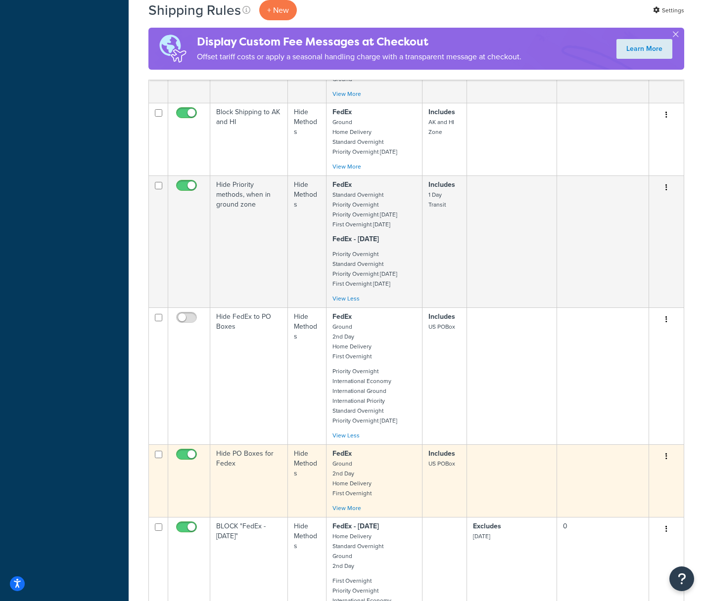
scroll to position [513, 0]
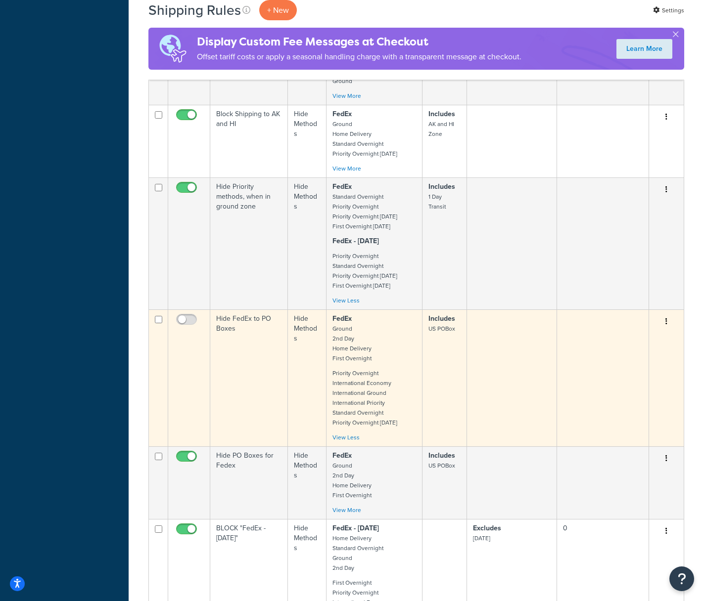
click at [665, 322] on icon "button" at bounding box center [666, 321] width 2 height 7
click at [631, 338] on link "Edit" at bounding box center [633, 340] width 78 height 20
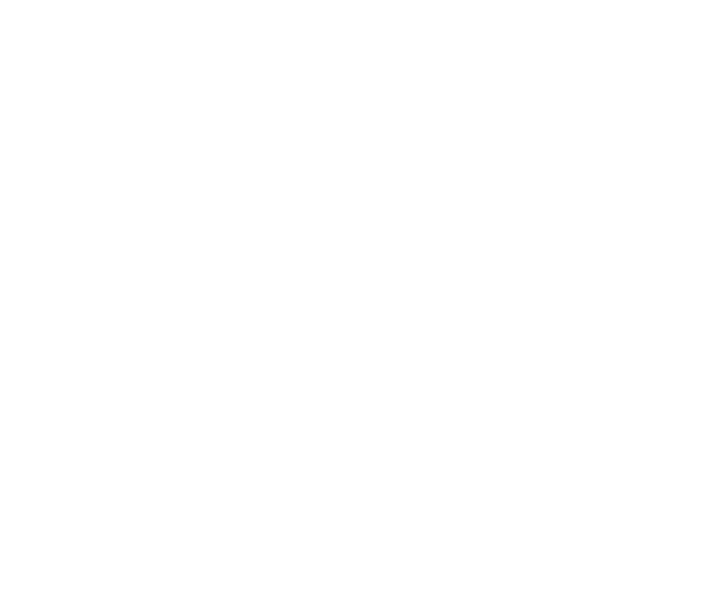
select select "HIDE"
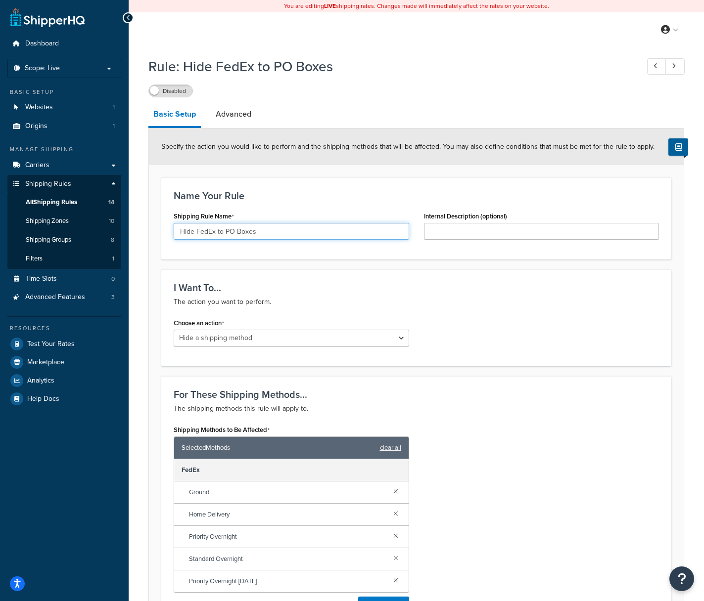
drag, startPoint x: 241, startPoint y: 236, endPoint x: 170, endPoint y: 231, distance: 71.9
click at [170, 231] on div "Shipping Rule Name Hide FedEx to PO Boxes" at bounding box center [291, 228] width 250 height 38
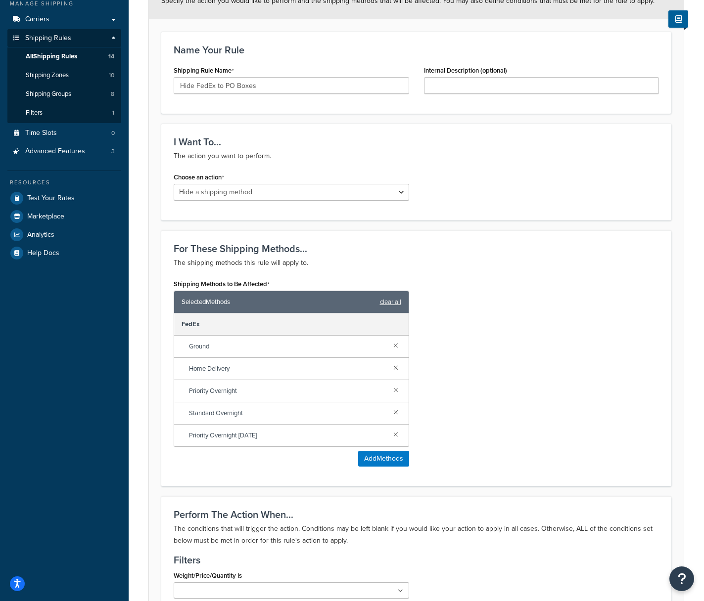
scroll to position [71, 0]
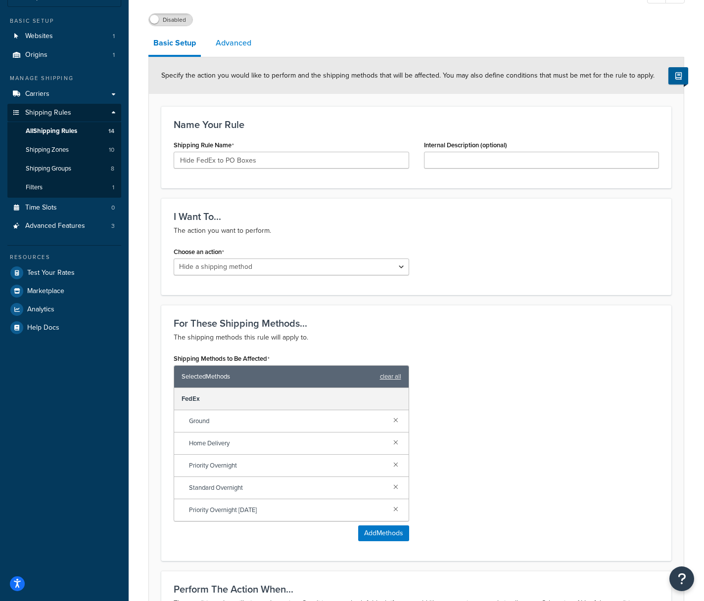
click at [233, 44] on link "Advanced" at bounding box center [234, 43] width 46 height 24
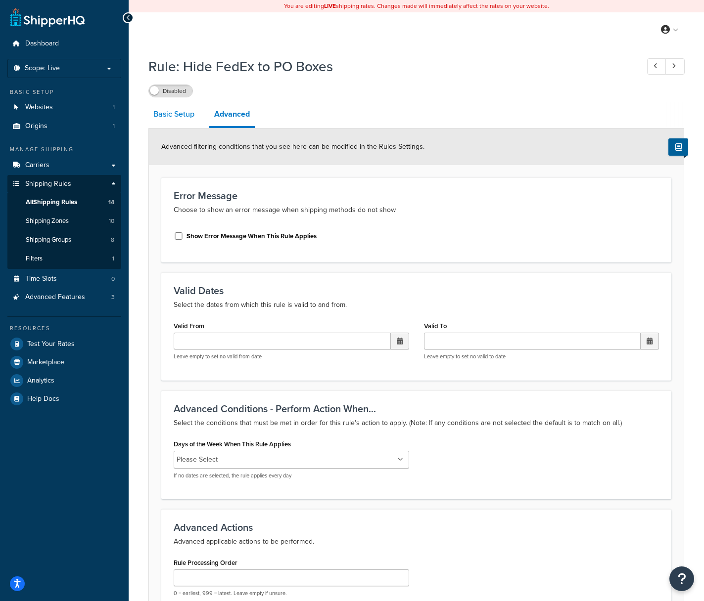
click at [174, 119] on link "Basic Setup" at bounding box center [173, 114] width 51 height 24
select select "HIDE"
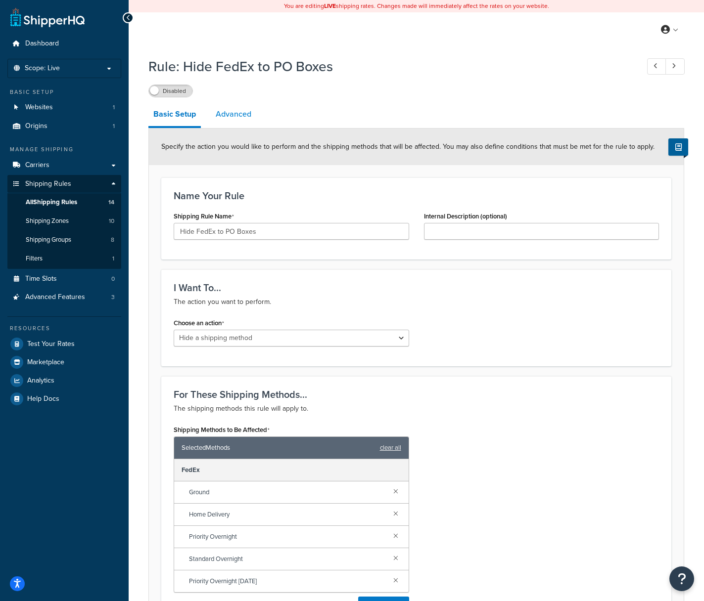
click at [234, 118] on link "Advanced" at bounding box center [234, 114] width 46 height 24
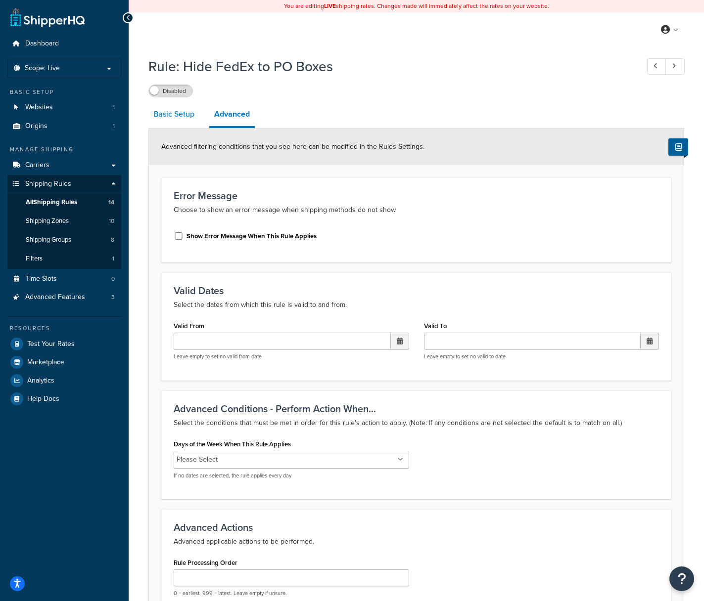
click at [168, 115] on link "Basic Setup" at bounding box center [173, 114] width 51 height 24
select select "HIDE"
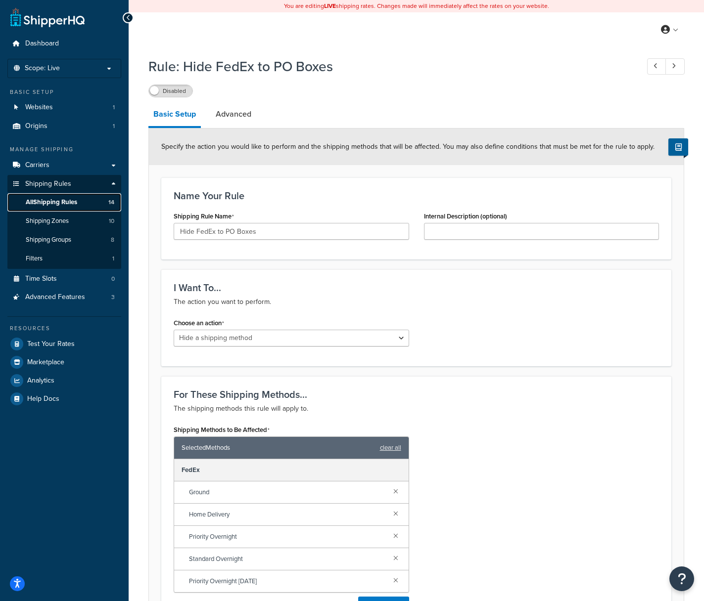
click at [47, 203] on span "All Shipping Rules" at bounding box center [51, 202] width 51 height 8
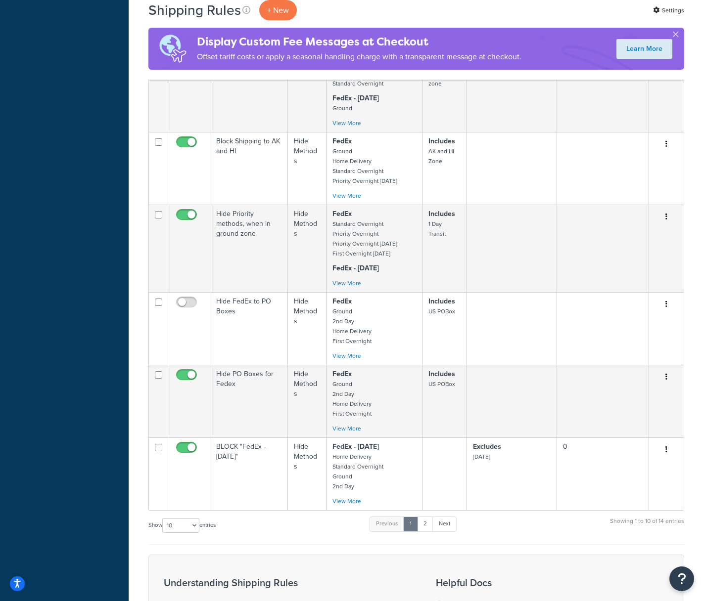
scroll to position [487, 0]
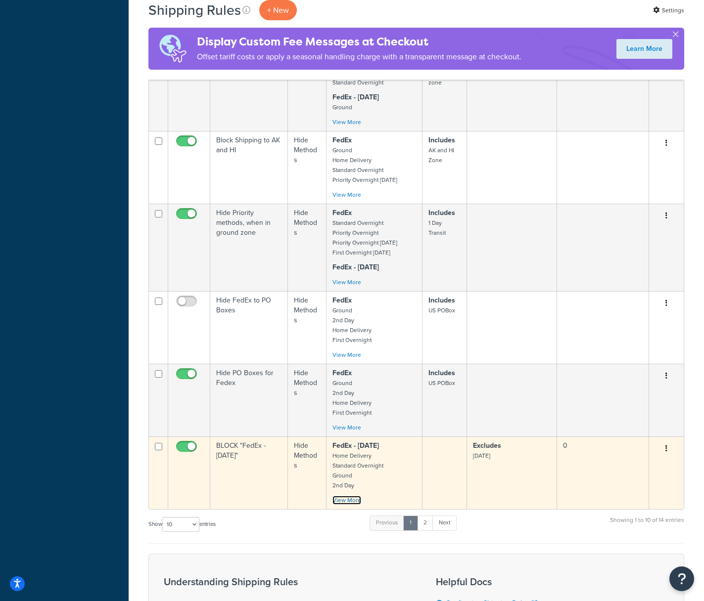
click at [349, 502] on link "View More" at bounding box center [346, 500] width 29 height 9
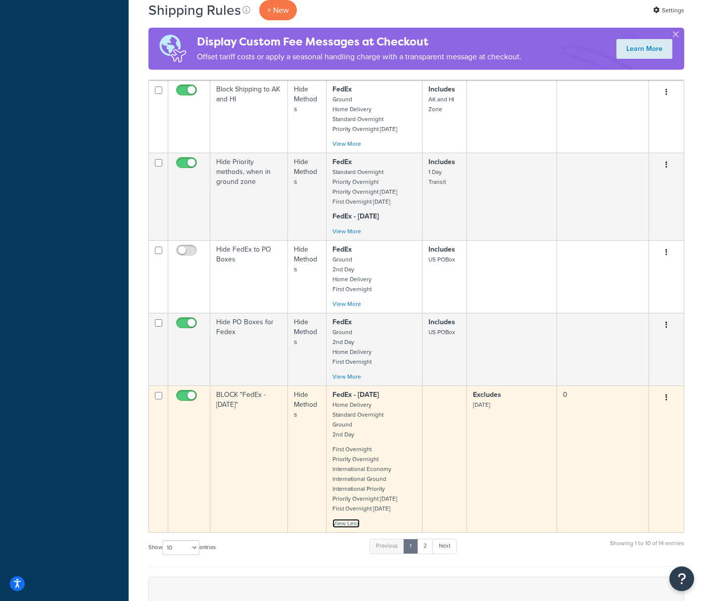
scroll to position [557, 0]
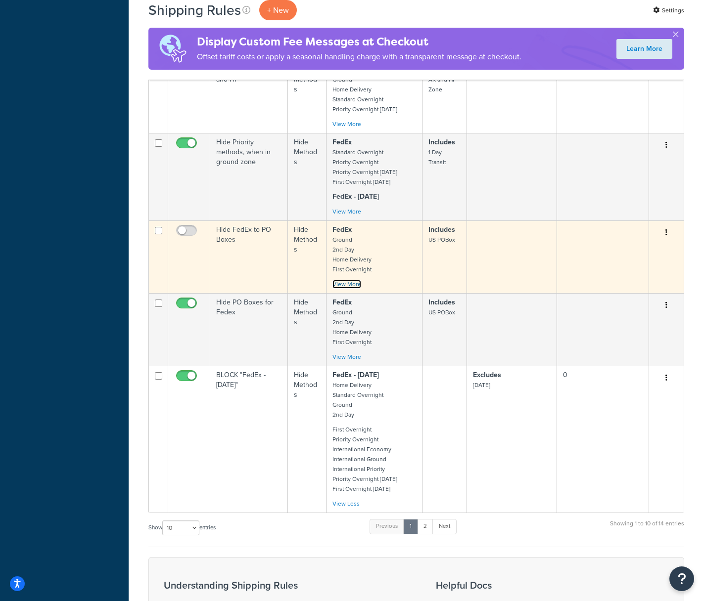
click at [343, 282] on link "View More" at bounding box center [346, 284] width 29 height 9
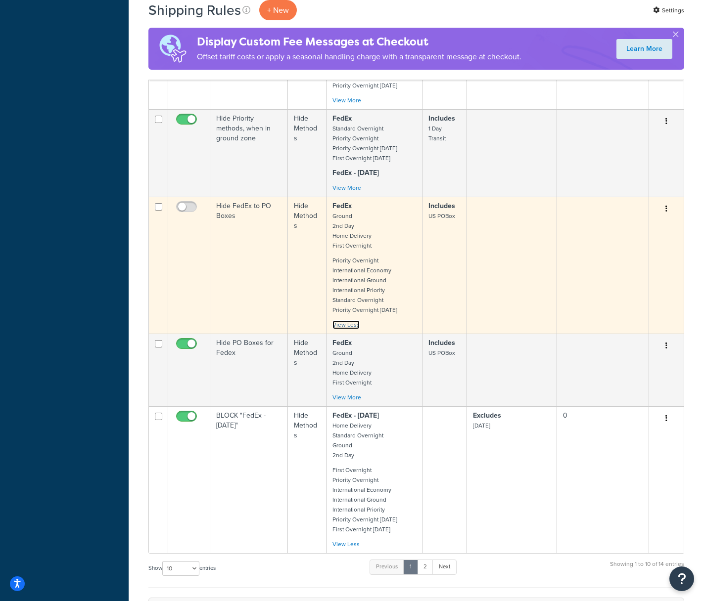
scroll to position [581, 0]
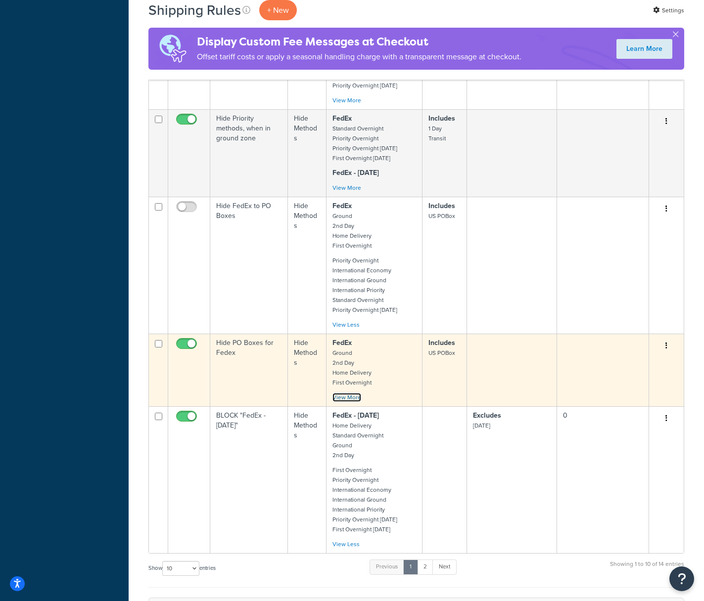
click at [345, 400] on link "View More" at bounding box center [346, 397] width 29 height 9
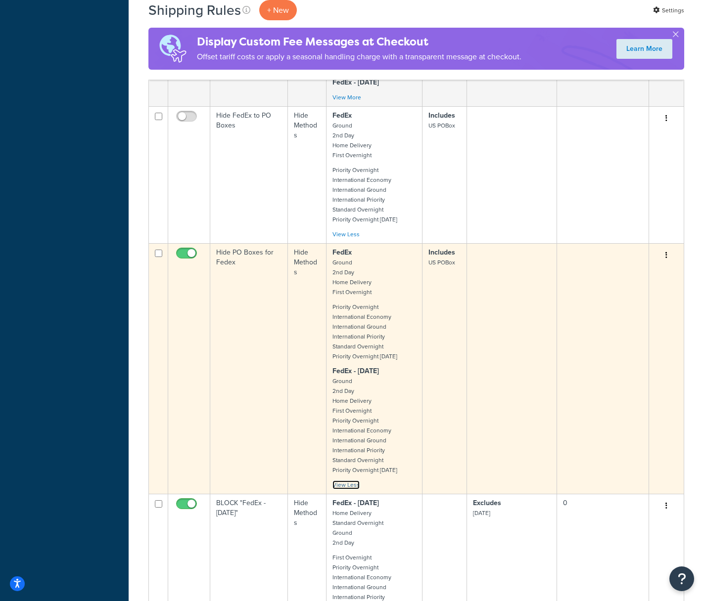
scroll to position [702, 0]
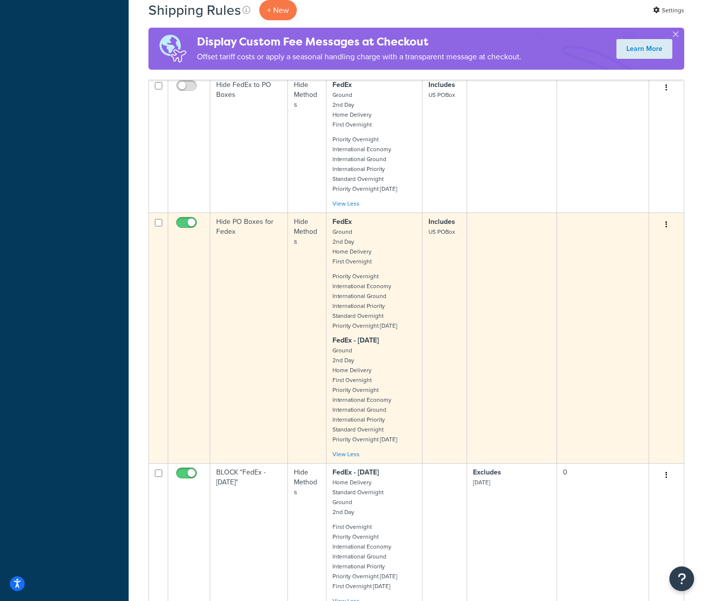
click at [667, 225] on icon "button" at bounding box center [666, 224] width 2 height 7
click at [615, 240] on link "Edit" at bounding box center [633, 243] width 78 height 20
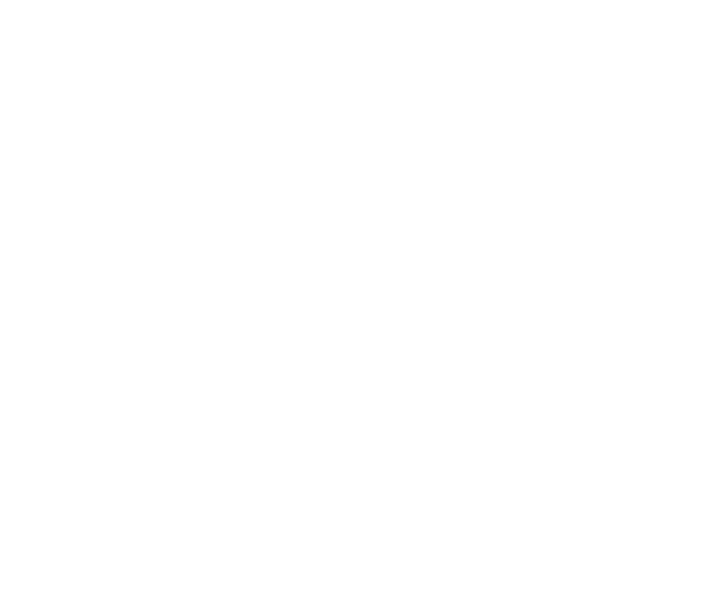
select select "HIDE"
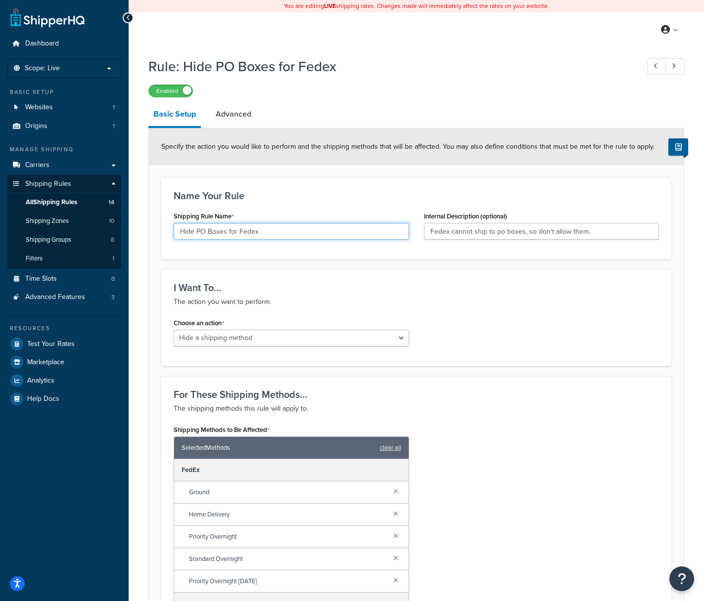
click at [300, 231] on input "Hide PO Boxes for Fedex" at bounding box center [291, 231] width 235 height 17
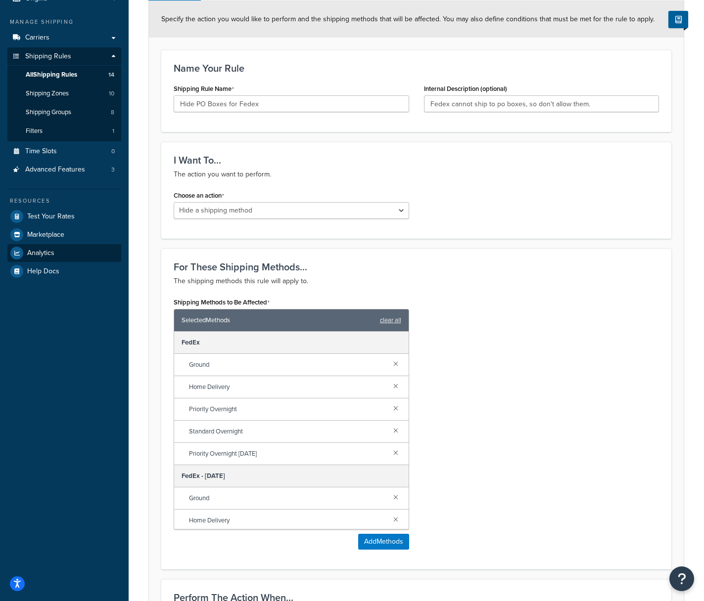
scroll to position [48, 0]
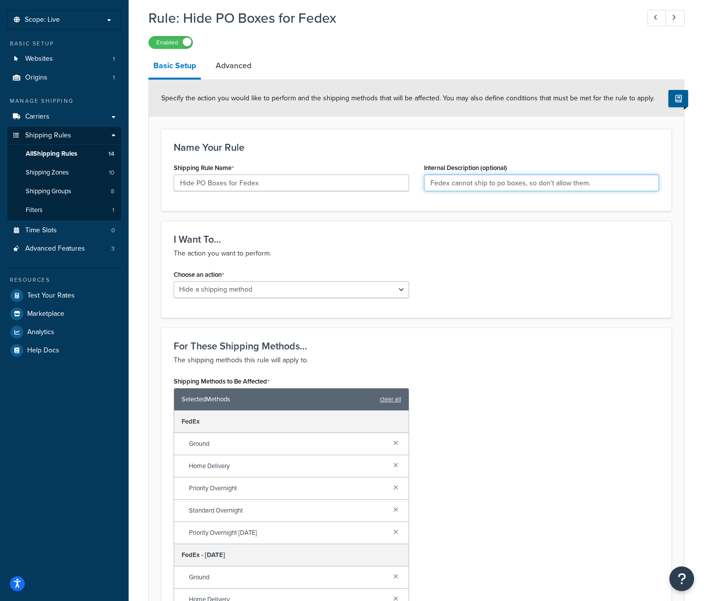
drag, startPoint x: 600, startPoint y: 182, endPoint x: 451, endPoint y: 185, distance: 149.4
click at [451, 185] on input "Fedex cannot ship to po boxes, so don't allow them." at bounding box center [541, 183] width 235 height 17
click at [233, 65] on link "Advanced" at bounding box center [234, 66] width 46 height 24
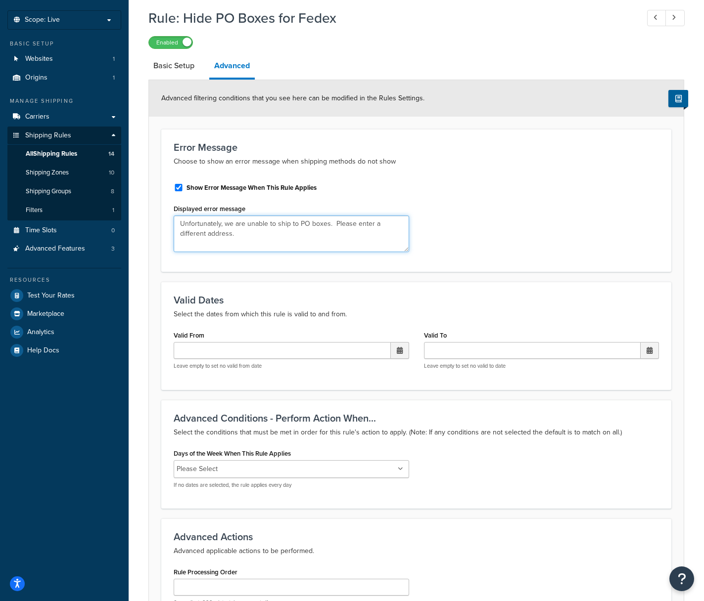
drag, startPoint x: 225, startPoint y: 234, endPoint x: 177, endPoint y: 229, distance: 48.2
click at [177, 229] on textarea "Unfortunately, we are unable to ship to PO boxes. Please enter a different addr…" at bounding box center [291, 234] width 235 height 37
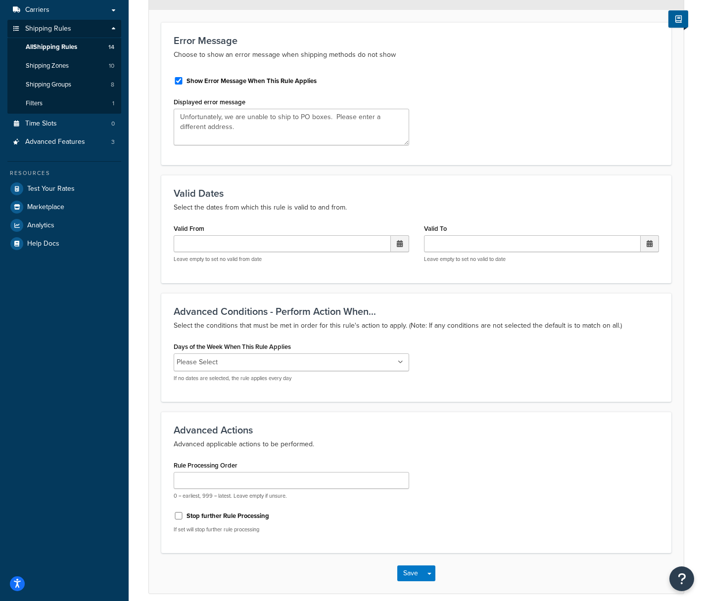
scroll to position [14, 0]
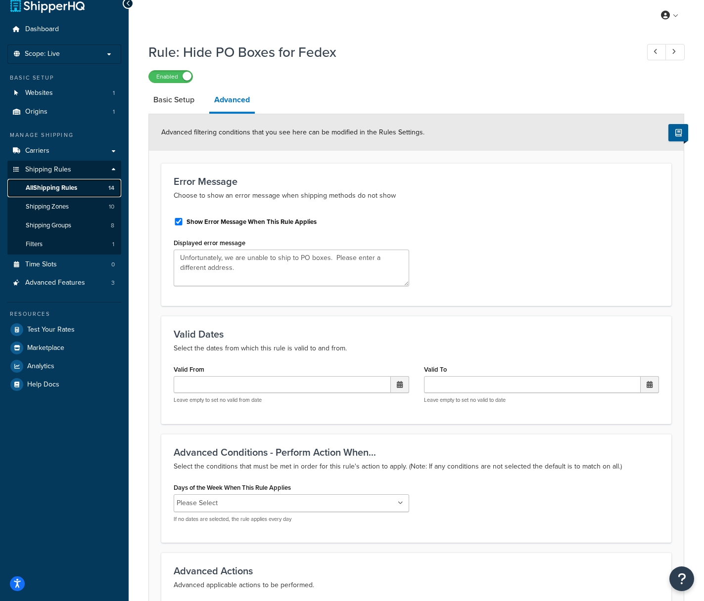
click at [46, 193] on link "All Shipping Rules 14" at bounding box center [64, 188] width 114 height 18
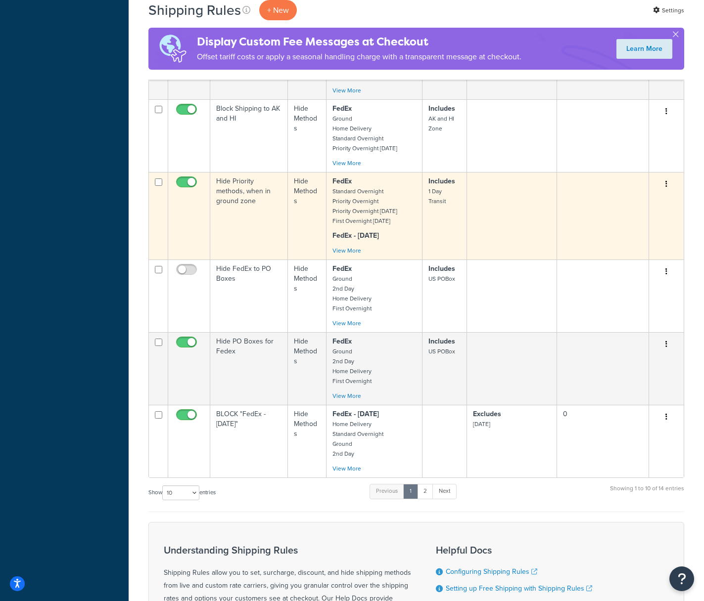
scroll to position [521, 0]
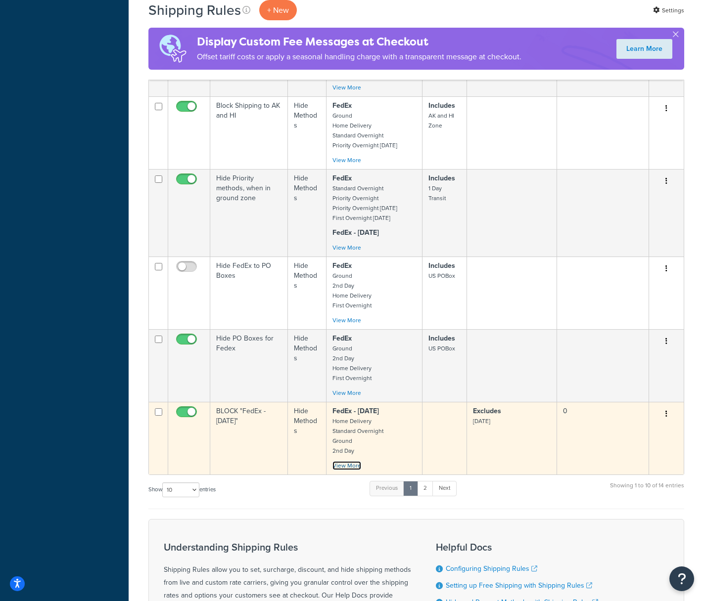
click at [344, 466] on link "View More" at bounding box center [346, 465] width 29 height 9
click at [0, 0] on small "First Overnight Priority Overnight International Economy International Ground I…" at bounding box center [0, 0] width 0 height 0
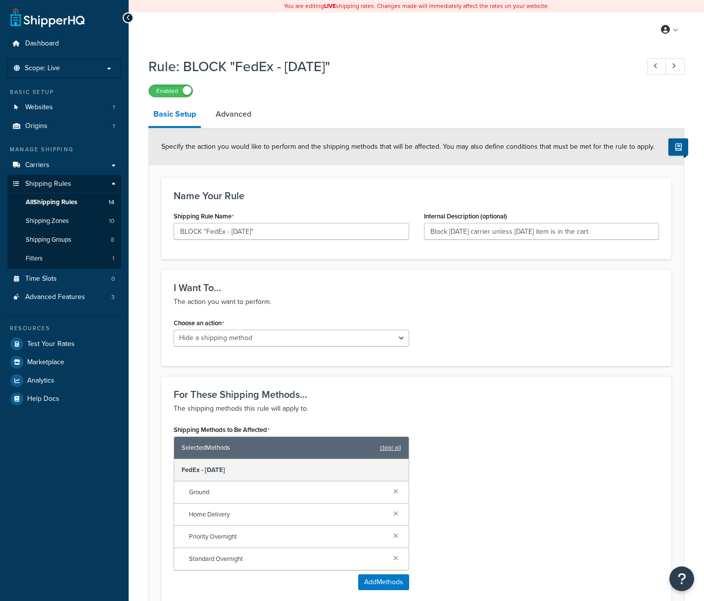
select select "HIDE"
click at [44, 203] on span "All Shipping Rules" at bounding box center [51, 202] width 51 height 8
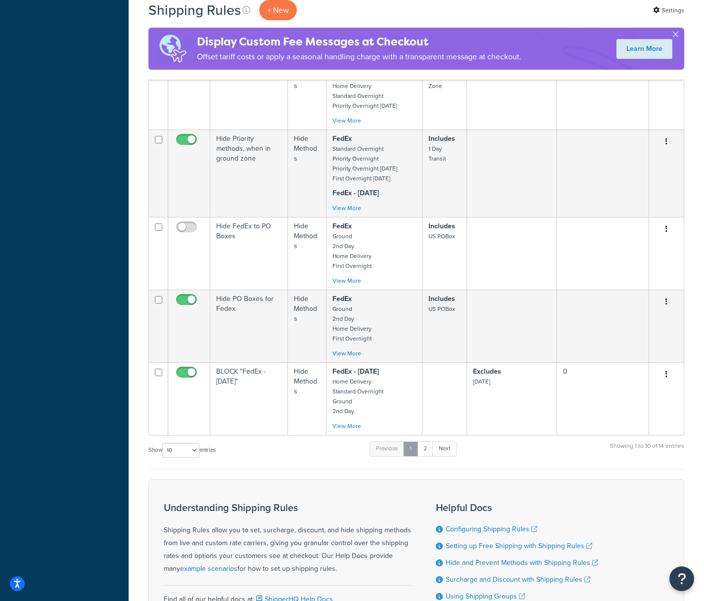
scroll to position [577, 0]
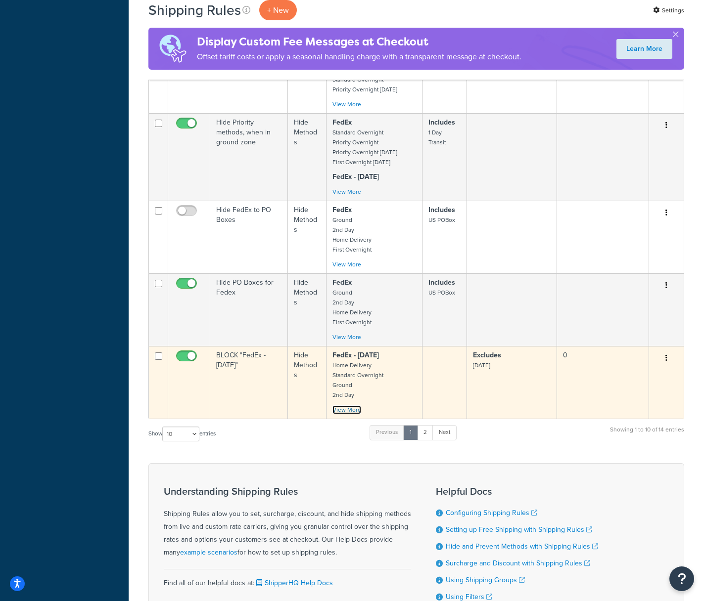
click at [345, 413] on link "View More" at bounding box center [346, 410] width 29 height 9
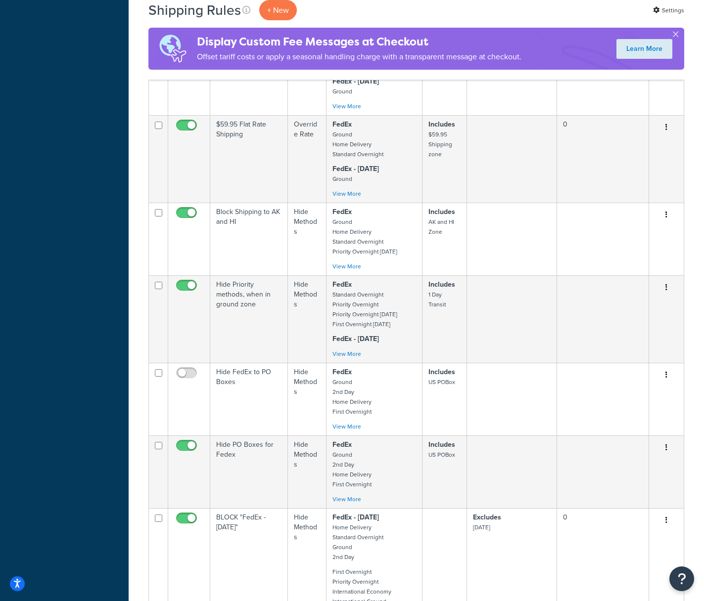
scroll to position [554, 0]
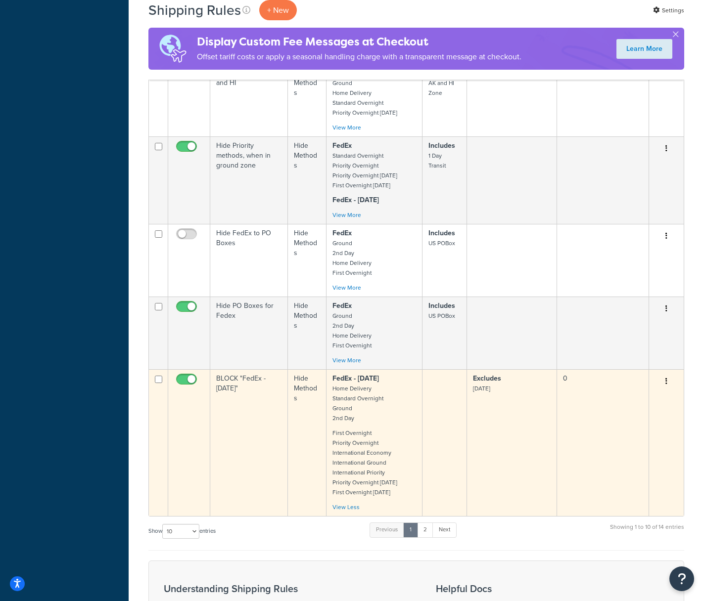
click at [487, 401] on td "Excludes Thanksgiving" at bounding box center [512, 442] width 90 height 147
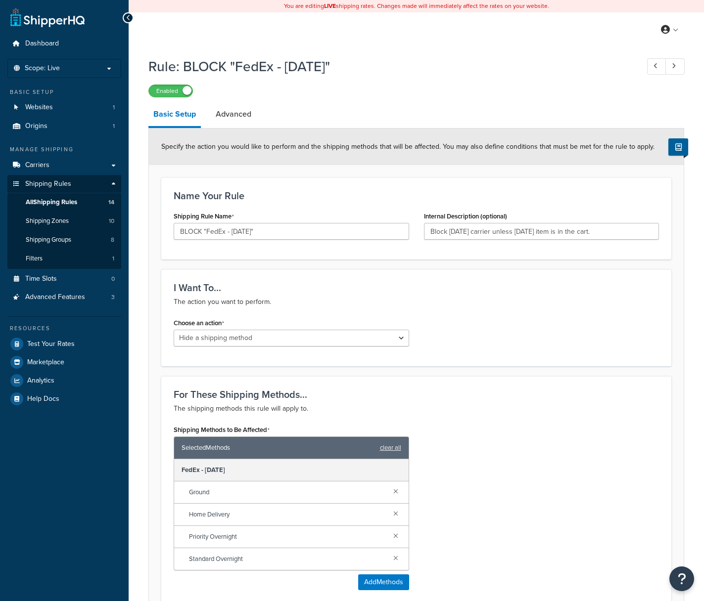
select select "HIDE"
click at [302, 233] on input "BLOCK "FedEx - [DATE]"" at bounding box center [291, 231] width 235 height 17
click at [508, 233] on input "Block Thanksgiving carrier unless Thanksgiving item is in the cart." at bounding box center [541, 231] width 235 height 17
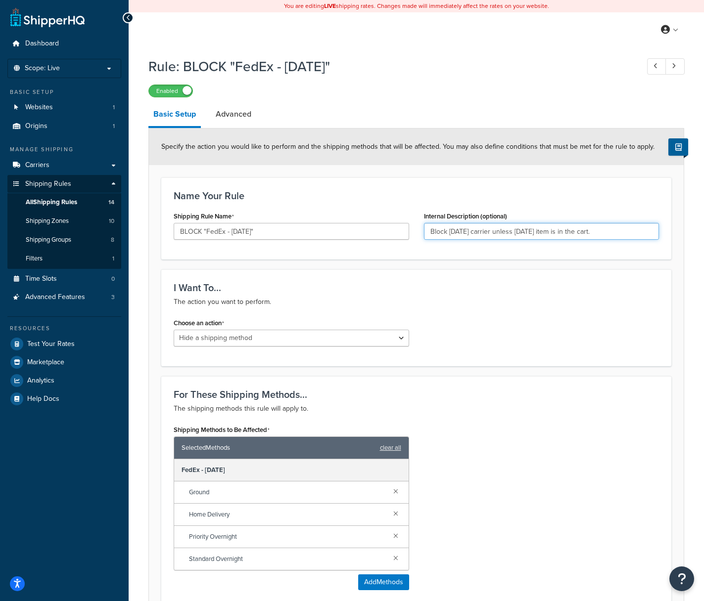
click at [508, 233] on input "Block Thanksgiving carrier unless Thanksgiving item is in the cart." at bounding box center [541, 231] width 235 height 17
click at [238, 115] on link "Advanced" at bounding box center [234, 114] width 46 height 24
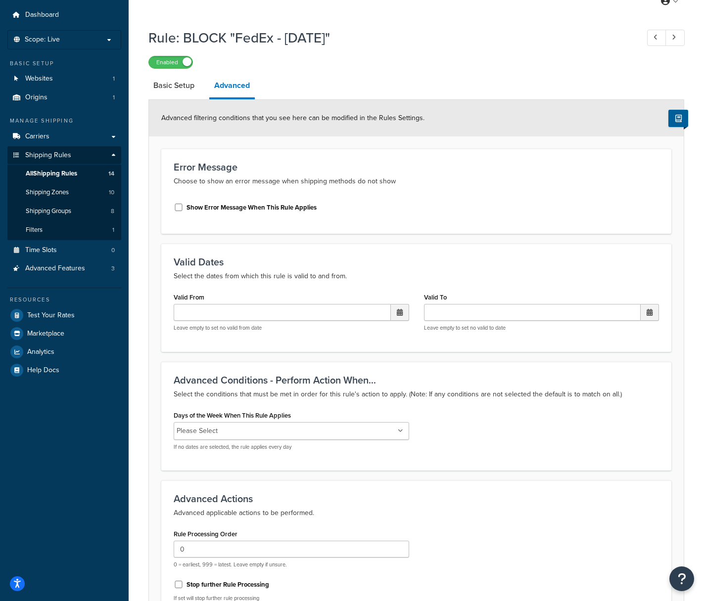
scroll to position [109, 0]
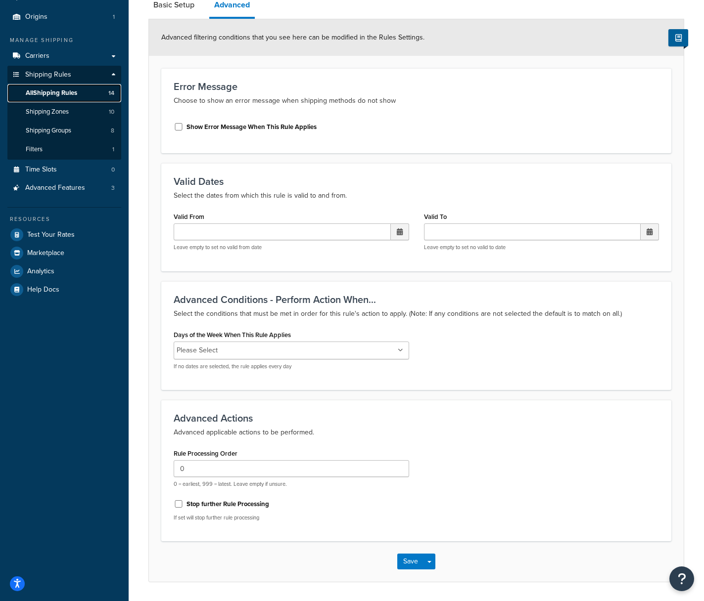
click at [62, 92] on span "All Shipping Rules" at bounding box center [51, 93] width 51 height 8
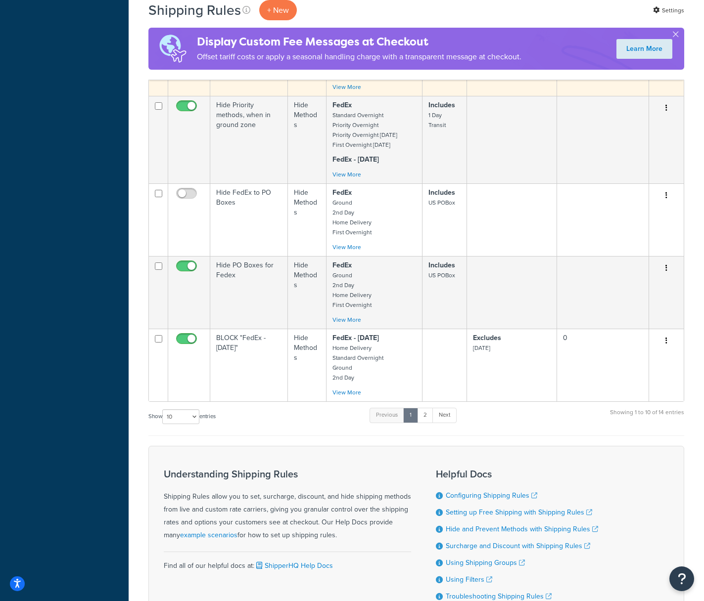
scroll to position [652, 0]
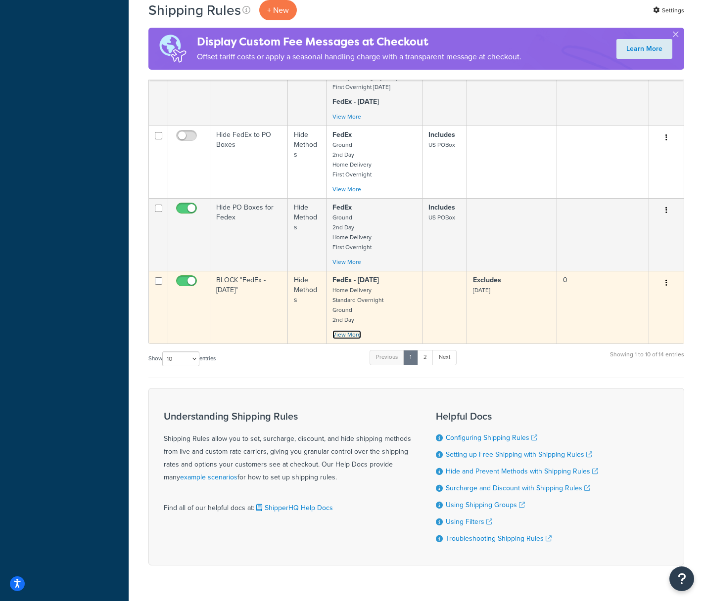
click at [350, 335] on link "View More" at bounding box center [346, 334] width 29 height 9
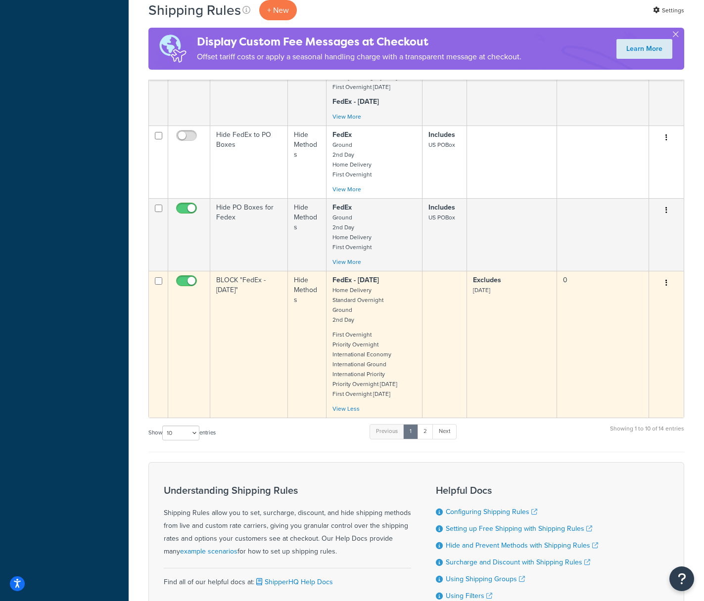
click at [521, 367] on td "Excludes [DATE]" at bounding box center [512, 344] width 90 height 147
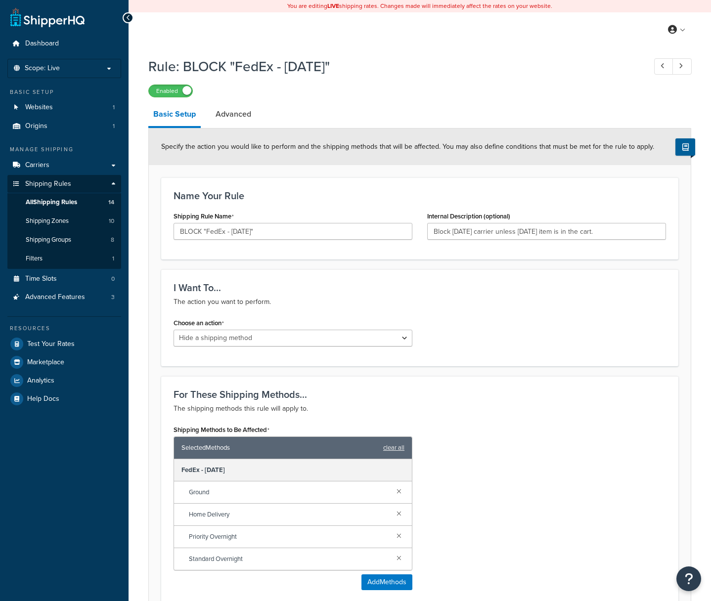
select select "HIDE"
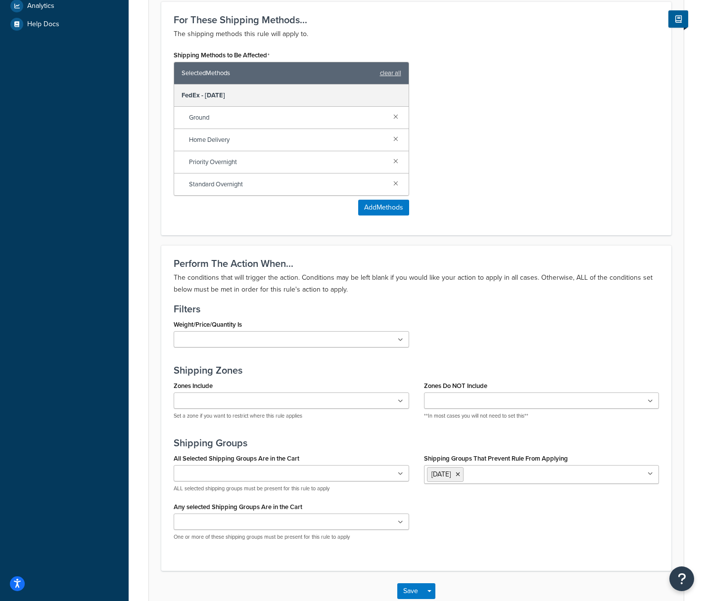
scroll to position [376, 0]
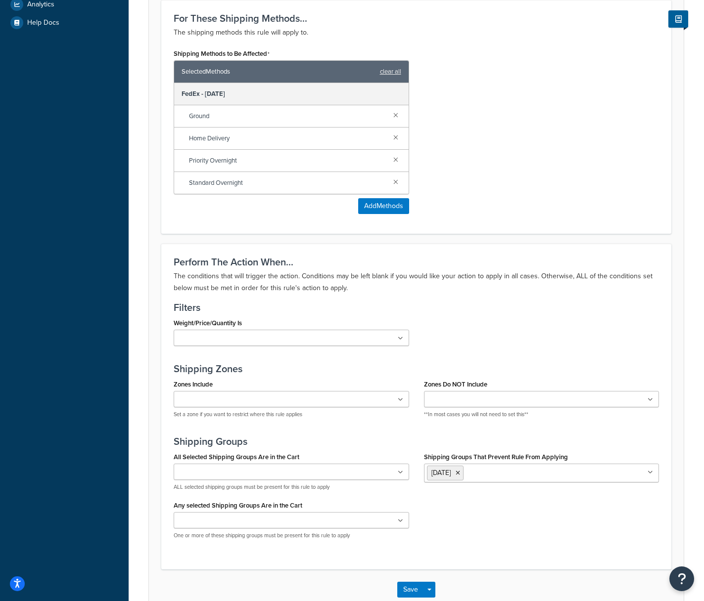
click at [276, 477] on ul at bounding box center [291, 472] width 235 height 16
click at [162, 465] on div "Perform The Action When... The conditions that will trigger the action. Conditi…" at bounding box center [416, 406] width 510 height 325
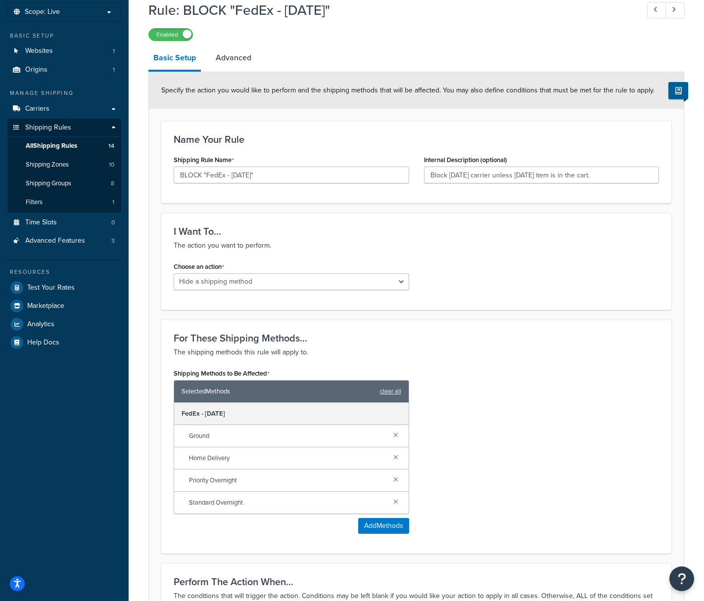
scroll to position [0, 0]
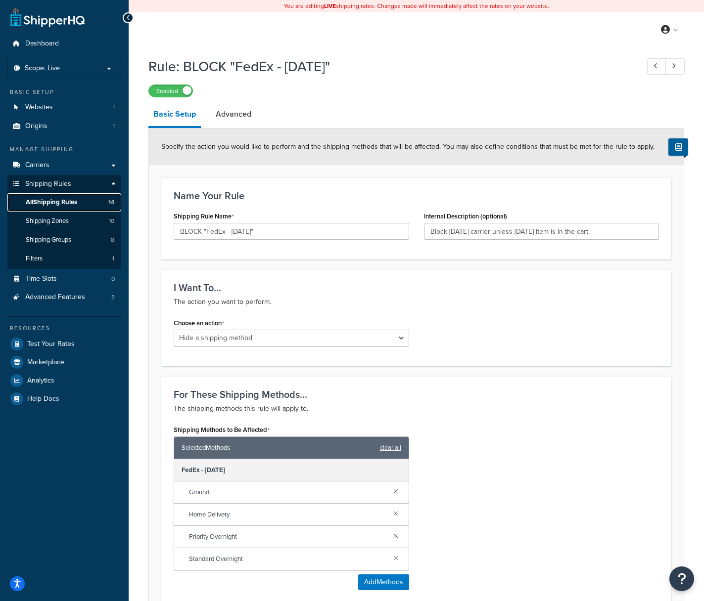
click at [47, 204] on span "All Shipping Rules" at bounding box center [51, 202] width 51 height 8
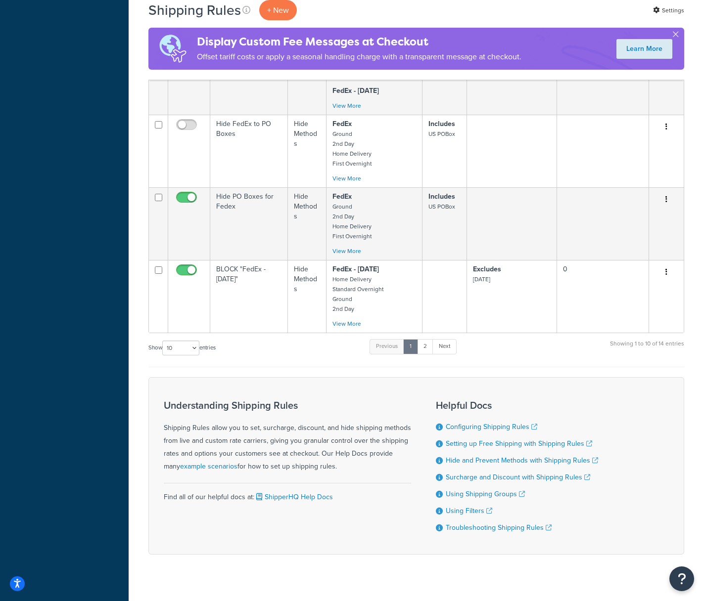
scroll to position [678, 0]
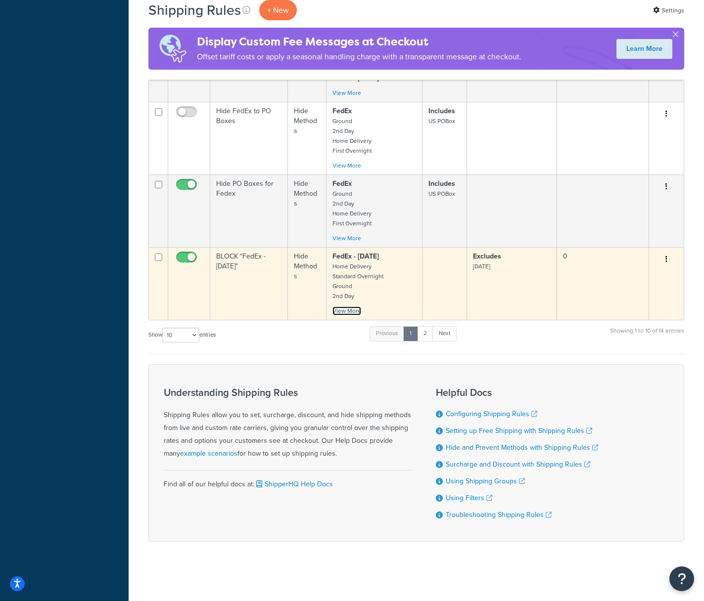
click at [339, 311] on link "View More" at bounding box center [346, 311] width 29 height 9
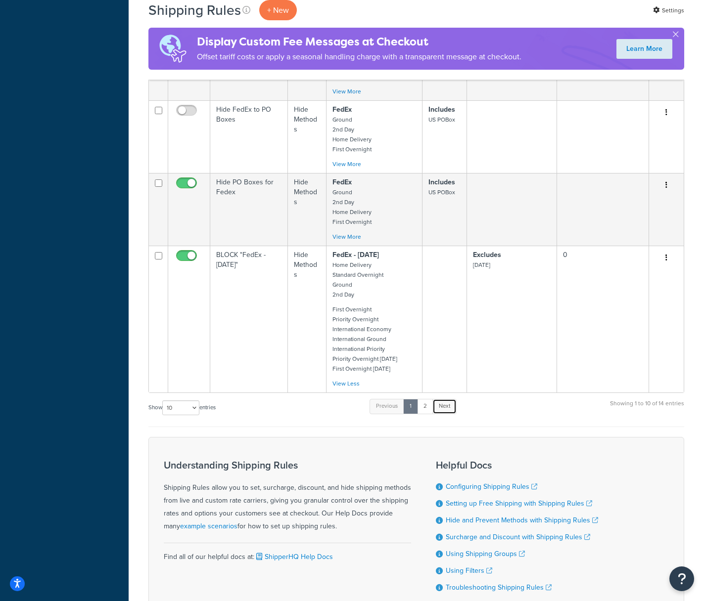
click at [451, 409] on link "Next" at bounding box center [444, 406] width 24 height 15
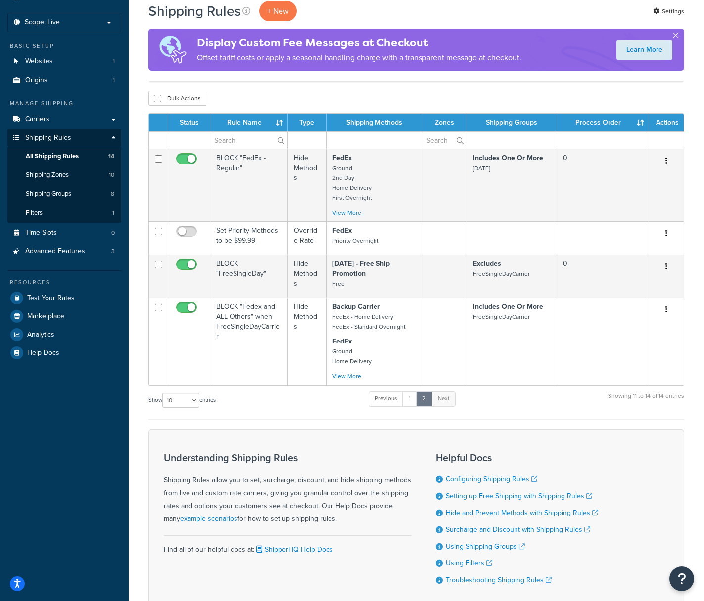
scroll to position [46, 0]
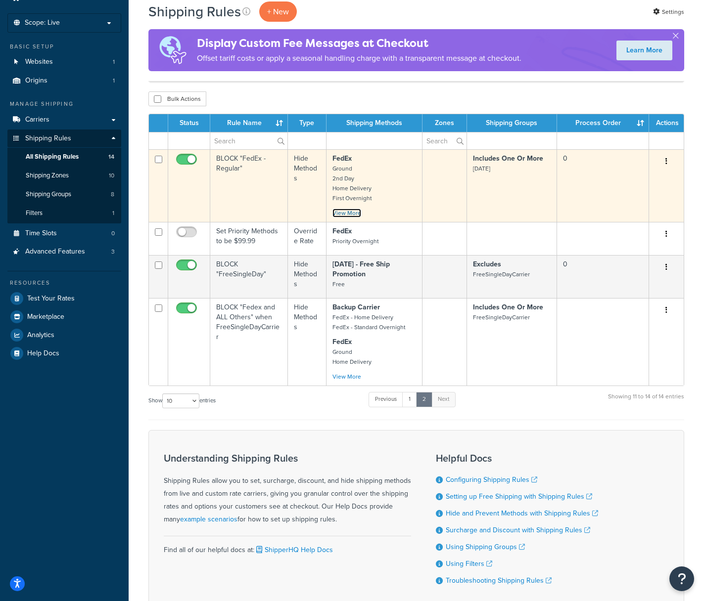
click at [349, 214] on link "View More" at bounding box center [346, 213] width 29 height 9
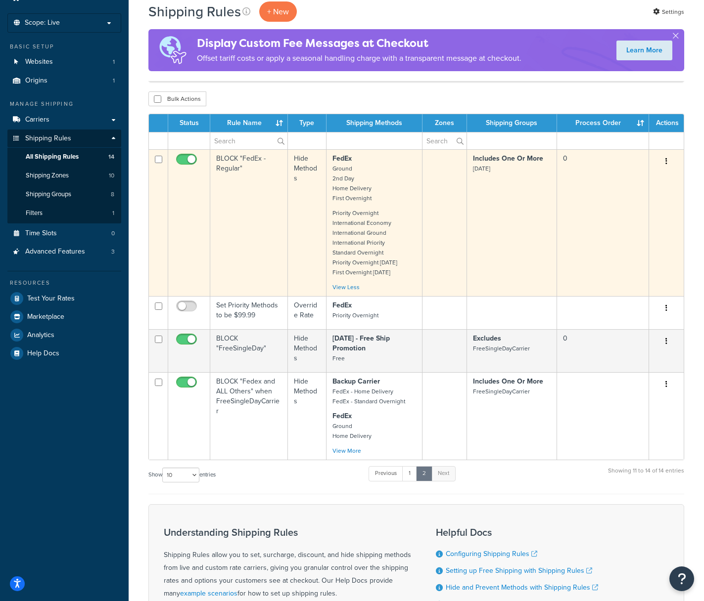
click at [295, 211] on td "Hide Methods" at bounding box center [307, 222] width 39 height 147
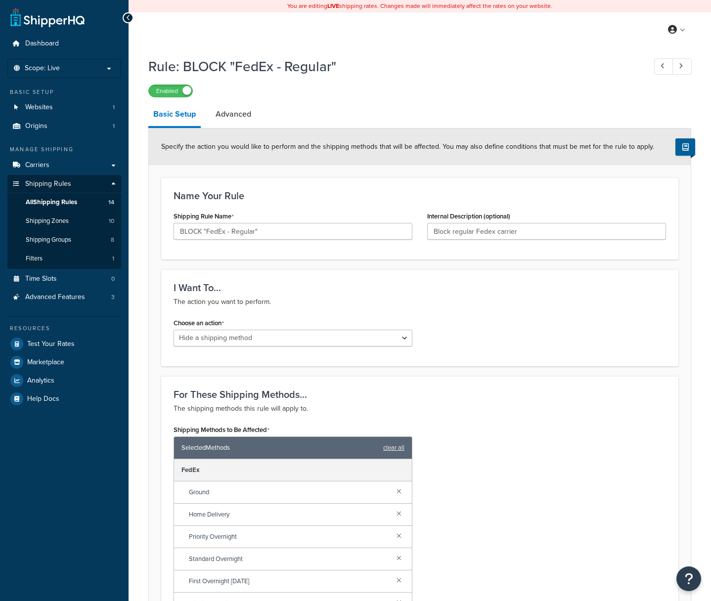
select select "HIDE"
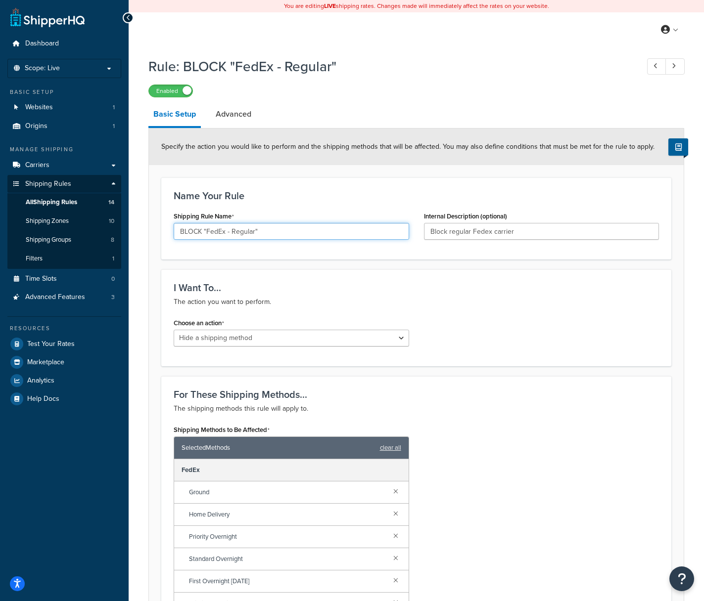
click at [267, 232] on input "BLOCK "FedEx - Regular"" at bounding box center [291, 231] width 235 height 17
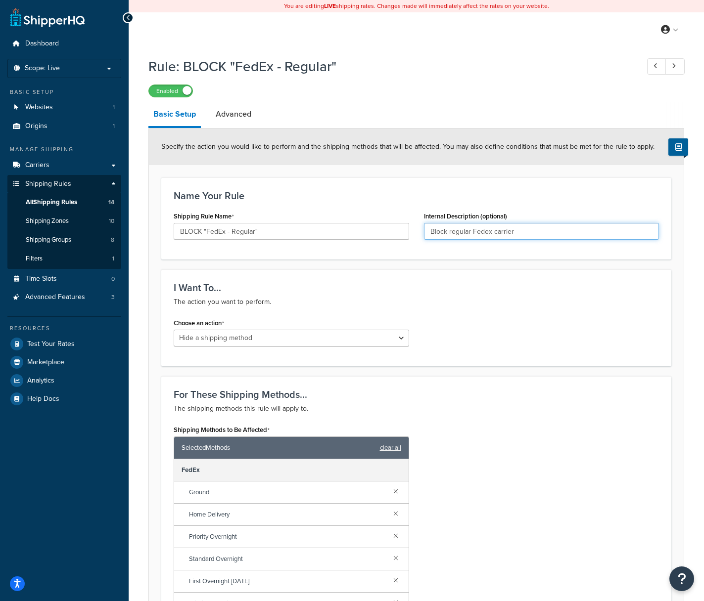
click at [523, 231] on input "Block regular Fedex carrier" at bounding box center [541, 231] width 235 height 17
click at [236, 113] on link "Advanced" at bounding box center [234, 114] width 46 height 24
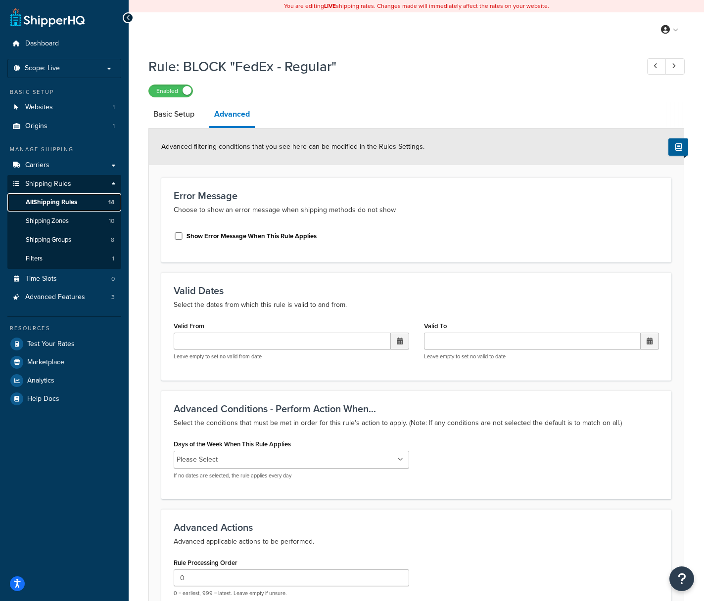
click at [61, 204] on span "All Shipping Rules" at bounding box center [51, 202] width 51 height 8
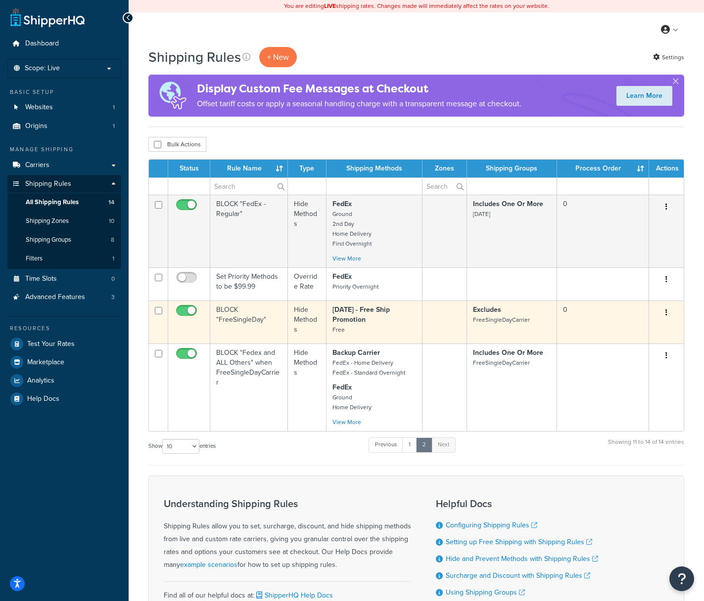
click at [459, 319] on td at bounding box center [444, 322] width 45 height 43
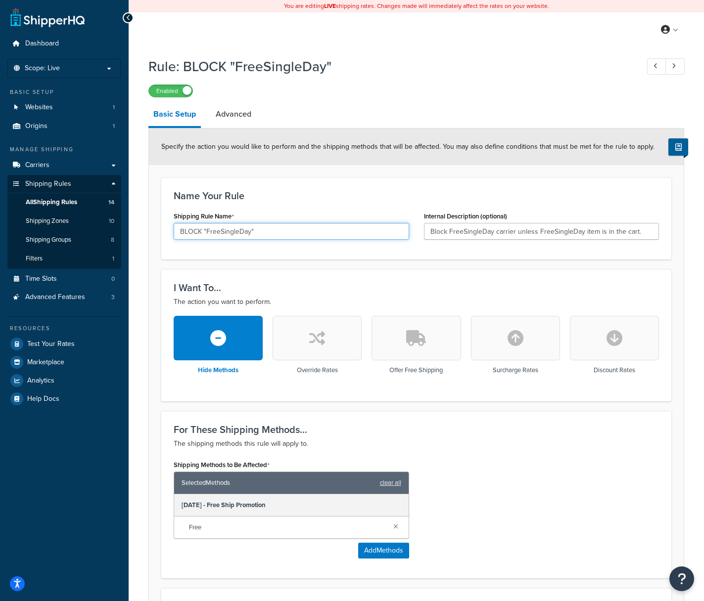
click at [278, 237] on input "BLOCK "FreeSingleDay"" at bounding box center [291, 231] width 235 height 17
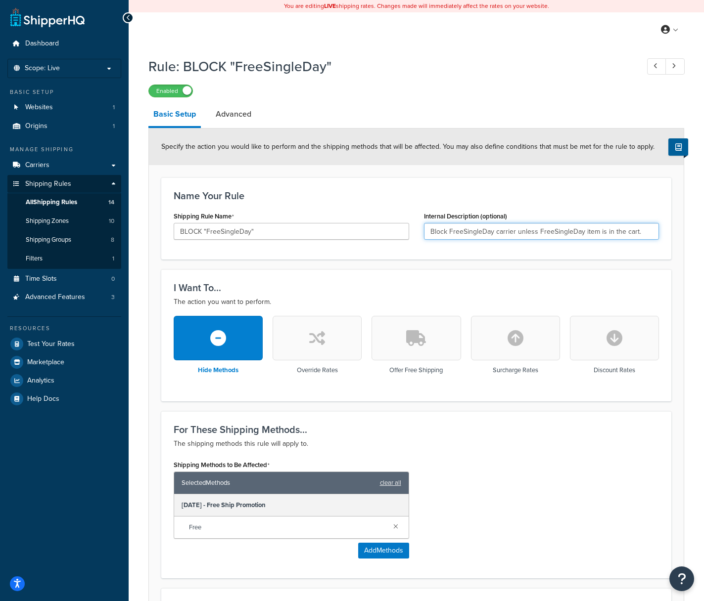
click at [505, 232] on input "Block FreeSingleDay carrier unless FreeSingleDay item is in the cart." at bounding box center [541, 231] width 235 height 17
click at [234, 117] on link "Advanced" at bounding box center [234, 114] width 46 height 24
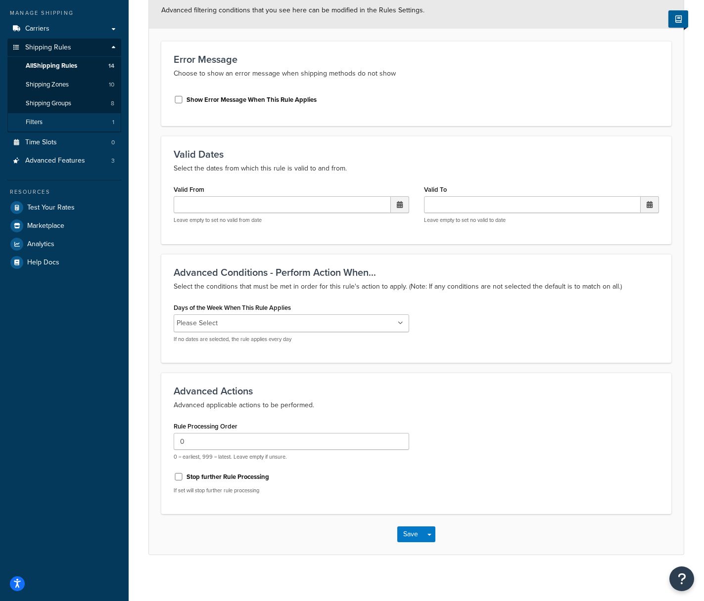
scroll to position [15, 0]
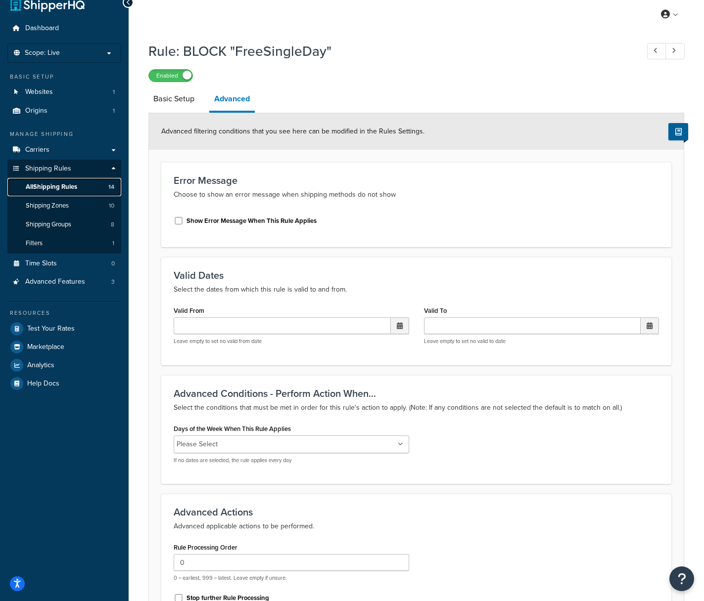
click at [58, 185] on span "All Shipping Rules" at bounding box center [51, 187] width 51 height 8
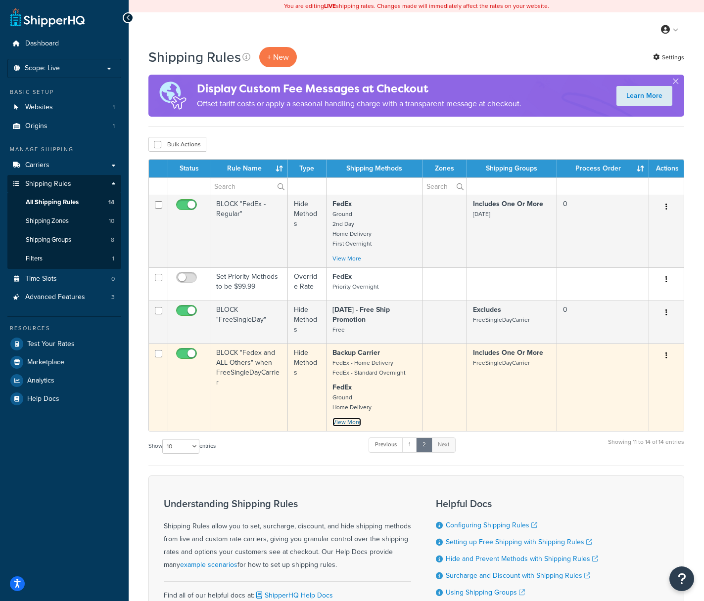
click at [355, 423] on link "View More" at bounding box center [346, 422] width 29 height 9
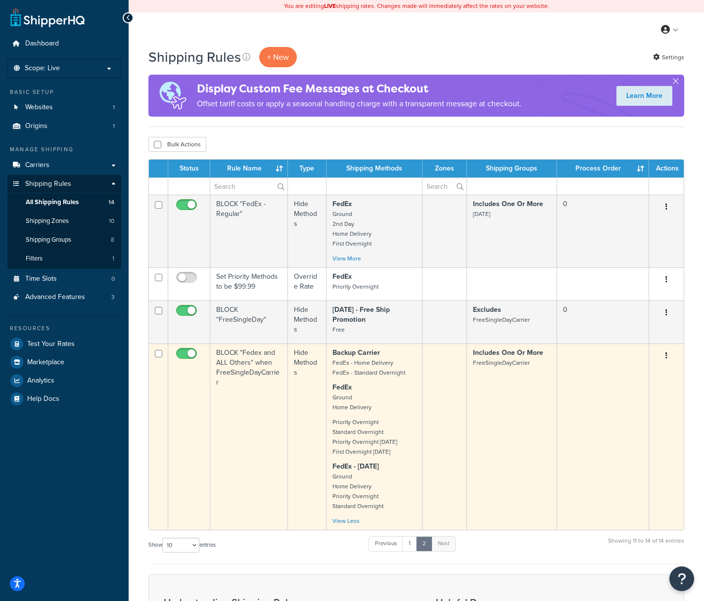
click at [496, 385] on td "Includes One Or More FreeSingleDayCarrier" at bounding box center [512, 437] width 90 height 186
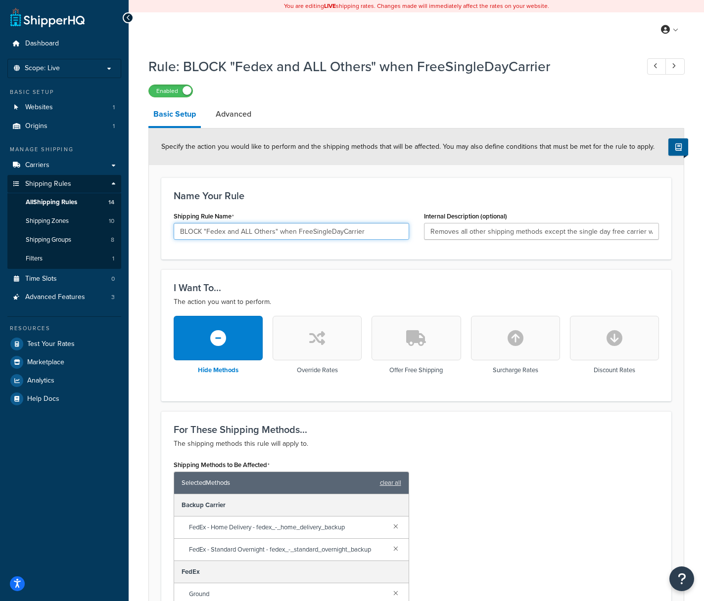
click at [272, 231] on input "BLOCK "Fedex and ALL Others" when FreeSingleDayCarrier" at bounding box center [291, 231] width 235 height 17
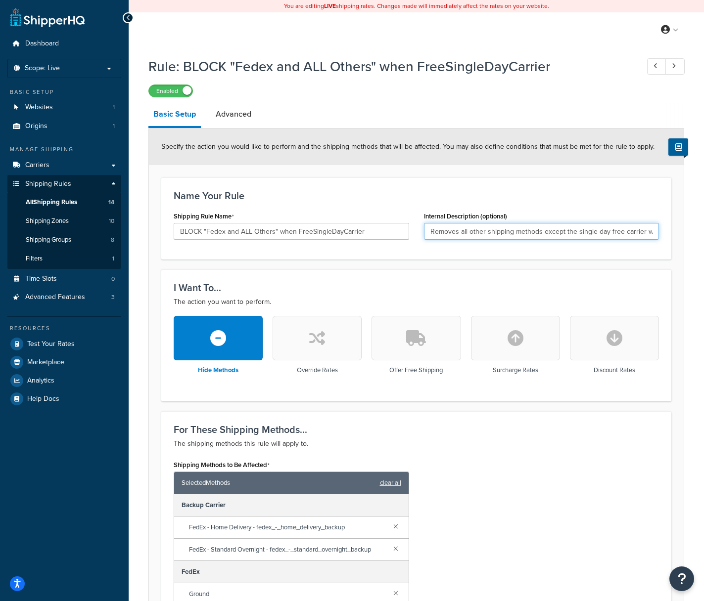
click at [504, 236] on input "Removes all other shipping methods except the single day free carrier when this…" at bounding box center [541, 231] width 235 height 17
click at [234, 116] on link "Advanced" at bounding box center [234, 114] width 46 height 24
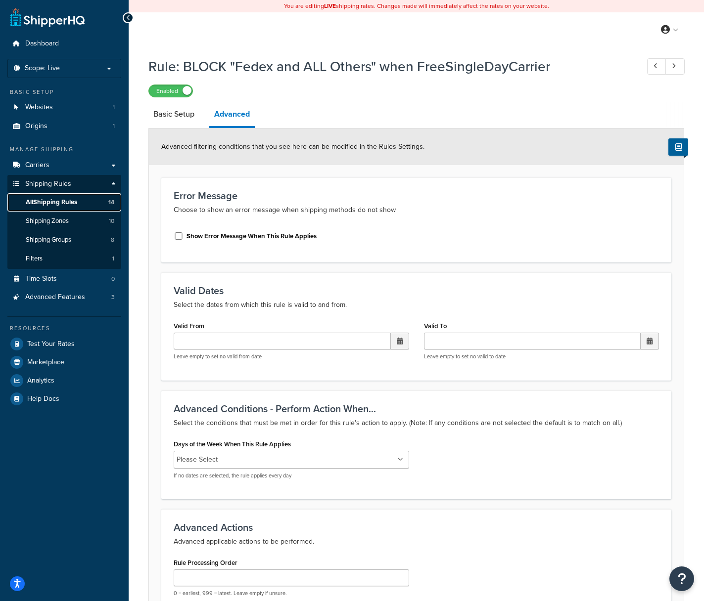
click at [65, 202] on span "All Shipping Rules" at bounding box center [51, 202] width 51 height 8
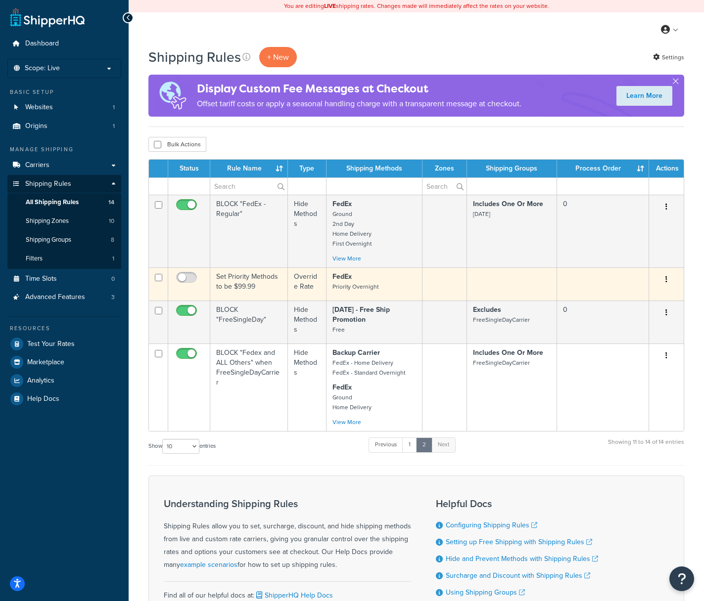
click at [666, 279] on icon "button" at bounding box center [666, 279] width 2 height 7
click at [613, 298] on link "Edit" at bounding box center [633, 298] width 78 height 20
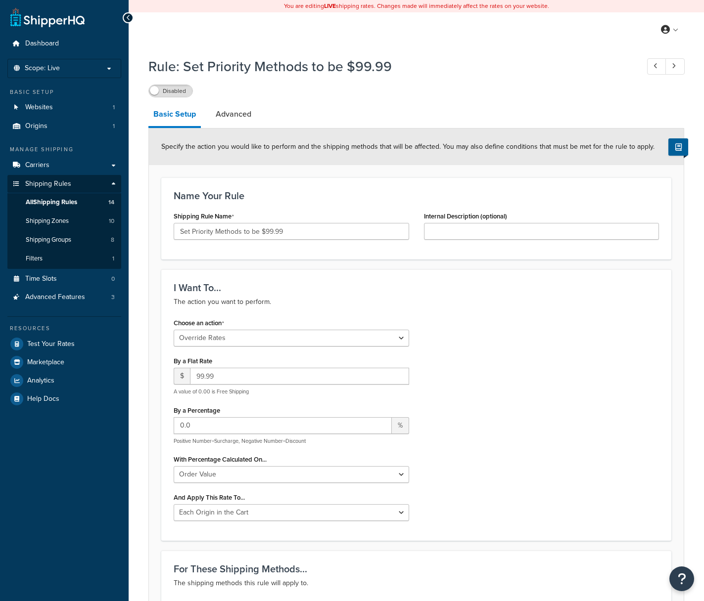
select select "OVERRIDE"
select select "LOCATION"
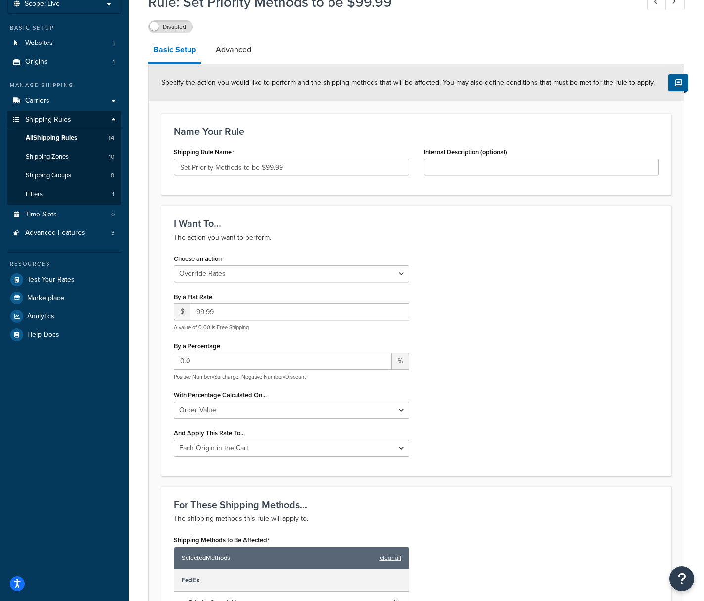
scroll to position [11, 0]
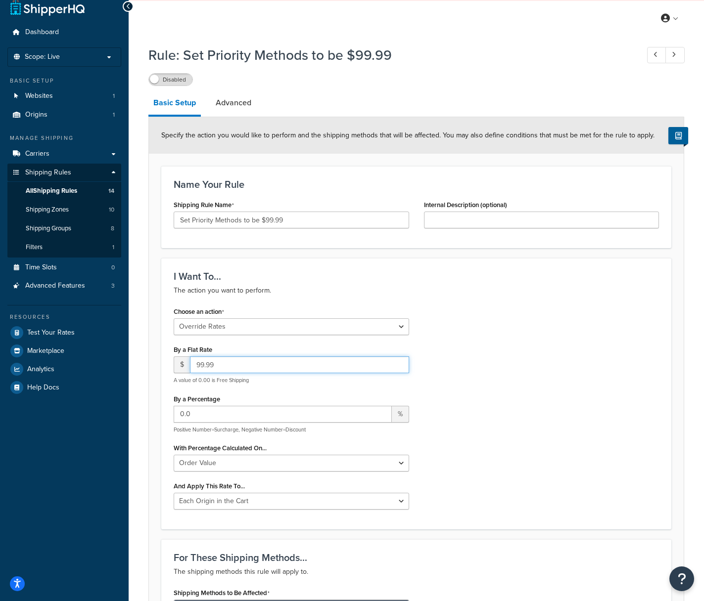
click at [219, 366] on input "99.99" at bounding box center [299, 365] width 219 height 17
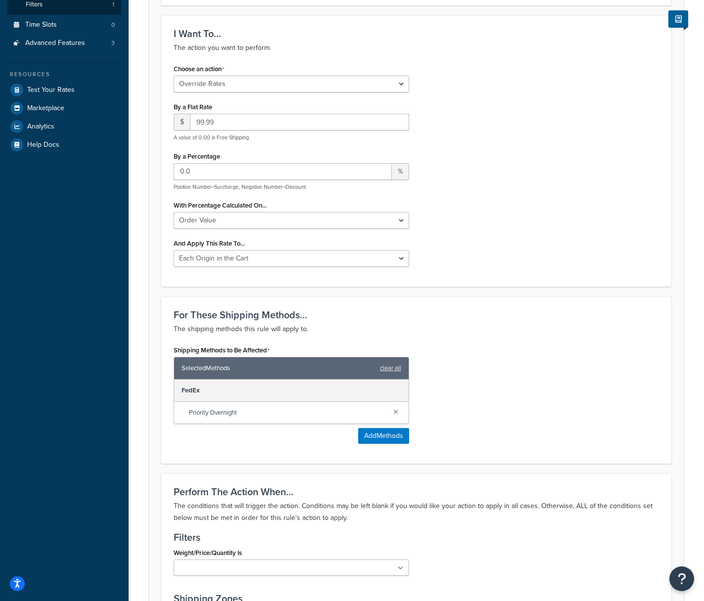
scroll to position [14, 0]
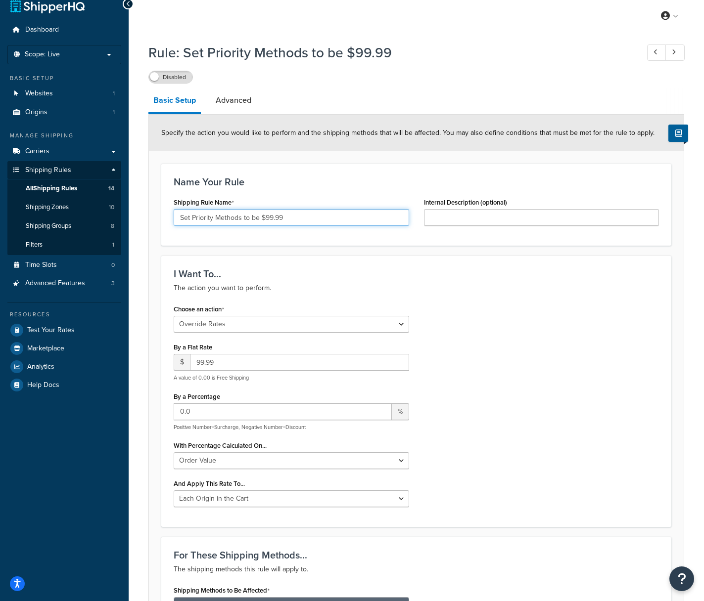
click at [287, 220] on input "Set Priority Methods to be $99.99" at bounding box center [291, 217] width 235 height 17
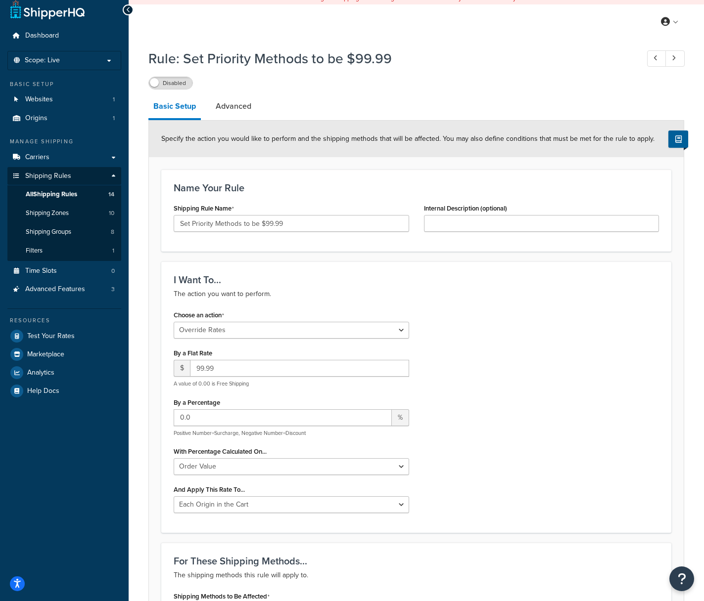
scroll to position [0, 0]
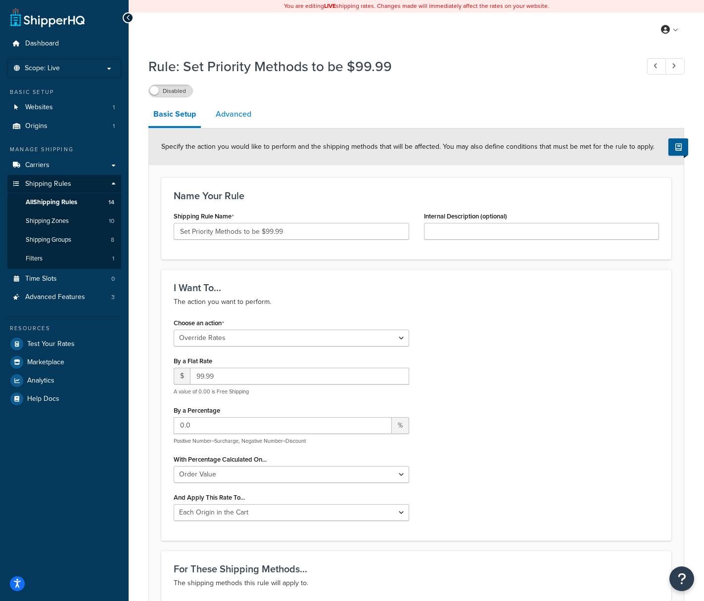
click at [233, 115] on link "Advanced" at bounding box center [234, 114] width 46 height 24
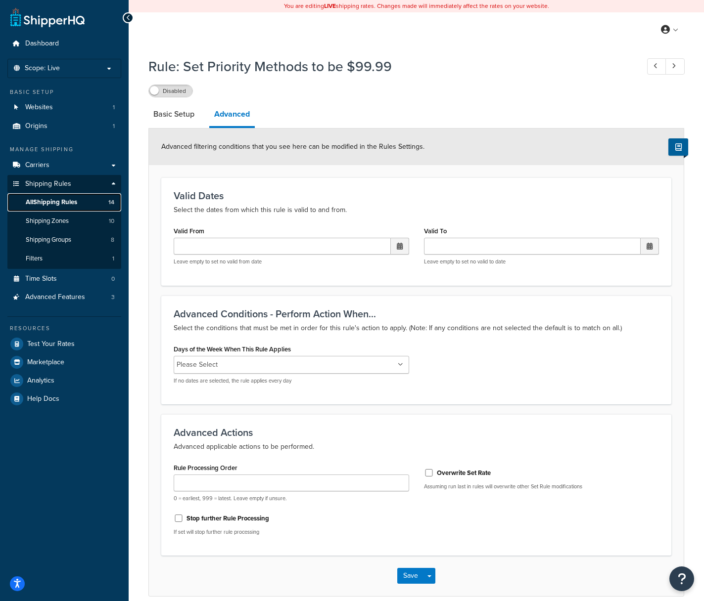
click at [74, 203] on span "All Shipping Rules" at bounding box center [51, 202] width 51 height 8
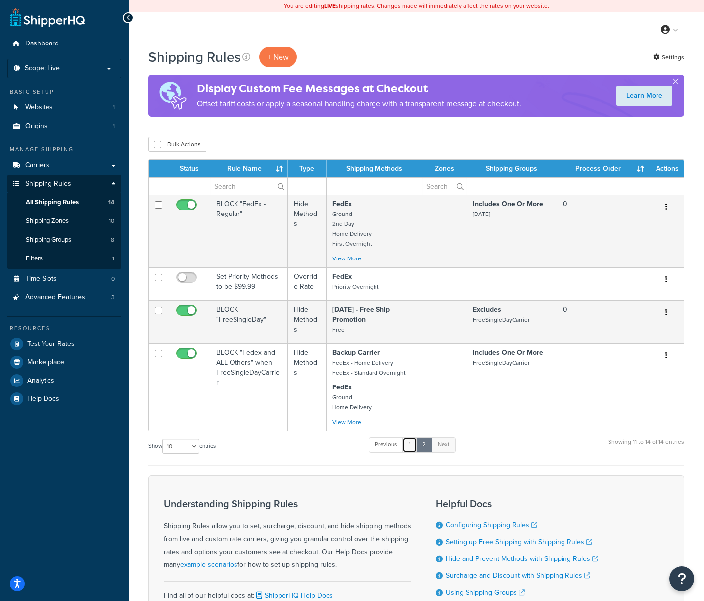
click at [411, 445] on link "1" at bounding box center [409, 445] width 15 height 15
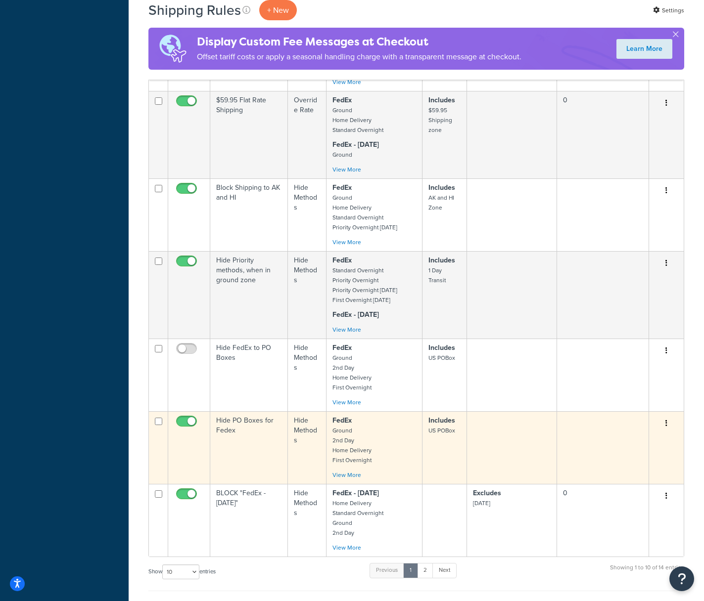
scroll to position [439, 0]
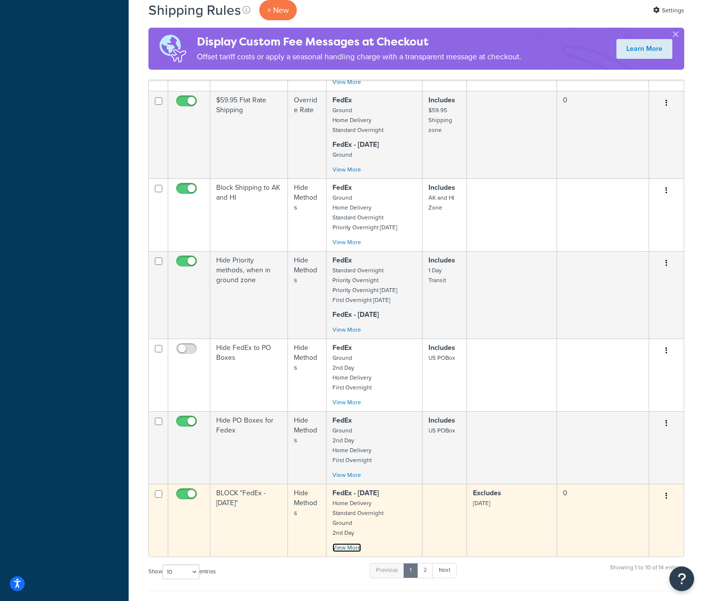
click at [341, 552] on link "View More" at bounding box center [346, 548] width 29 height 9
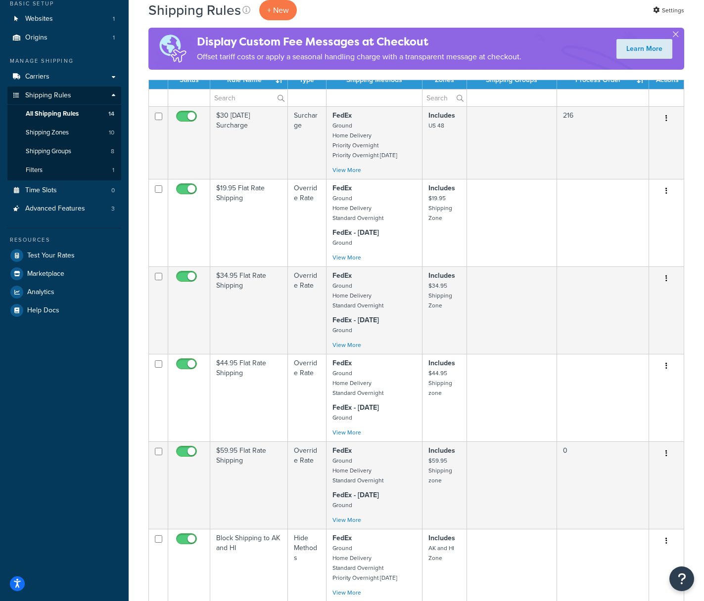
scroll to position [0, 0]
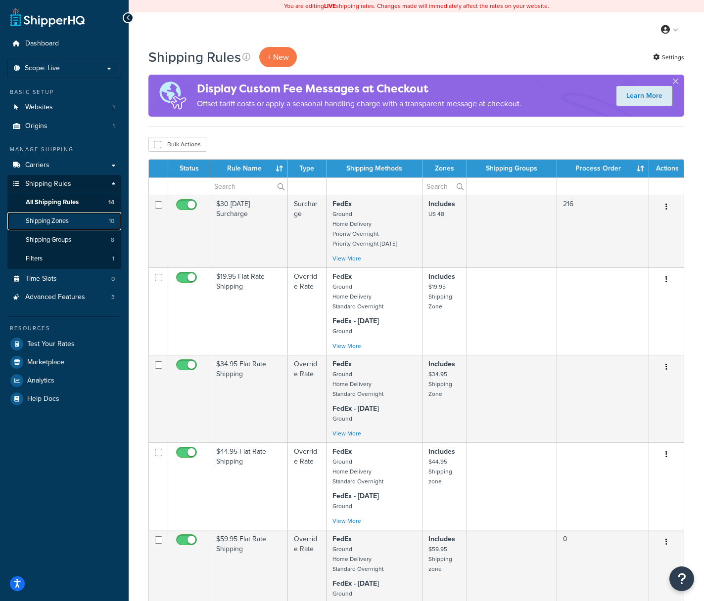
click at [59, 221] on span "Shipping Zones" at bounding box center [47, 221] width 43 height 8
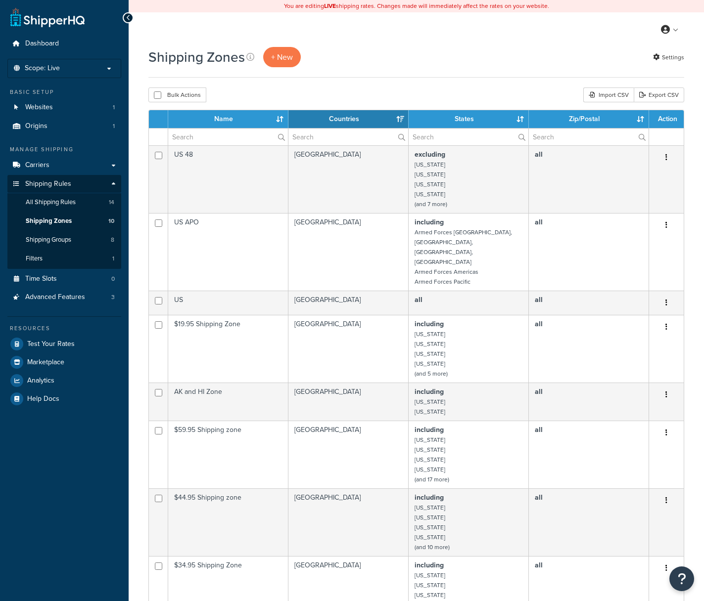
select select "15"
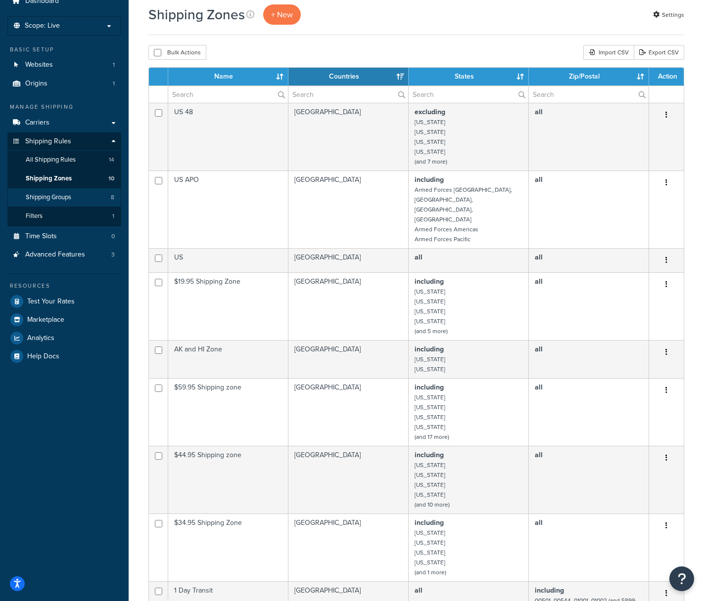
scroll to position [16, 0]
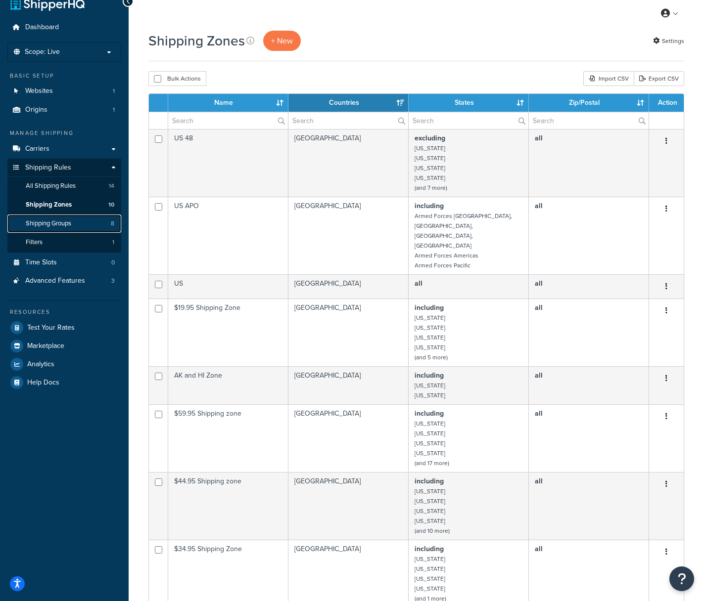
click at [71, 226] on span "Shipping Groups" at bounding box center [49, 224] width 46 height 8
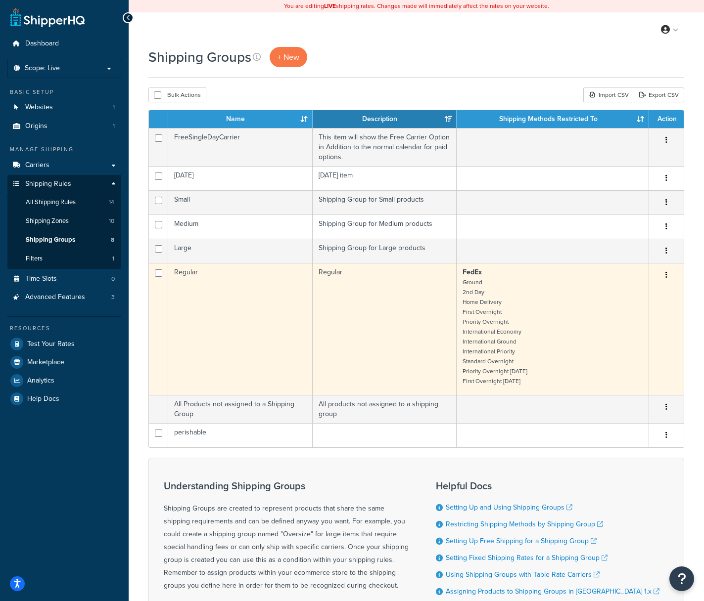
click at [670, 274] on button "button" at bounding box center [666, 276] width 14 height 16
click at [643, 287] on link "Edit" at bounding box center [626, 296] width 78 height 20
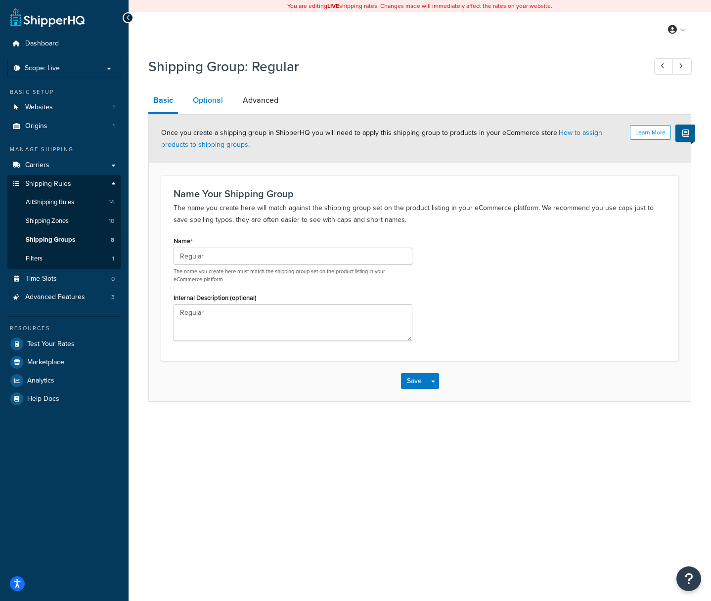
click at [201, 104] on link "Optional" at bounding box center [208, 101] width 40 height 24
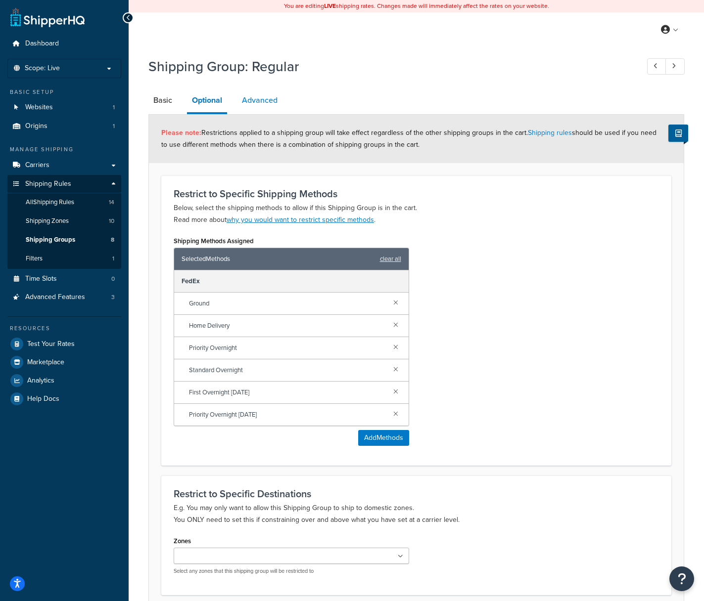
click at [260, 101] on link "Advanced" at bounding box center [260, 101] width 46 height 24
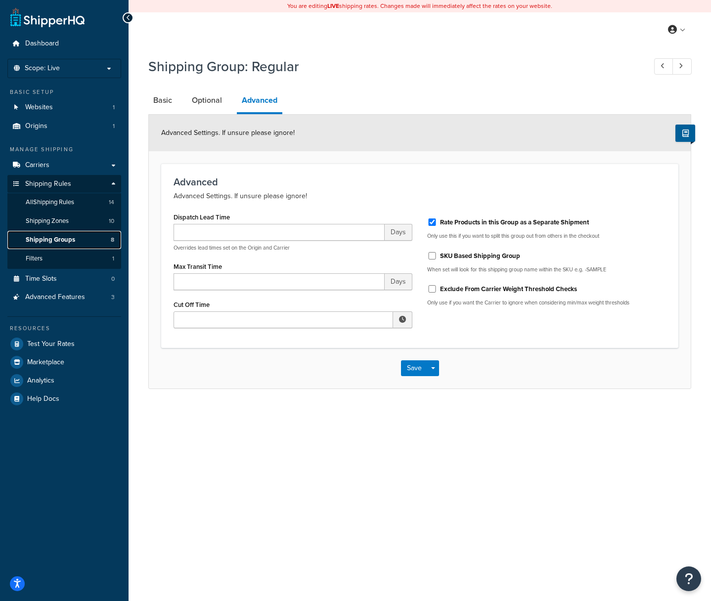
click at [58, 239] on span "Shipping Groups" at bounding box center [50, 240] width 49 height 8
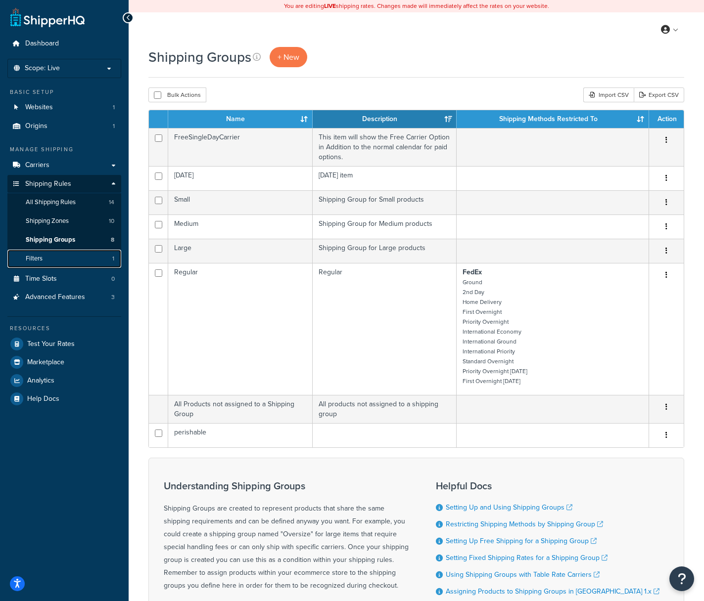
click at [48, 258] on link "Filters 1" at bounding box center [64, 259] width 114 height 18
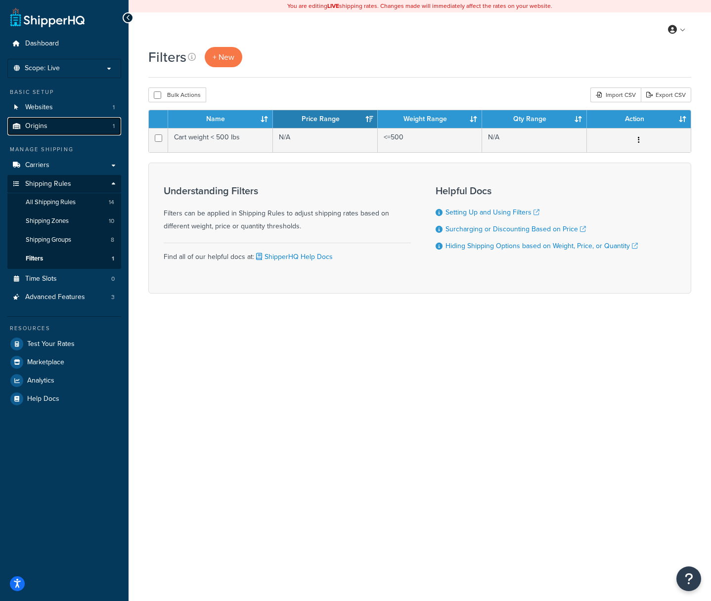
click at [55, 128] on link "Origins 1" at bounding box center [64, 126] width 114 height 18
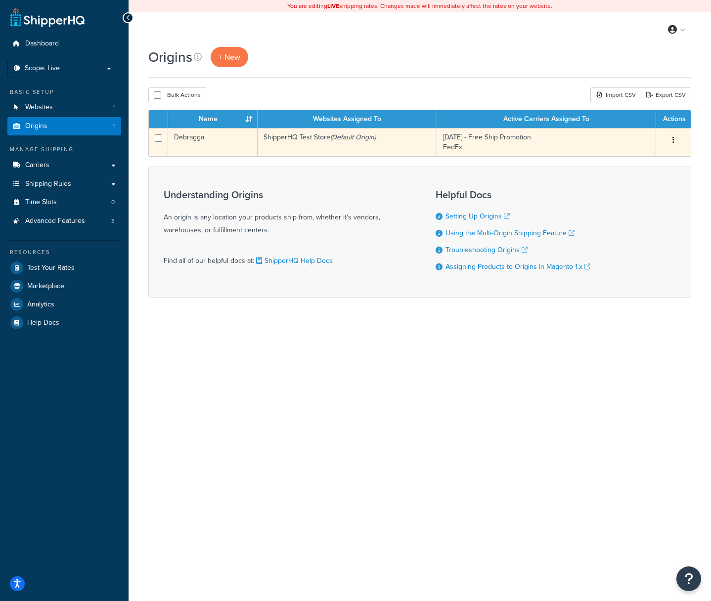
click at [676, 140] on button "button" at bounding box center [674, 141] width 14 height 16
click at [653, 154] on link "Edit" at bounding box center [641, 159] width 78 height 20
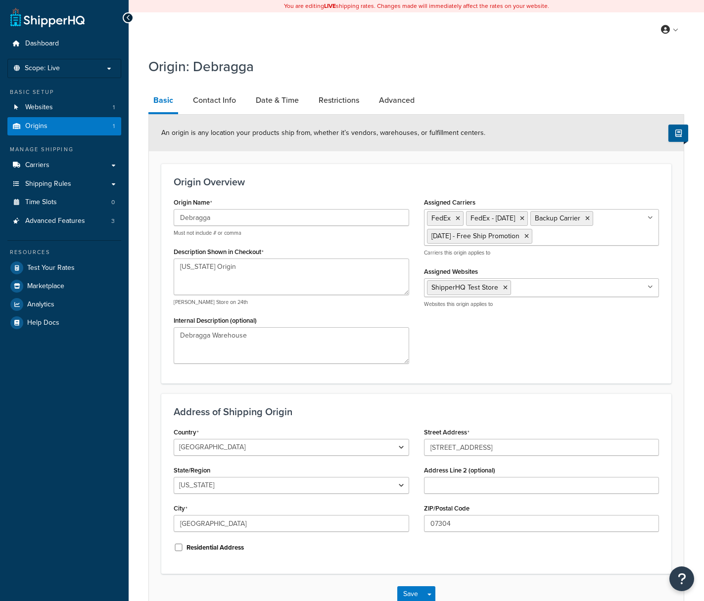
select select "30"
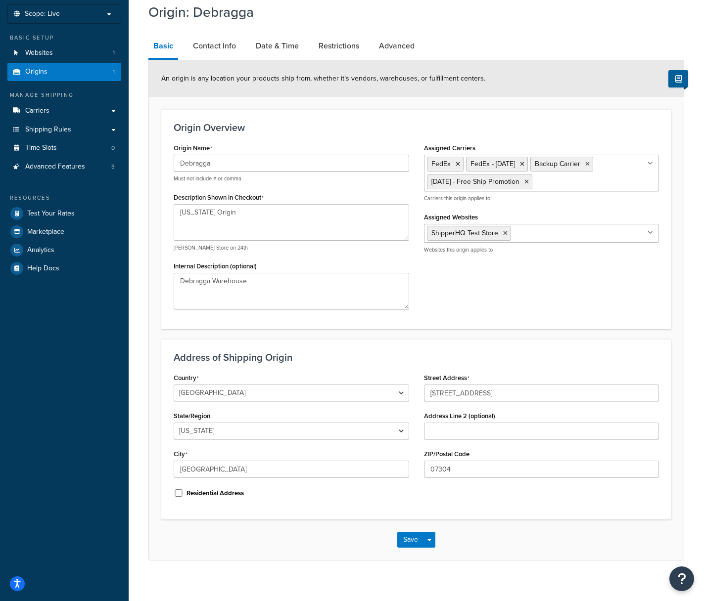
scroll to position [64, 0]
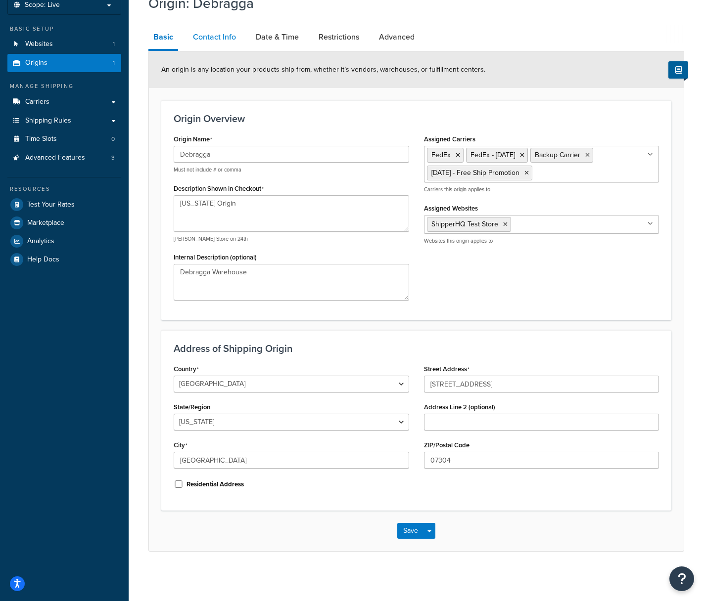
click at [213, 35] on link "Contact Info" at bounding box center [214, 37] width 53 height 24
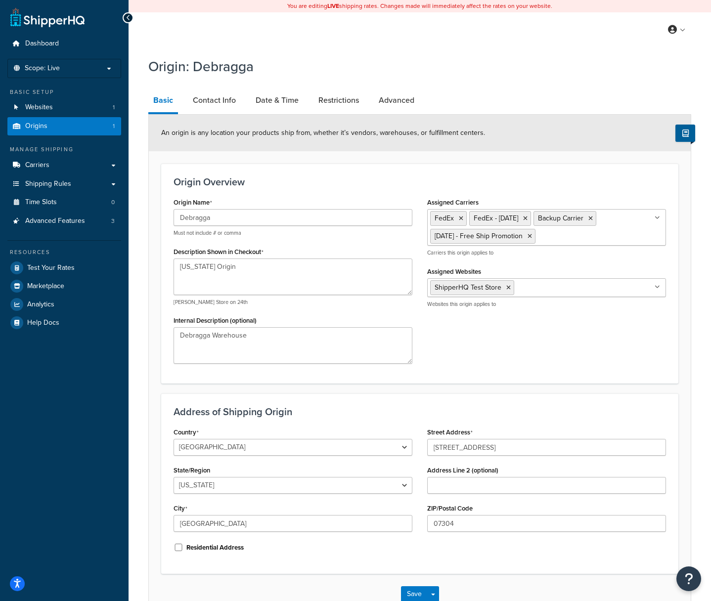
select select "order_placed"
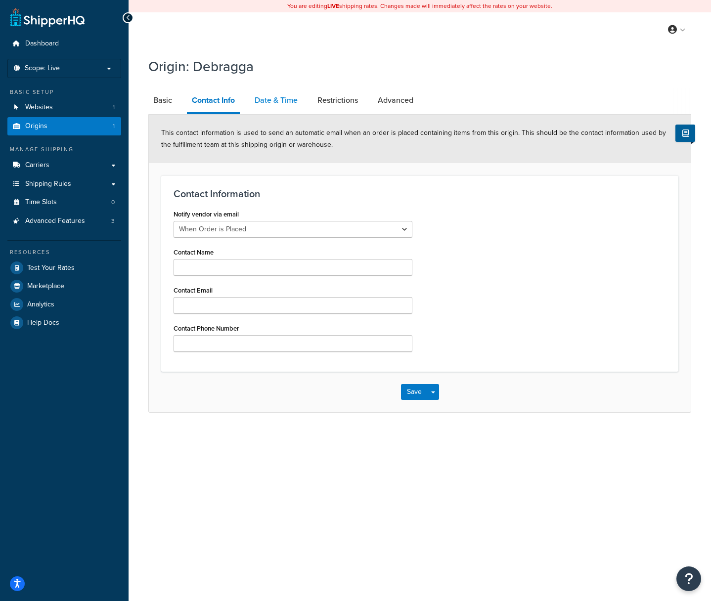
click at [273, 105] on link "Date & Time" at bounding box center [276, 101] width 53 height 24
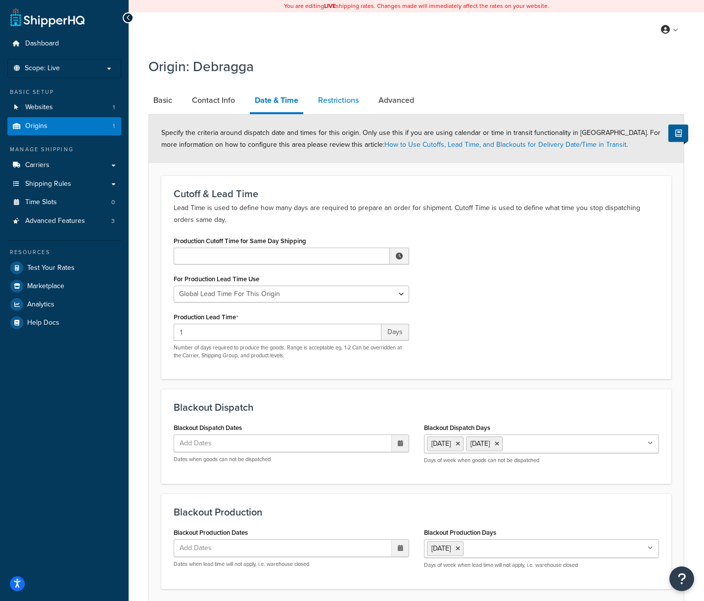
click at [332, 101] on link "Restrictions" at bounding box center [338, 101] width 50 height 24
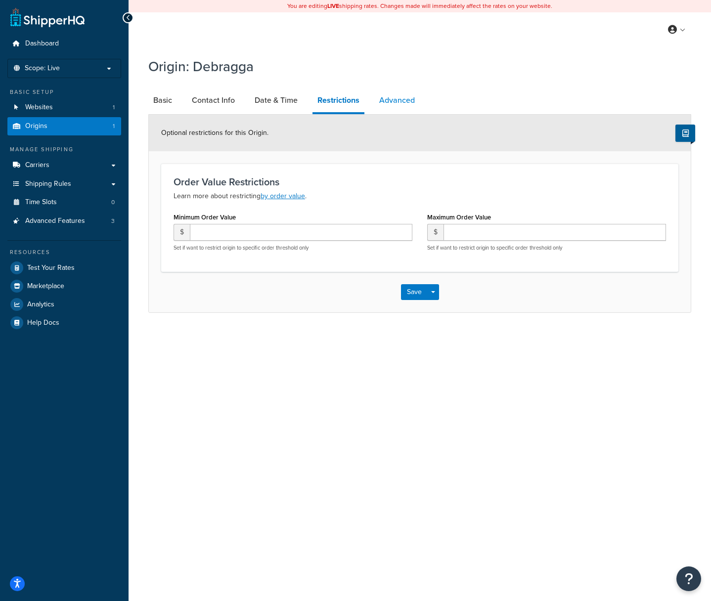
click at [388, 100] on link "Advanced" at bounding box center [397, 101] width 46 height 24
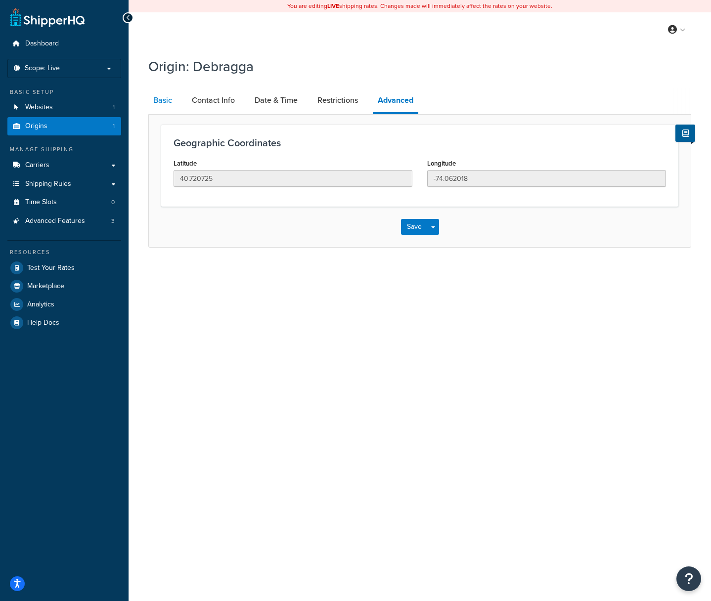
click at [161, 99] on link "Basic" at bounding box center [162, 101] width 29 height 24
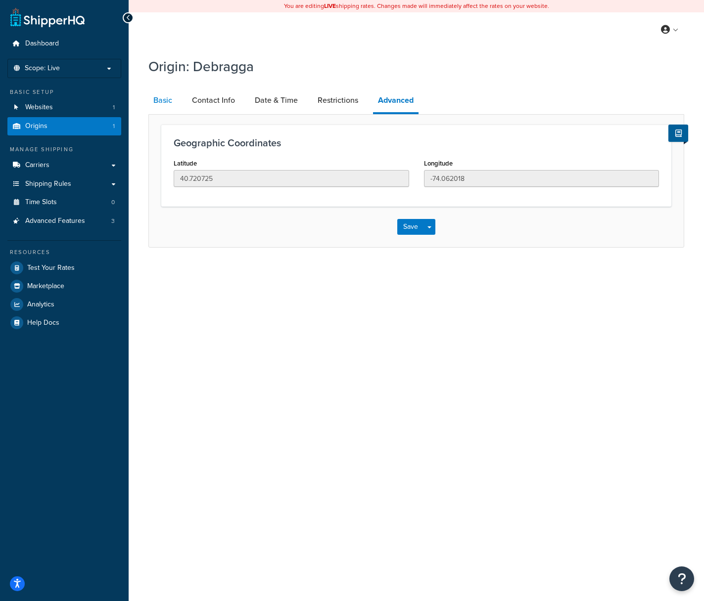
select select "30"
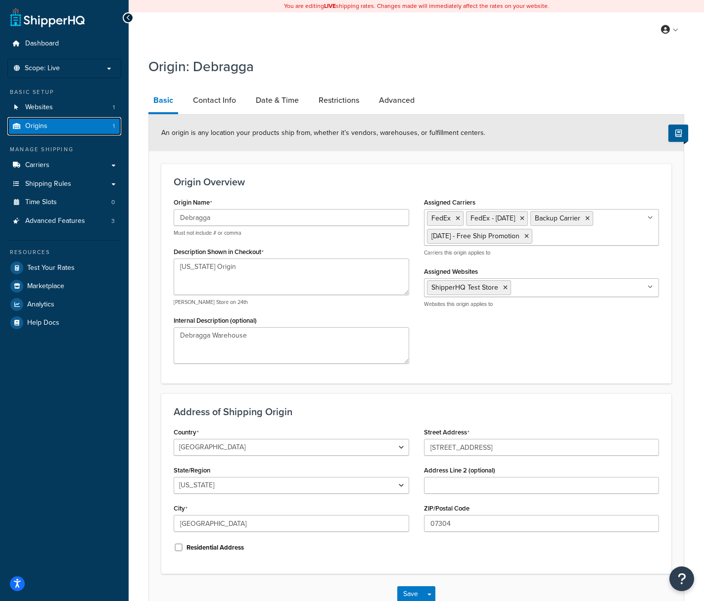
click at [43, 125] on span "Origins" at bounding box center [36, 126] width 22 height 8
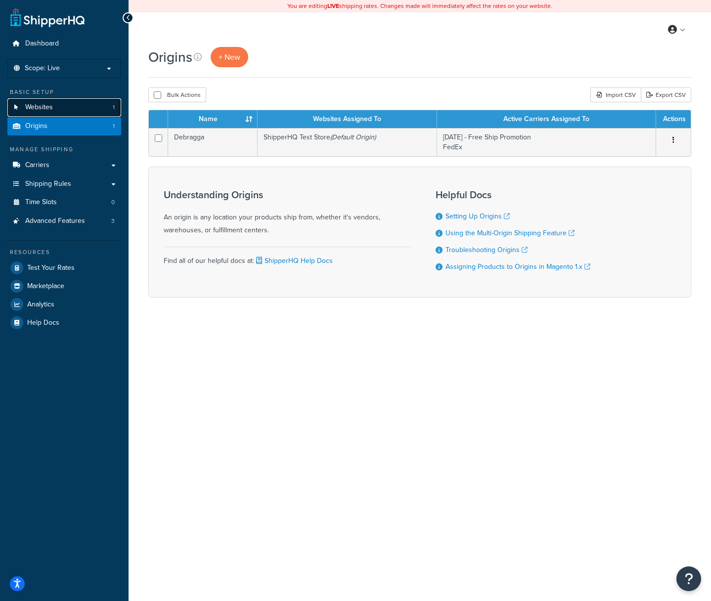
click at [54, 106] on link "Websites 1" at bounding box center [64, 107] width 114 height 18
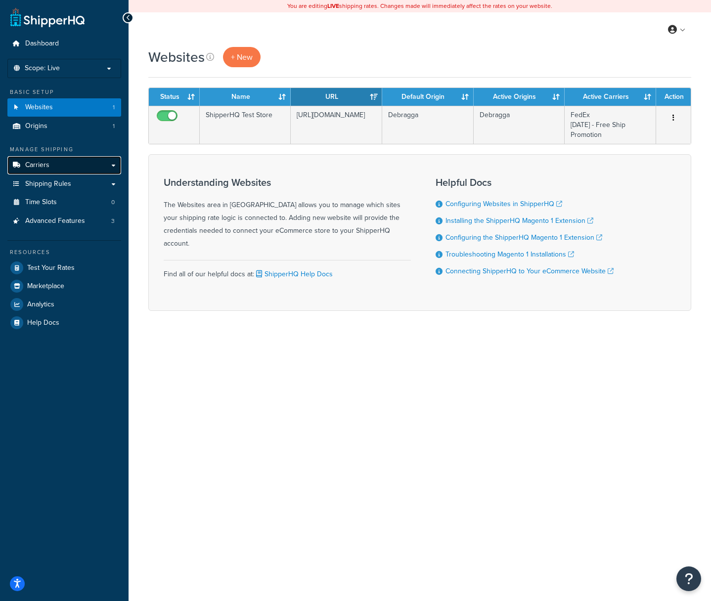
click at [83, 170] on link "Carriers" at bounding box center [64, 165] width 114 height 18
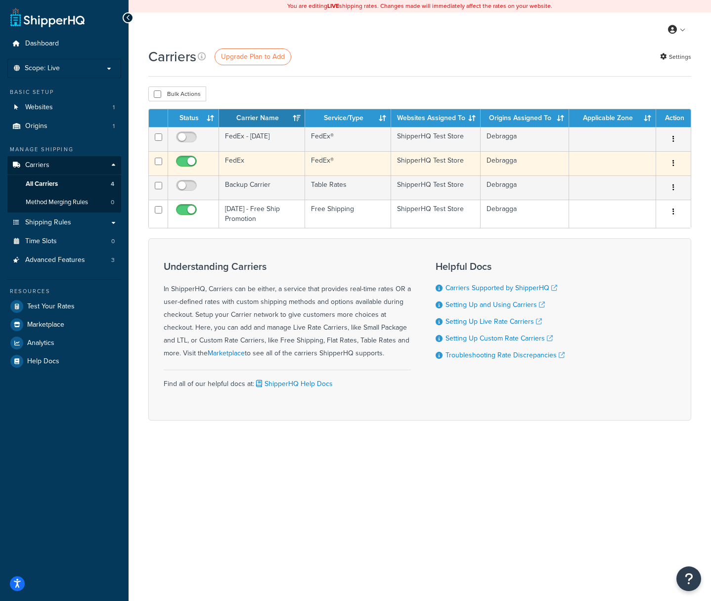
click at [671, 162] on button "button" at bounding box center [674, 164] width 14 height 16
click at [623, 181] on link "Edit" at bounding box center [633, 184] width 78 height 20
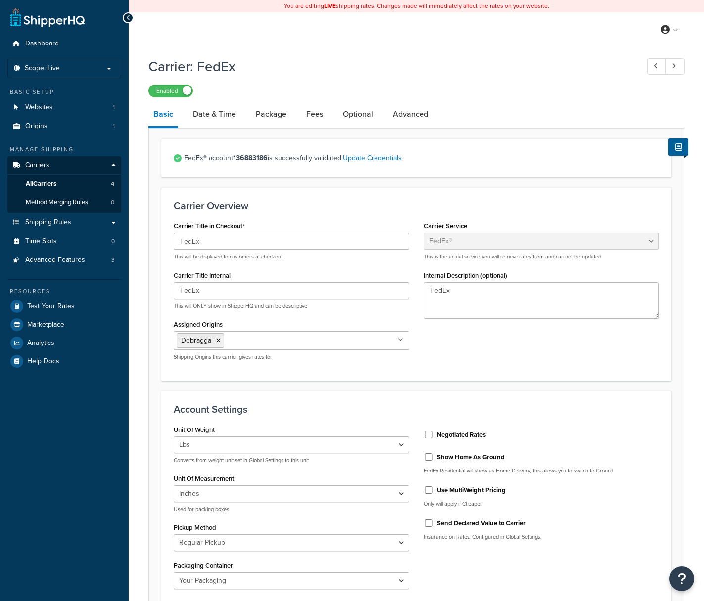
select select "fedEx"
select select "REGULAR_PICKUP"
select select "YOUR_PACKAGING"
click at [213, 112] on link "Date & Time" at bounding box center [214, 114] width 53 height 24
select select "yMd"
